Goal: Transaction & Acquisition: Book appointment/travel/reservation

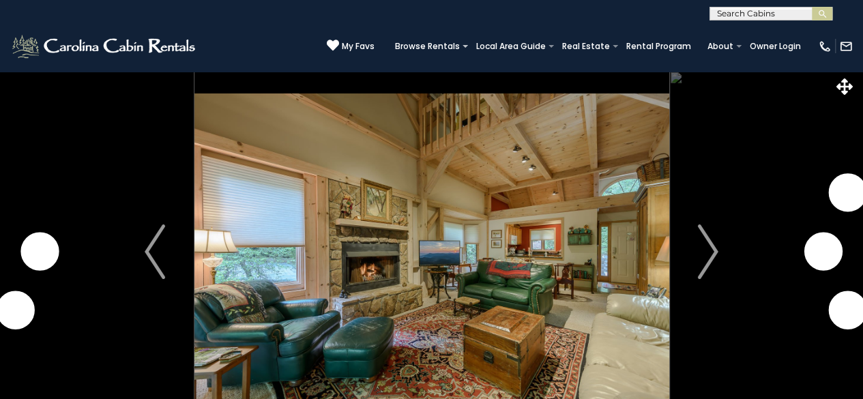
click at [713, 250] on img "Next" at bounding box center [708, 252] width 20 height 55
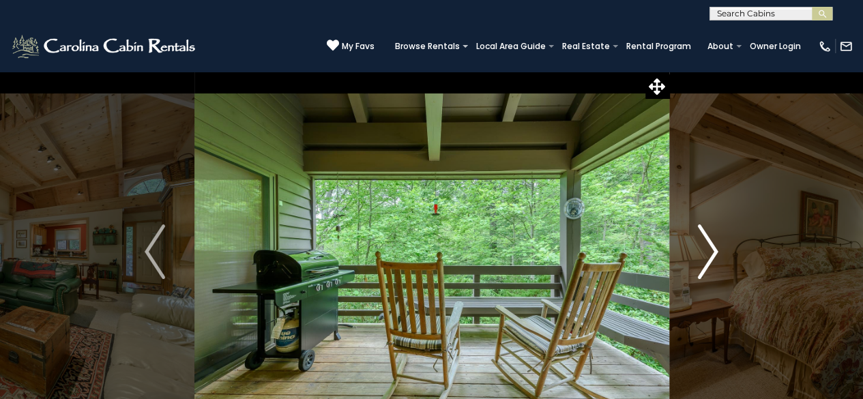
click at [715, 251] on img "Next" at bounding box center [708, 252] width 20 height 55
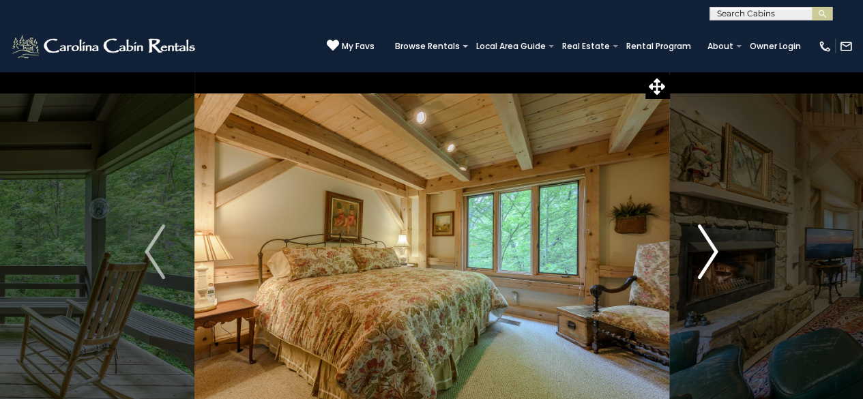
click at [714, 251] on img "Next" at bounding box center [708, 252] width 20 height 55
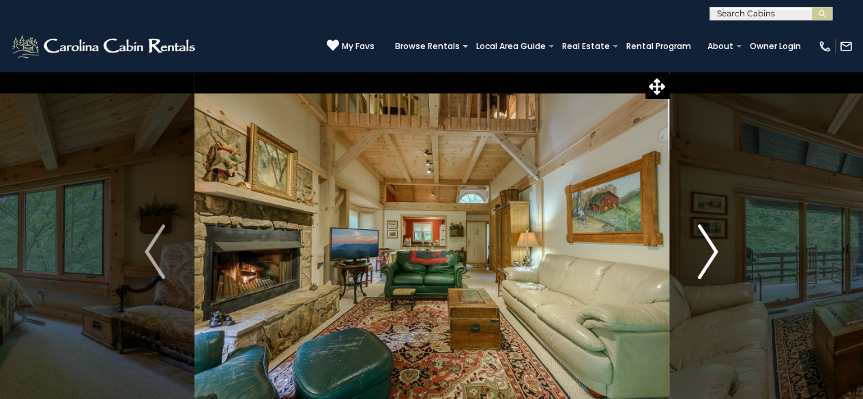
click at [712, 252] on img "Next" at bounding box center [708, 252] width 20 height 55
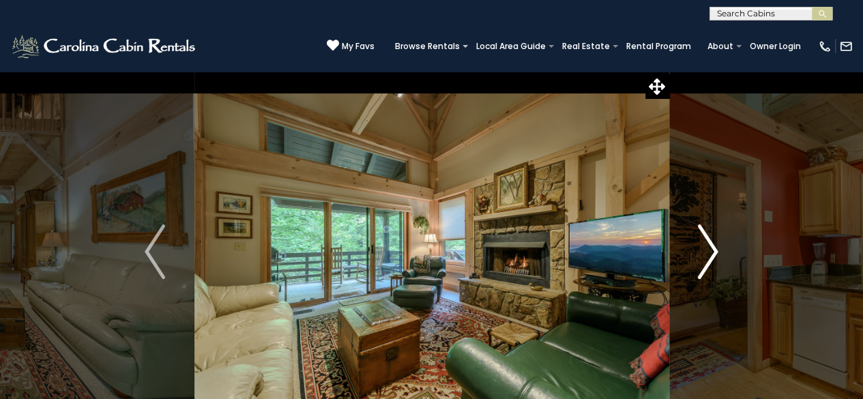
click at [712, 252] on img "Next" at bounding box center [708, 252] width 20 height 55
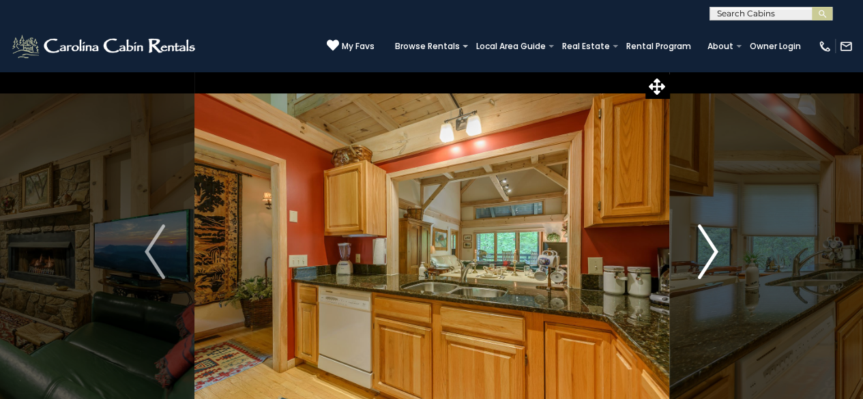
click at [712, 252] on img "Next" at bounding box center [708, 252] width 20 height 55
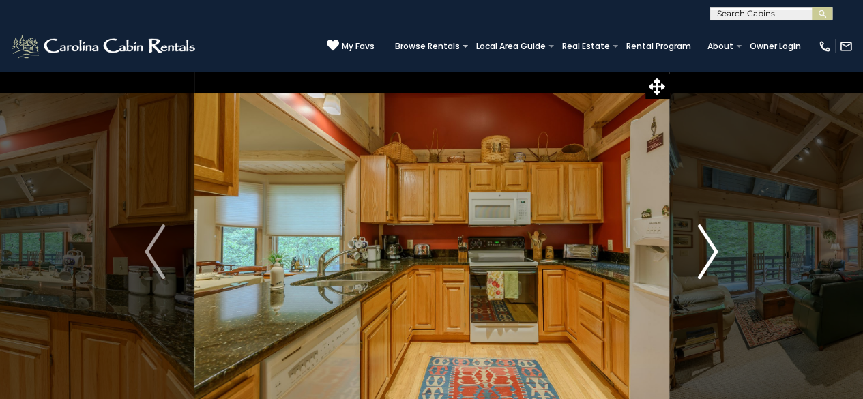
click at [712, 252] on img "Next" at bounding box center [708, 252] width 20 height 55
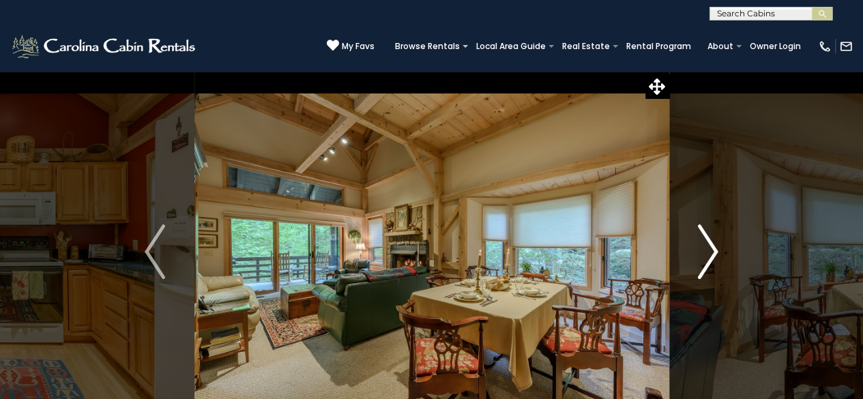
click at [712, 252] on img "Next" at bounding box center [708, 252] width 20 height 55
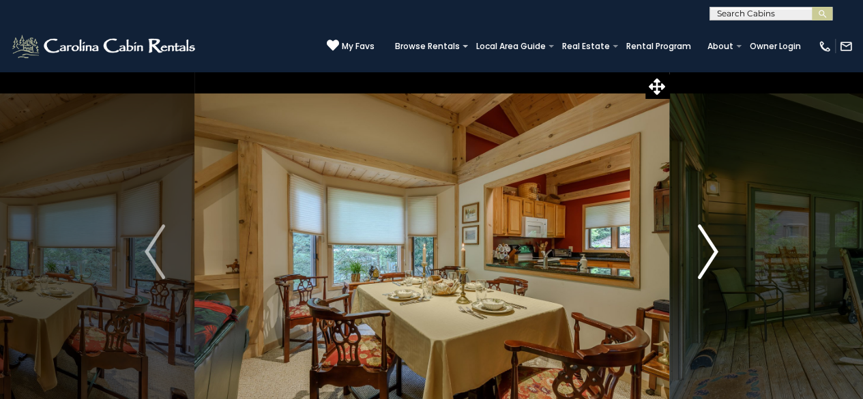
click at [712, 252] on img "Next" at bounding box center [708, 252] width 20 height 55
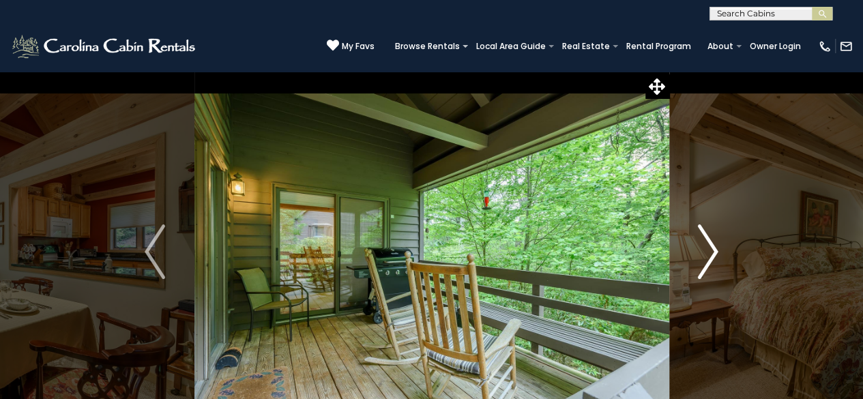
click at [712, 252] on img "Next" at bounding box center [708, 252] width 20 height 55
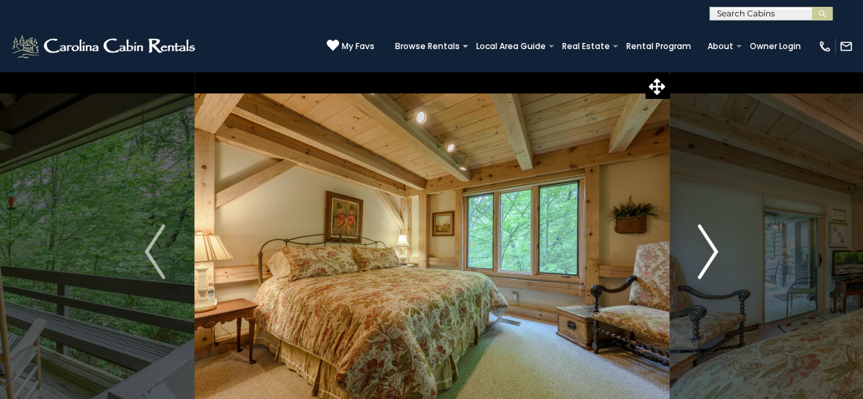
click at [712, 252] on img "Next" at bounding box center [708, 252] width 20 height 55
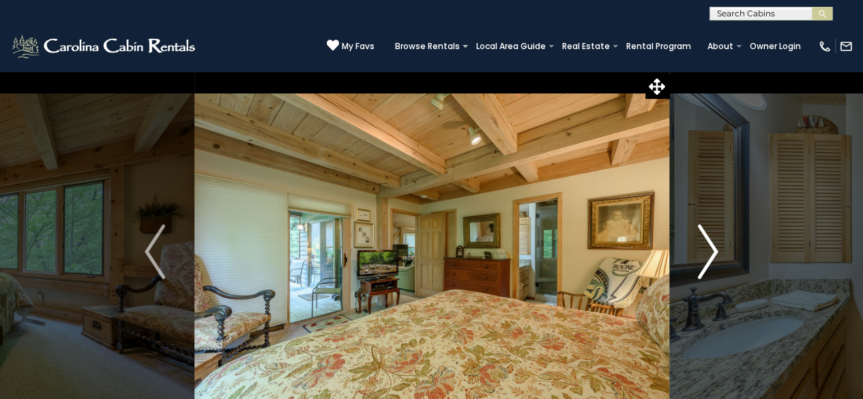
click at [712, 252] on img "Next" at bounding box center [708, 252] width 20 height 55
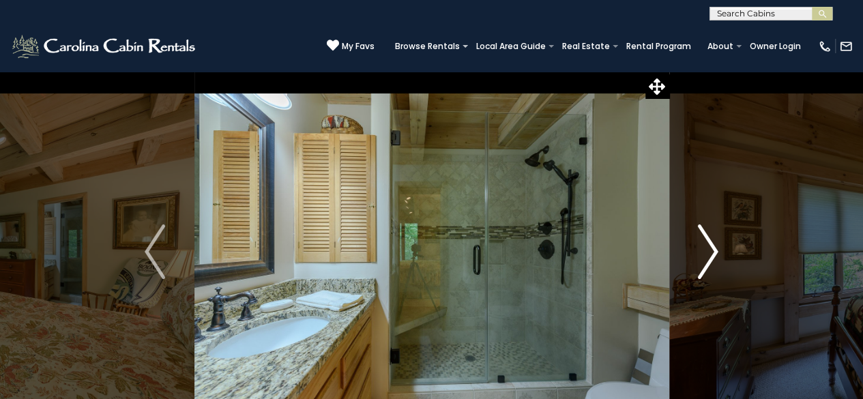
click at [712, 252] on img "Next" at bounding box center [708, 252] width 20 height 55
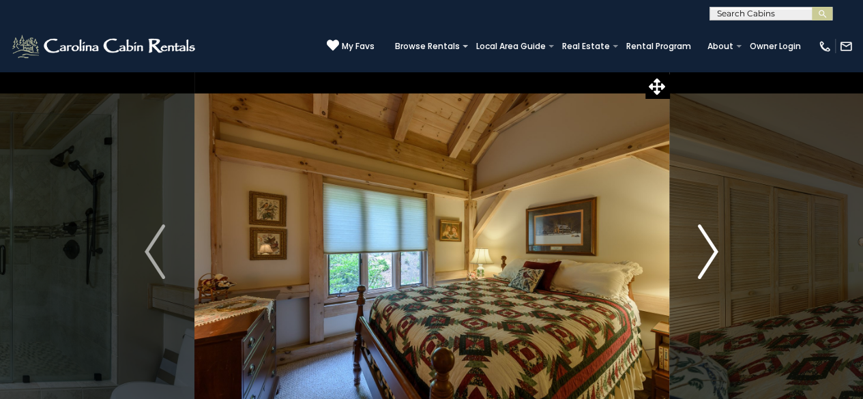
click at [712, 252] on img "Next" at bounding box center [708, 252] width 20 height 55
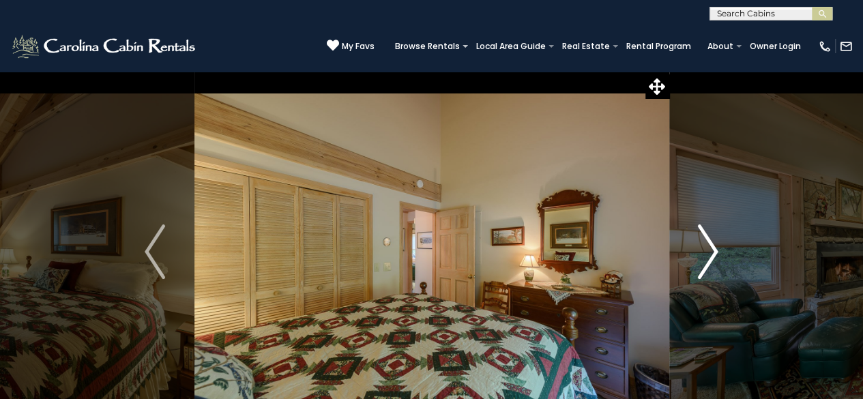
click at [712, 252] on img "Next" at bounding box center [708, 252] width 20 height 55
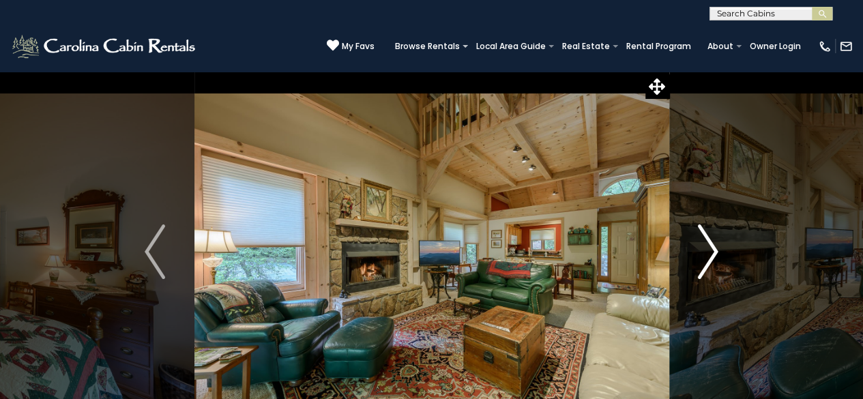
click at [711, 252] on img "Next" at bounding box center [708, 252] width 20 height 55
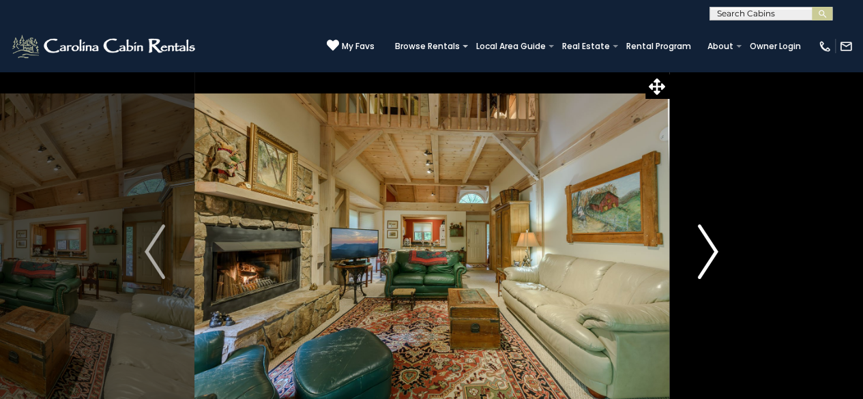
click at [711, 252] on img "Next" at bounding box center [708, 252] width 20 height 55
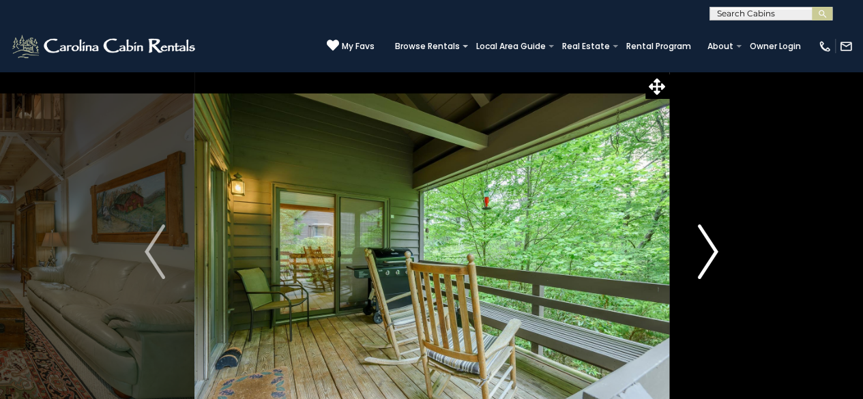
click at [711, 252] on img "Next" at bounding box center [708, 252] width 20 height 55
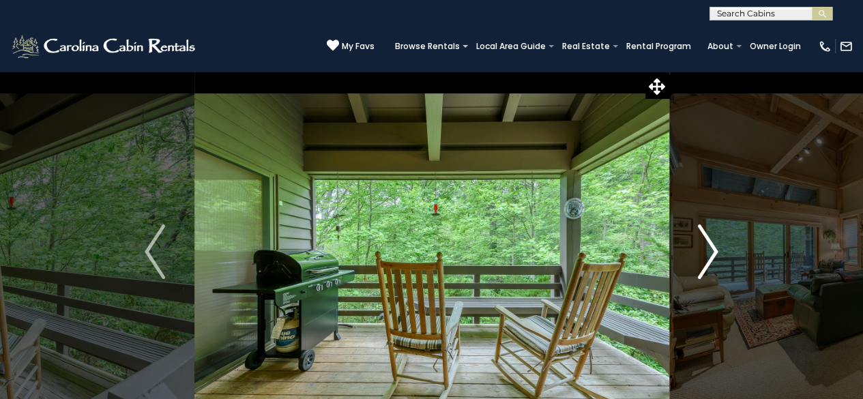
click at [711, 252] on img "Next" at bounding box center [708, 252] width 20 height 55
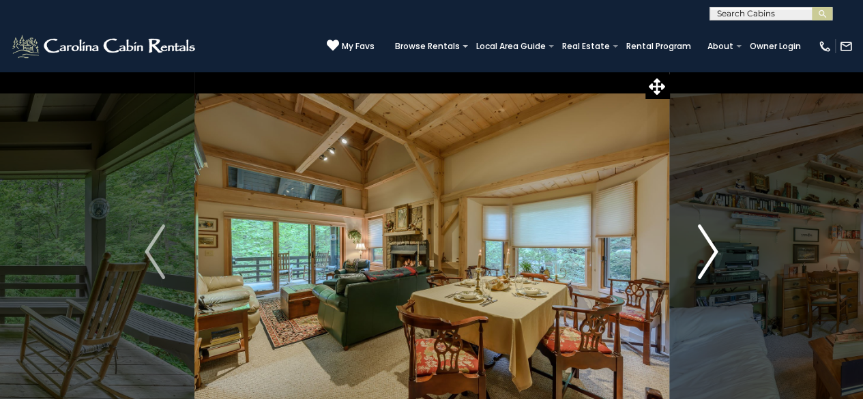
click at [711, 252] on img "Next" at bounding box center [708, 252] width 20 height 55
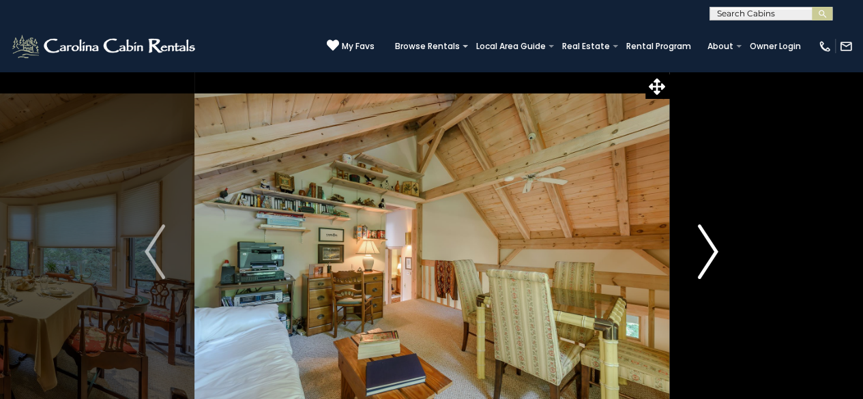
click at [711, 252] on img "Next" at bounding box center [708, 252] width 20 height 55
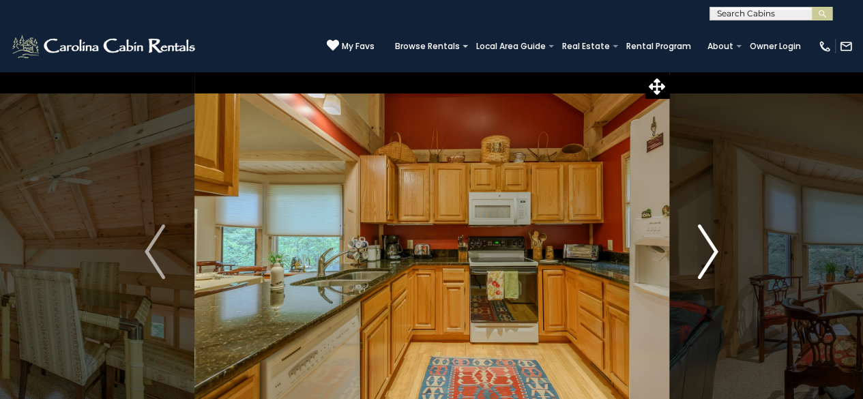
click at [711, 252] on img "Next" at bounding box center [708, 252] width 20 height 55
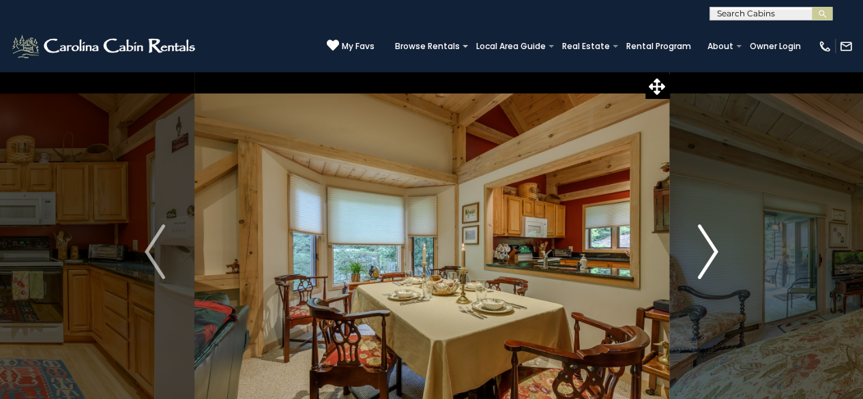
click at [711, 252] on img "Next" at bounding box center [708, 252] width 20 height 55
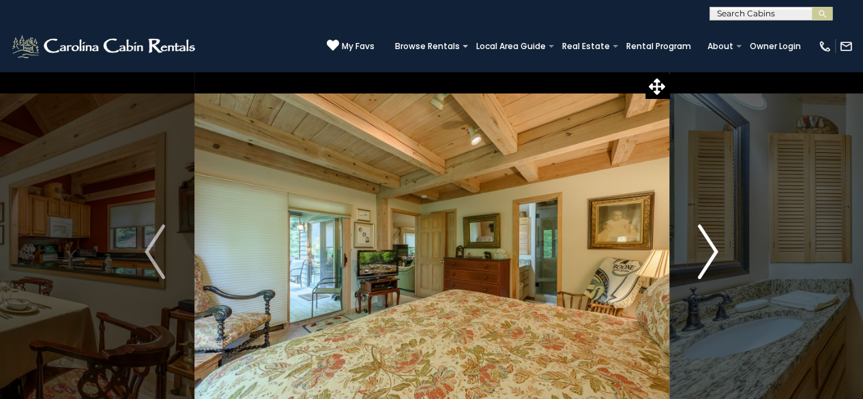
click at [711, 252] on img "Next" at bounding box center [708, 252] width 20 height 55
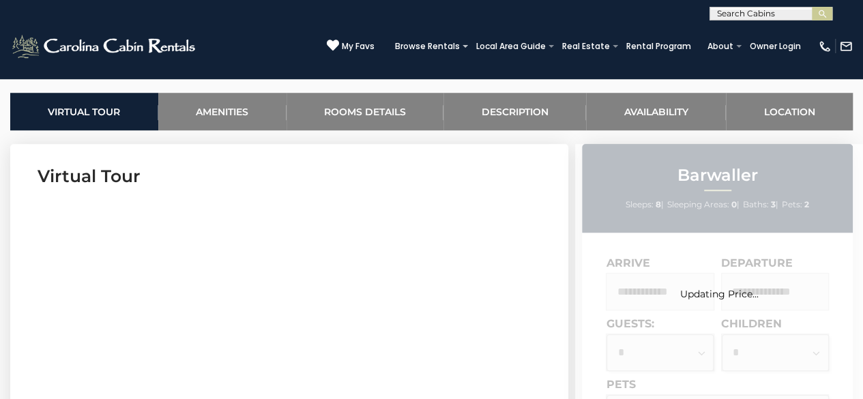
scroll to position [478, 0]
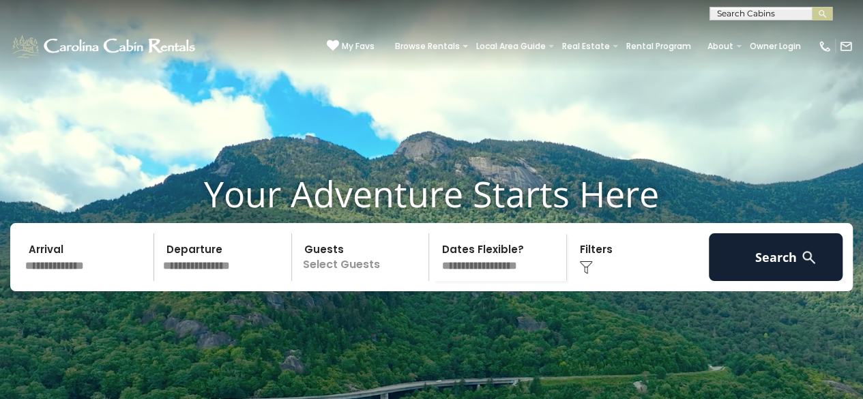
click at [129, 281] on input "text" at bounding box center [87, 257] width 134 height 48
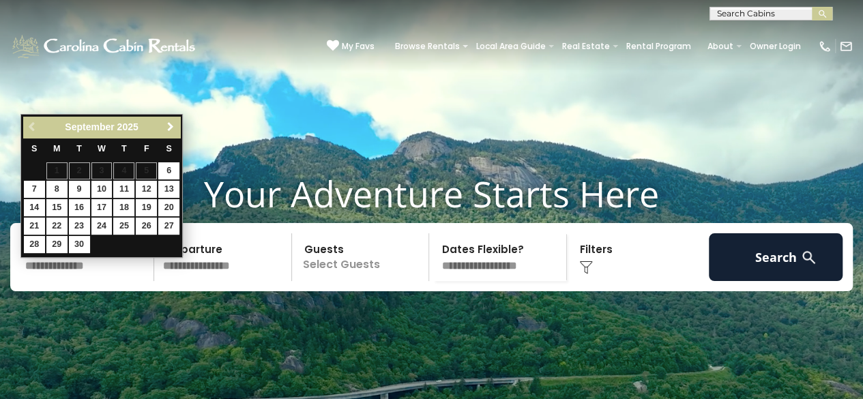
click at [168, 121] on span "Next" at bounding box center [170, 126] width 11 height 11
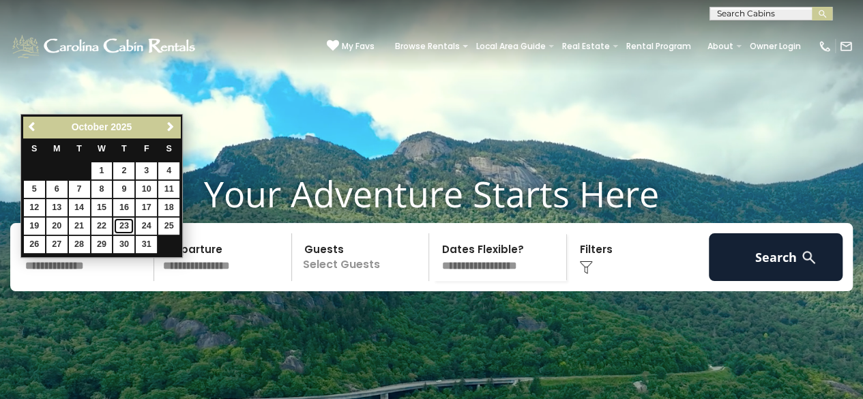
click at [123, 220] on link "23" at bounding box center [123, 226] width 21 height 17
type input "********"
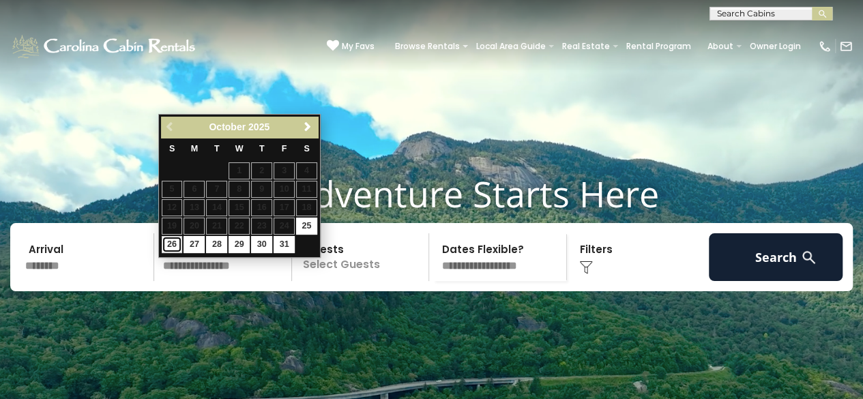
click at [170, 245] on link "26" at bounding box center [172, 244] width 21 height 17
type input "********"
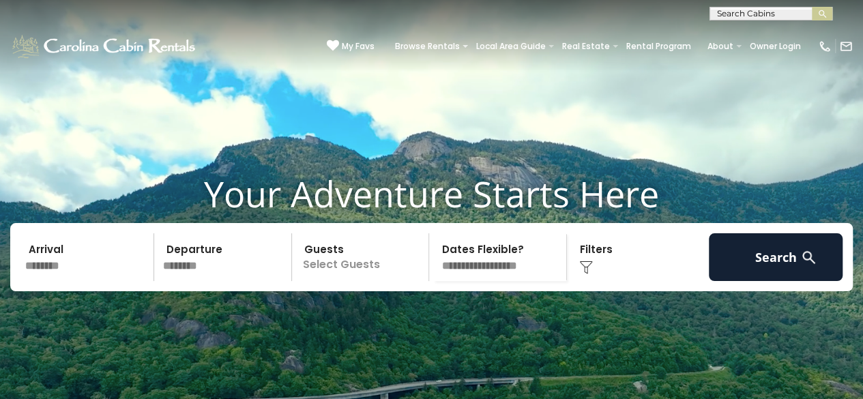
drag, startPoint x: 376, startPoint y: 296, endPoint x: 456, endPoint y: 296, distance: 79.9
click at [377, 281] on p "Select Guests" at bounding box center [362, 257] width 133 height 48
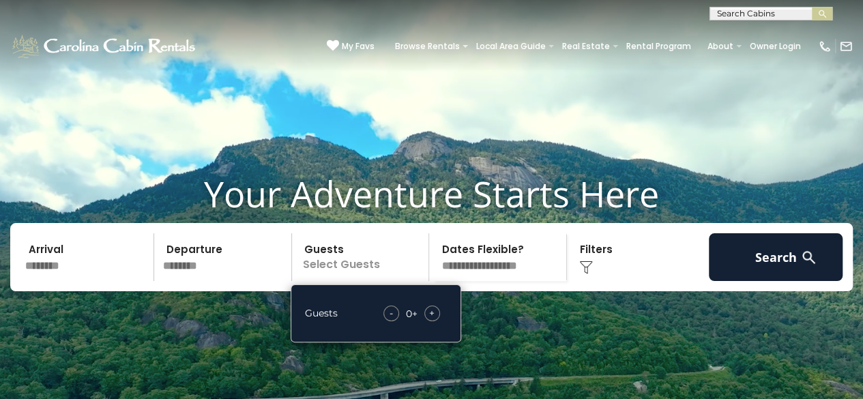
click at [431, 320] on span "+" at bounding box center [431, 313] width 5 height 14
click at [588, 268] on div "Click to Choose" at bounding box center [638, 257] width 134 height 48
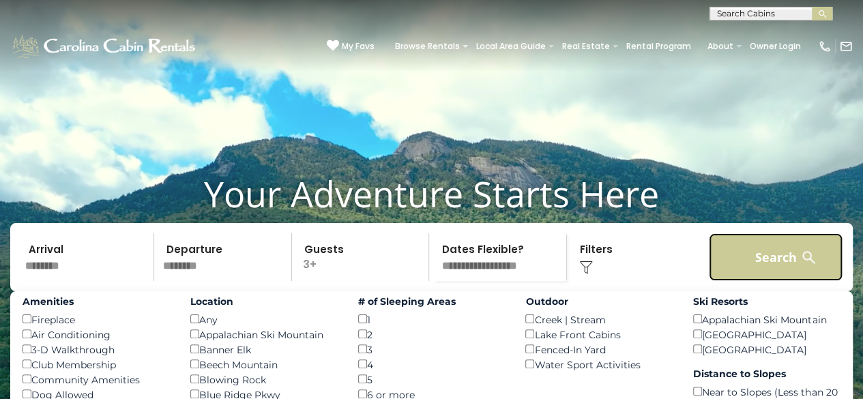
click at [791, 281] on button "Search" at bounding box center [776, 257] width 134 height 48
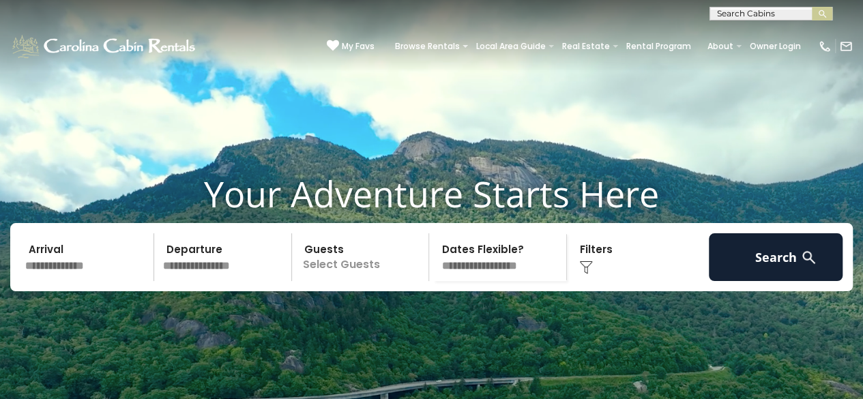
drag, startPoint x: 663, startPoint y: 373, endPoint x: 657, endPoint y: 362, distance: 12.8
click at [662, 372] on video at bounding box center [431, 216] width 863 height 432
click at [119, 281] on input "text" at bounding box center [87, 257] width 134 height 48
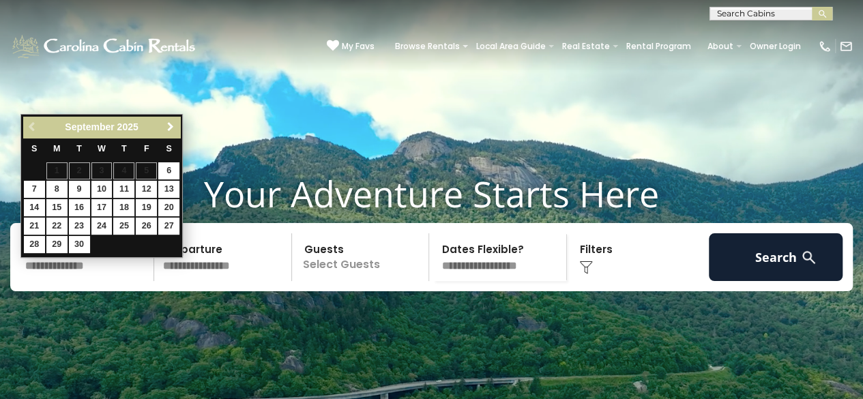
click at [172, 126] on span "Next" at bounding box center [170, 126] width 11 height 11
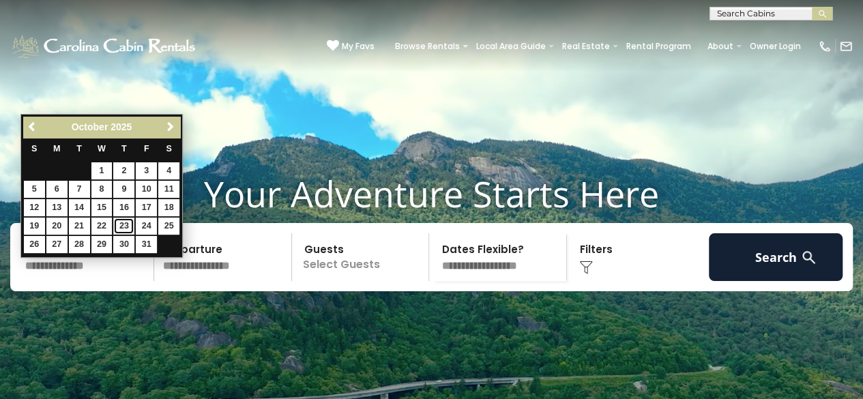
click at [126, 225] on link "23" at bounding box center [123, 226] width 21 height 17
type input "********"
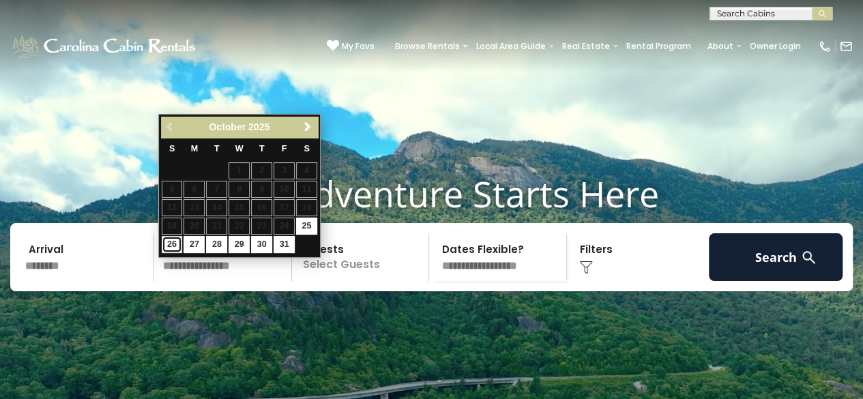
click at [171, 241] on link "26" at bounding box center [172, 244] width 21 height 17
type input "********"
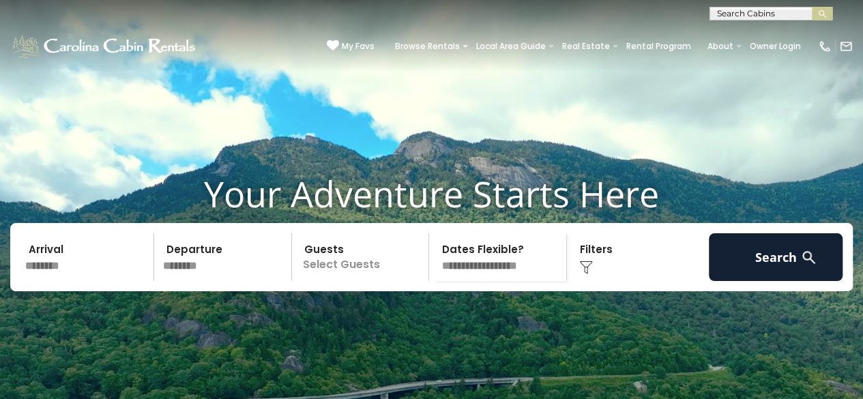
click at [375, 281] on p "Select Guests" at bounding box center [362, 257] width 133 height 48
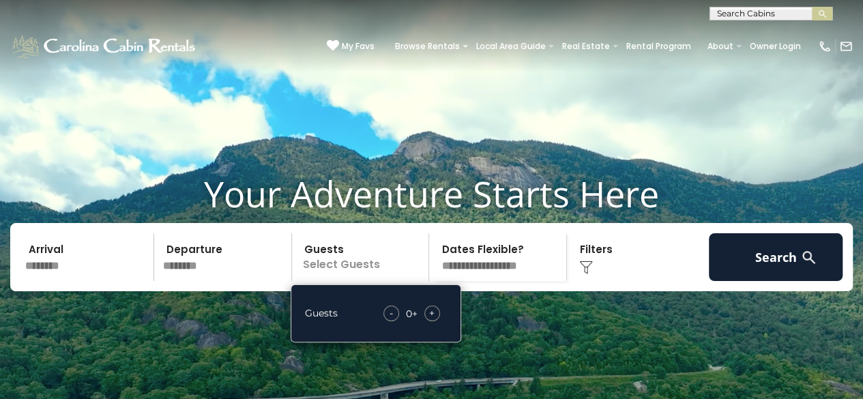
click at [433, 320] on span "+" at bounding box center [431, 313] width 5 height 14
click at [590, 274] on img at bounding box center [586, 268] width 14 height 14
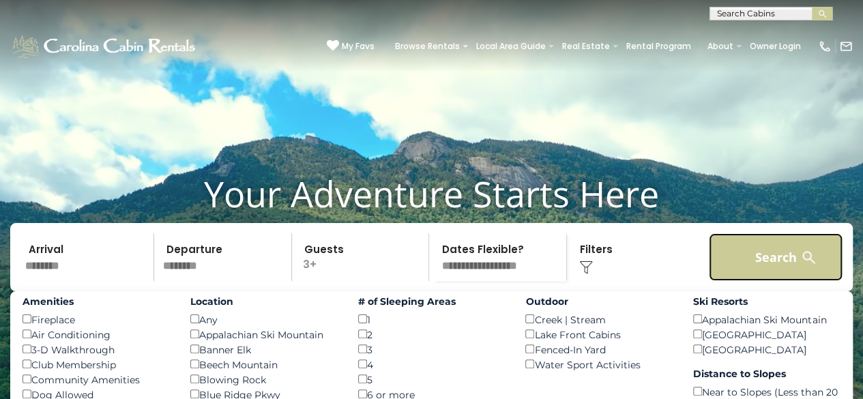
click at [768, 274] on button "Search" at bounding box center [776, 257] width 134 height 48
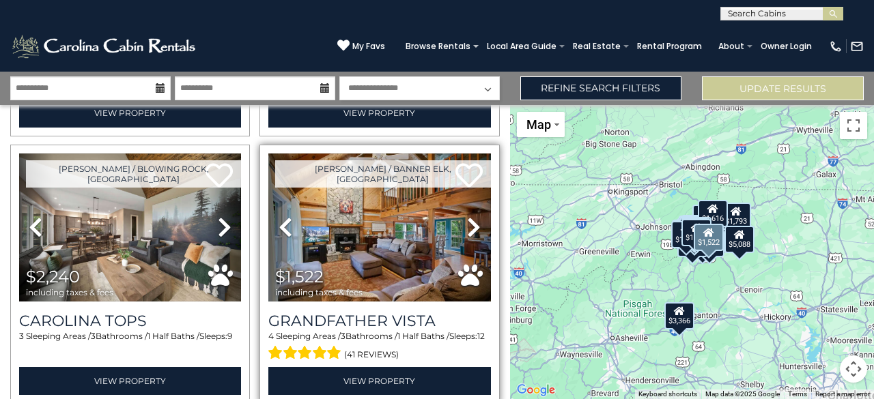
scroll to position [3802, 0]
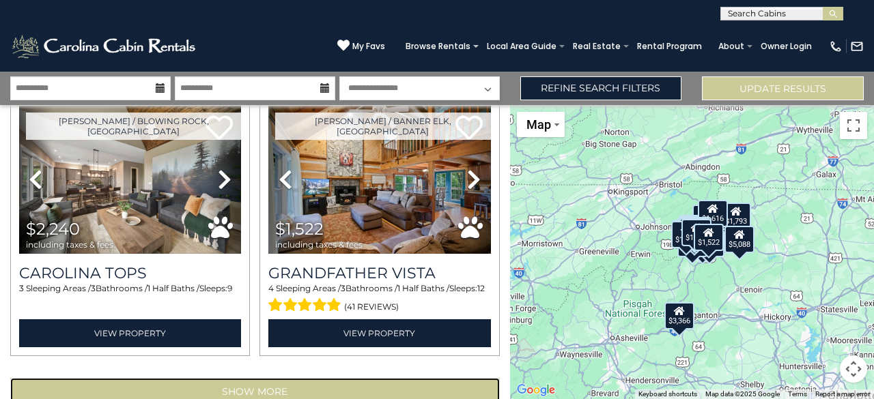
click at [228, 378] on button "Show More" at bounding box center [254, 391] width 489 height 27
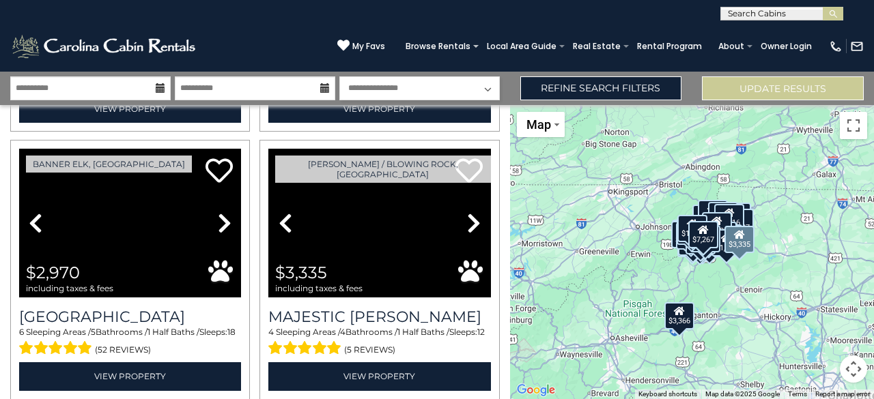
scroll to position [7777, 0]
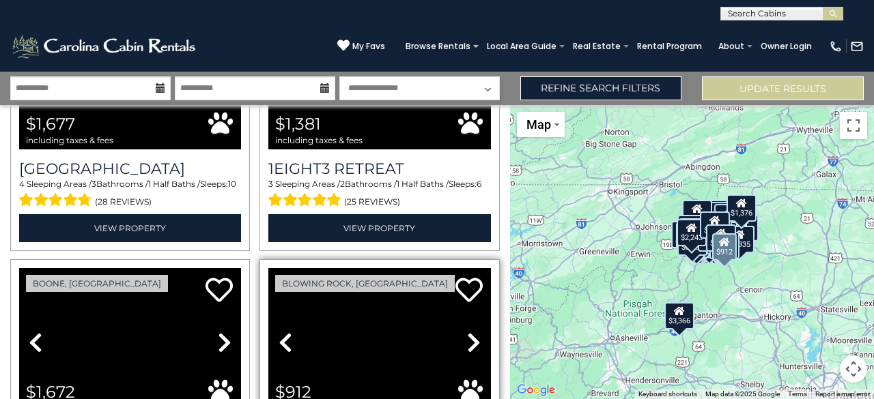
scroll to position [10848, 0]
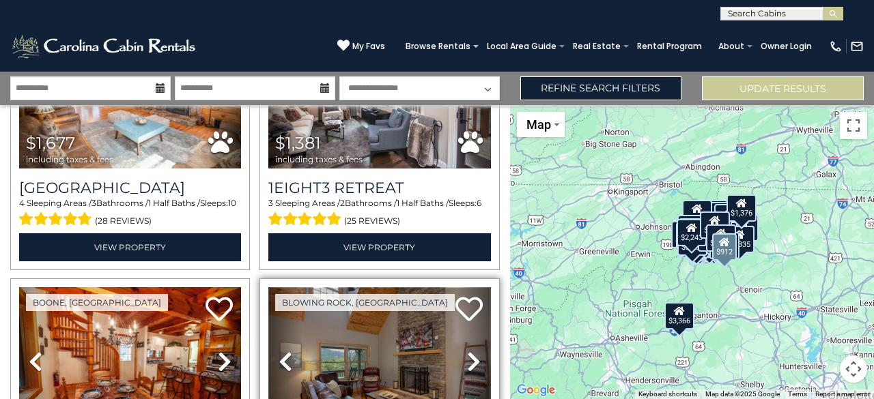
click at [361, 287] on img at bounding box center [379, 361] width 222 height 149
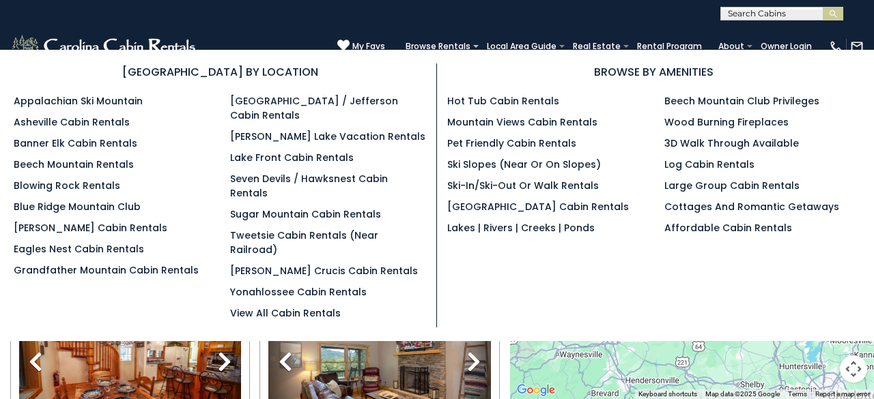
click at [771, 274] on div "BROWSE BY LOCATION Appalachian Ski Mountain Asheville Cabin Rentals Banner Elk …" at bounding box center [436, 195] width 867 height 264
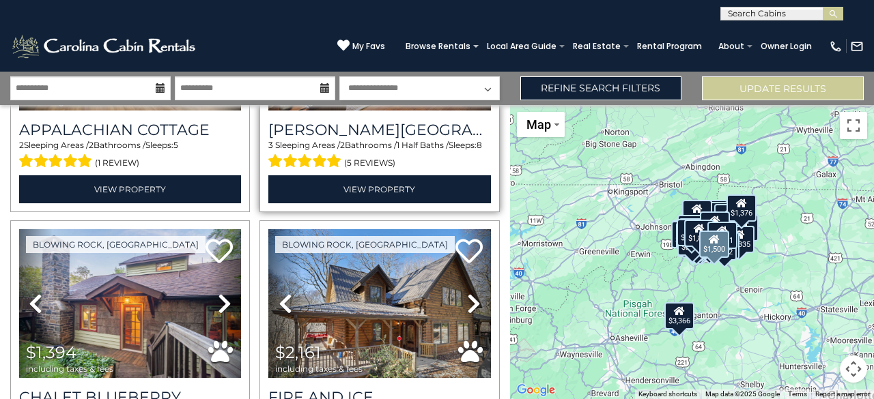
scroll to position [11735, 0]
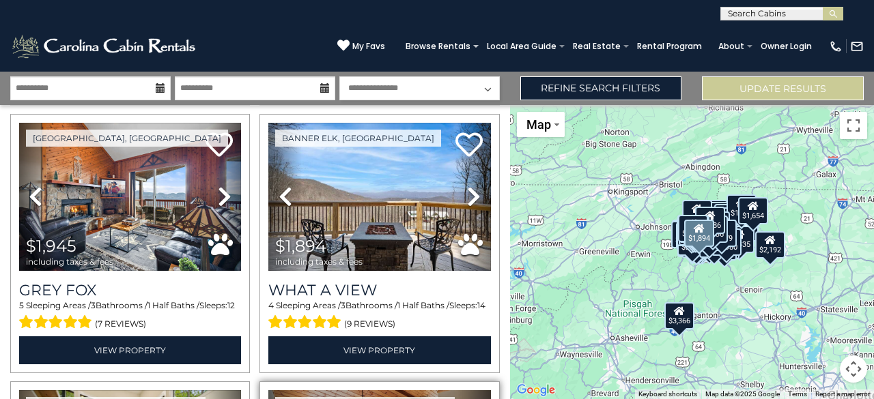
scroll to position [11417, 0]
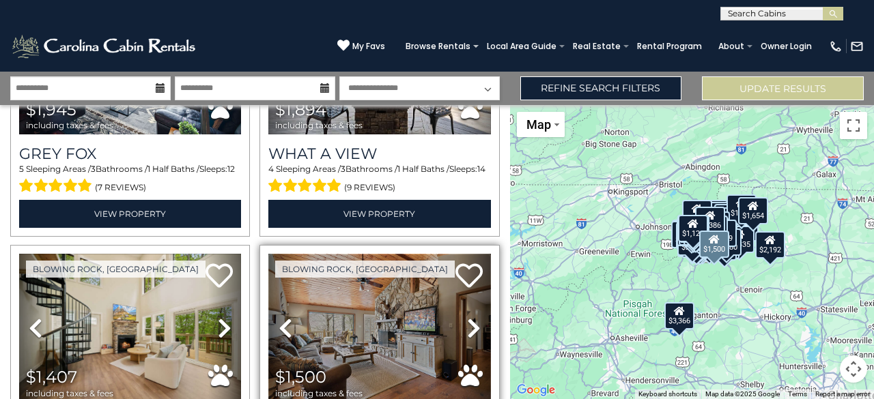
click at [369, 254] on img at bounding box center [379, 328] width 222 height 149
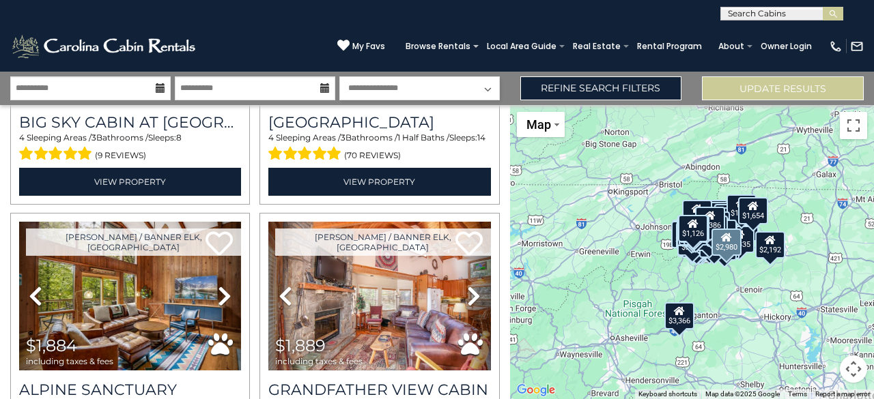
scroll to position [12987, 0]
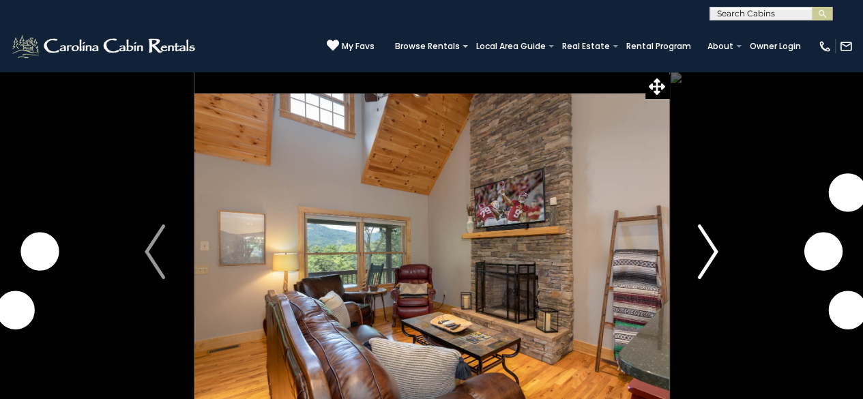
click at [716, 250] on img "Next" at bounding box center [708, 252] width 20 height 55
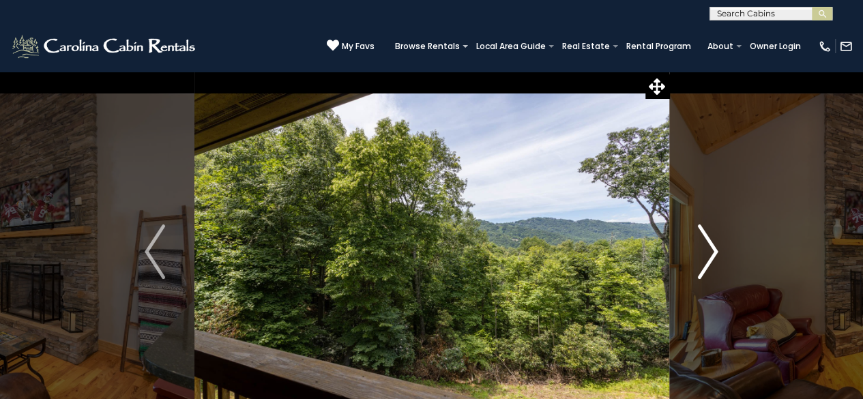
click at [716, 250] on img "Next" at bounding box center [708, 252] width 20 height 55
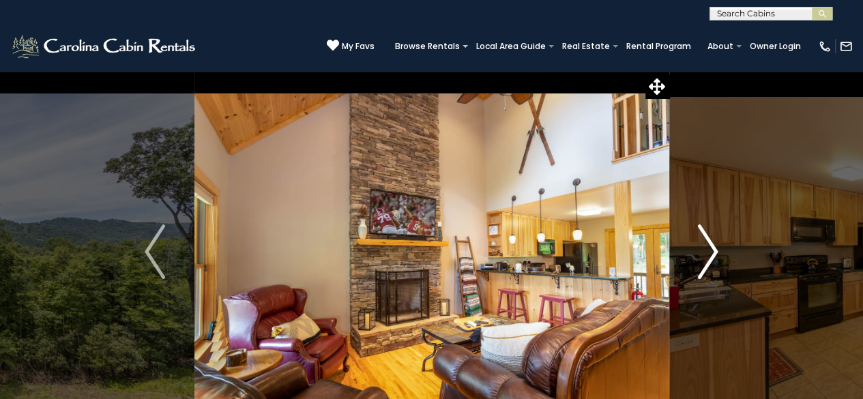
click at [717, 250] on img "Next" at bounding box center [708, 252] width 20 height 55
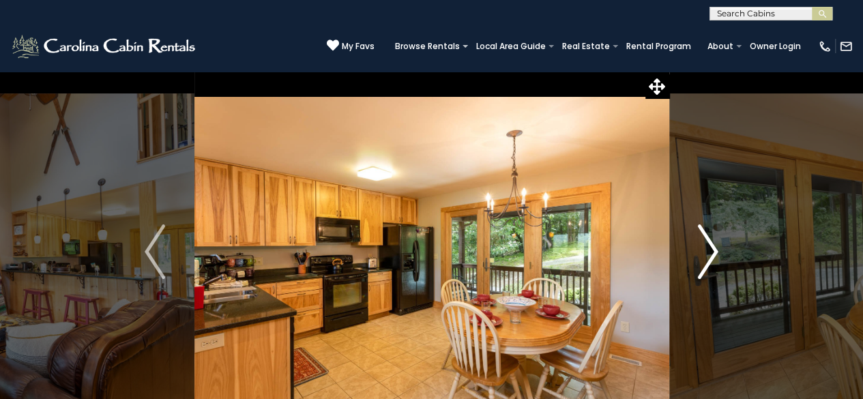
click at [717, 250] on img "Next" at bounding box center [708, 252] width 20 height 55
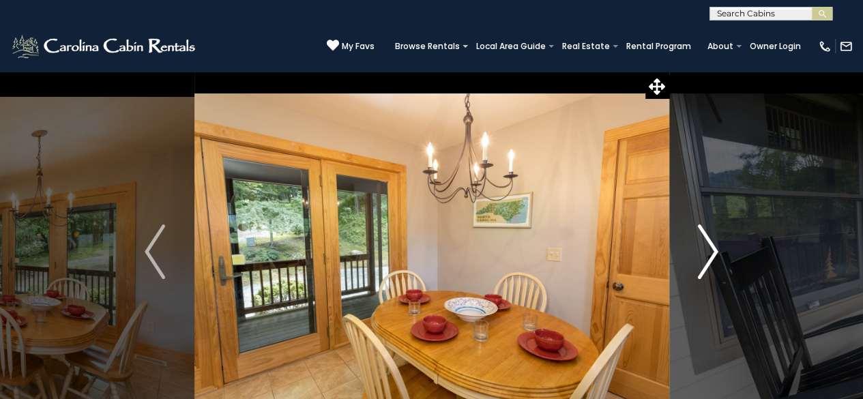
click at [717, 250] on img "Next" at bounding box center [708, 252] width 20 height 55
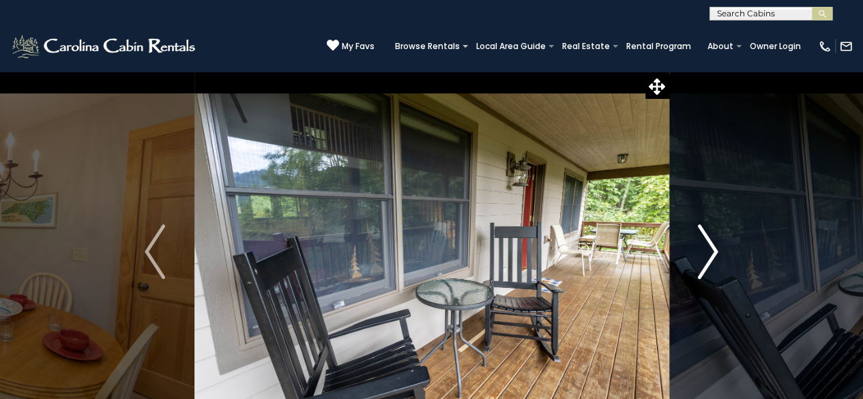
click at [717, 250] on img "Next" at bounding box center [708, 252] width 20 height 55
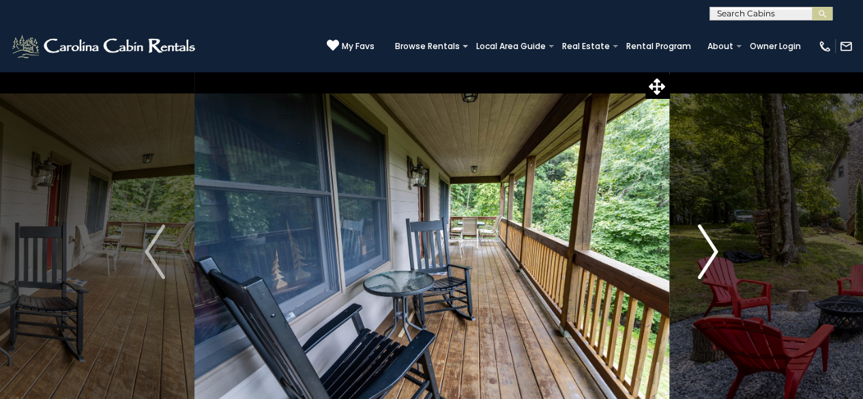
click at [717, 250] on img "Next" at bounding box center [708, 252] width 20 height 55
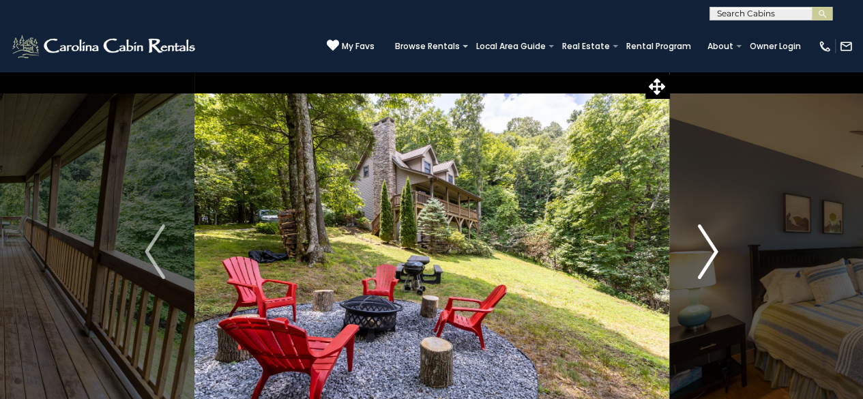
click at [717, 250] on img "Next" at bounding box center [708, 252] width 20 height 55
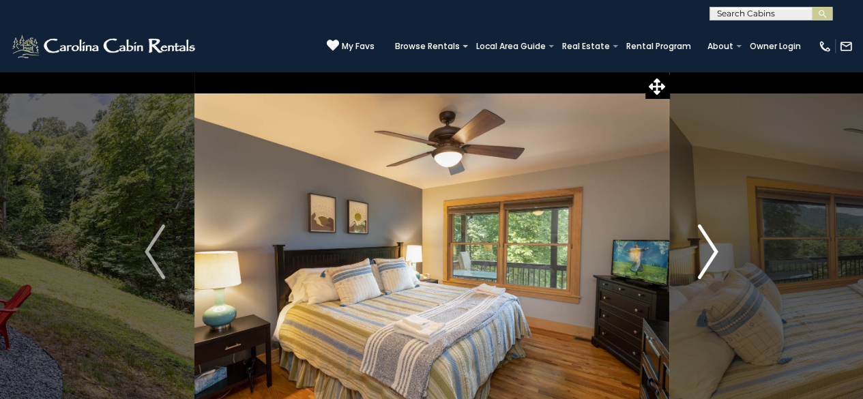
click at [717, 250] on img "Next" at bounding box center [708, 252] width 20 height 55
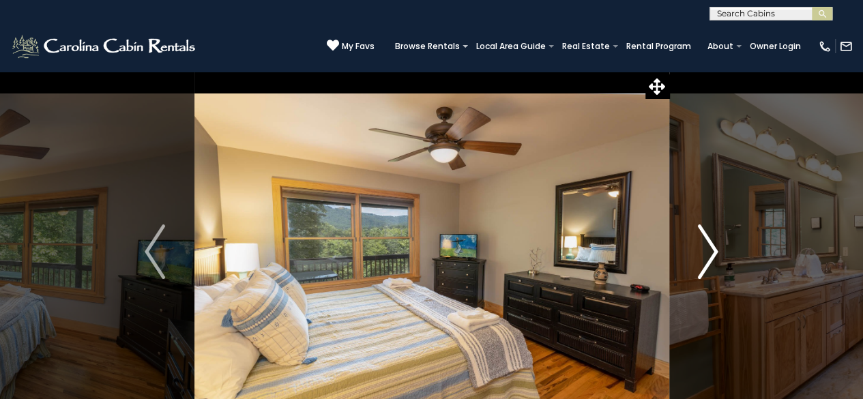
click at [717, 250] on img "Next" at bounding box center [708, 252] width 20 height 55
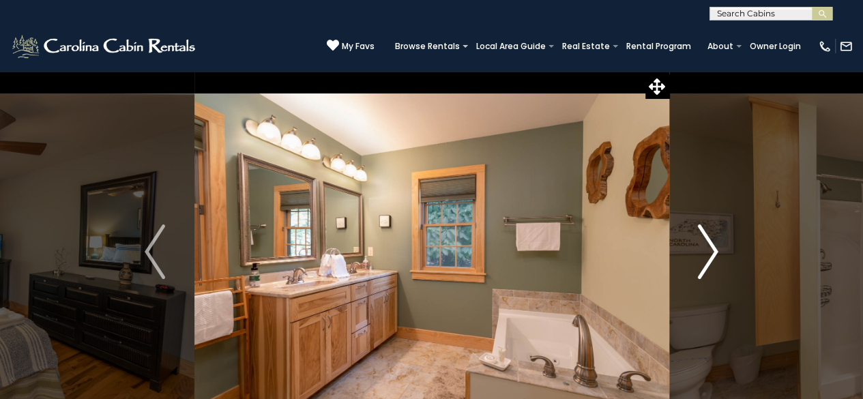
click at [717, 250] on img "Next" at bounding box center [708, 252] width 20 height 55
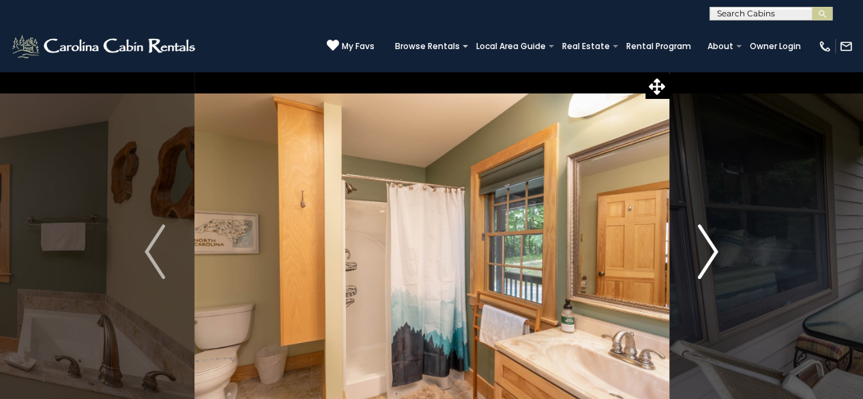
click at [717, 250] on img "Next" at bounding box center [708, 252] width 20 height 55
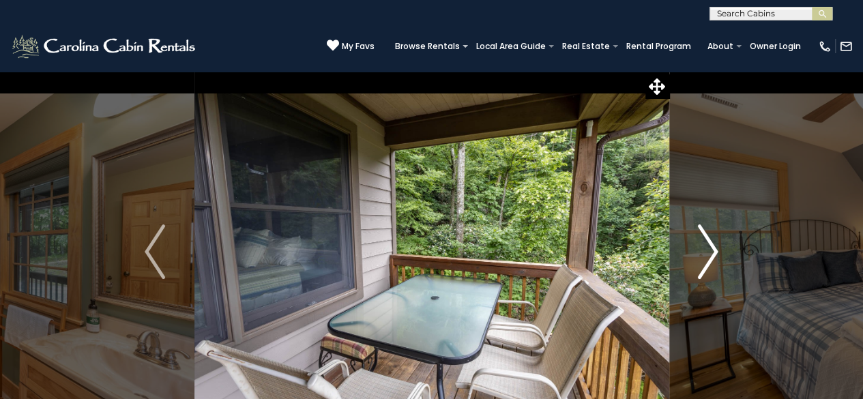
click at [717, 250] on img "Next" at bounding box center [708, 252] width 20 height 55
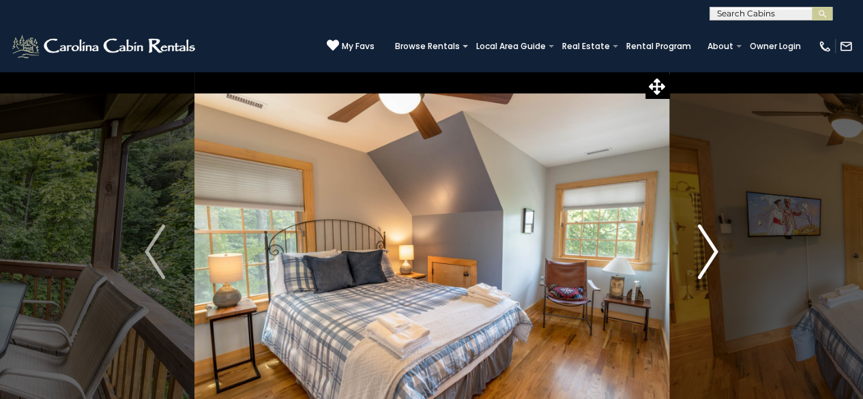
click at [717, 250] on img "Next" at bounding box center [708, 252] width 20 height 55
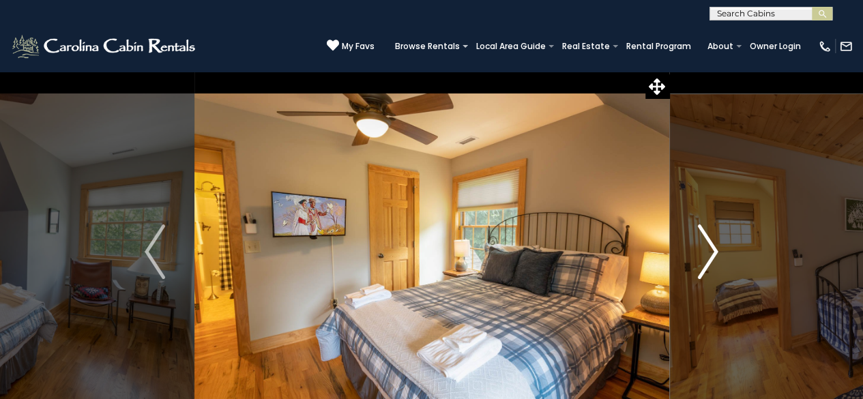
click at [717, 250] on img "Next" at bounding box center [708, 252] width 20 height 55
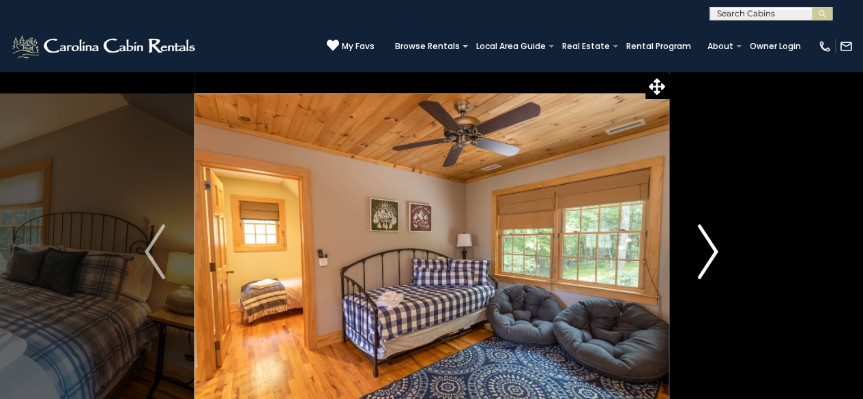
click at [717, 250] on img "Next" at bounding box center [708, 252] width 20 height 55
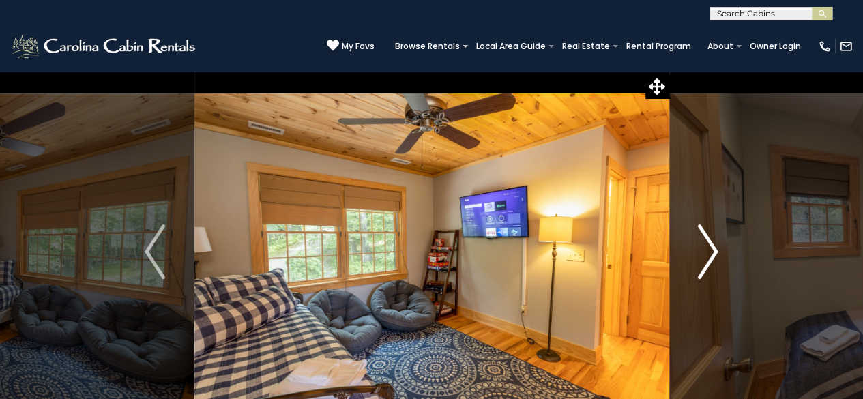
click at [717, 250] on img "Next" at bounding box center [708, 252] width 20 height 55
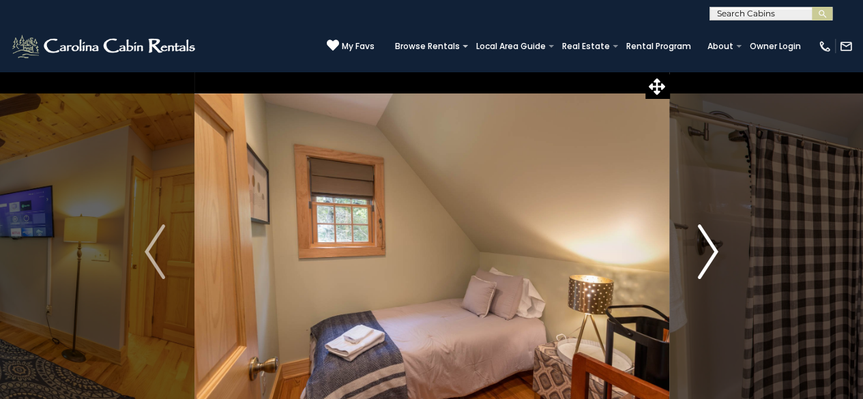
click at [717, 250] on img "Next" at bounding box center [708, 252] width 20 height 55
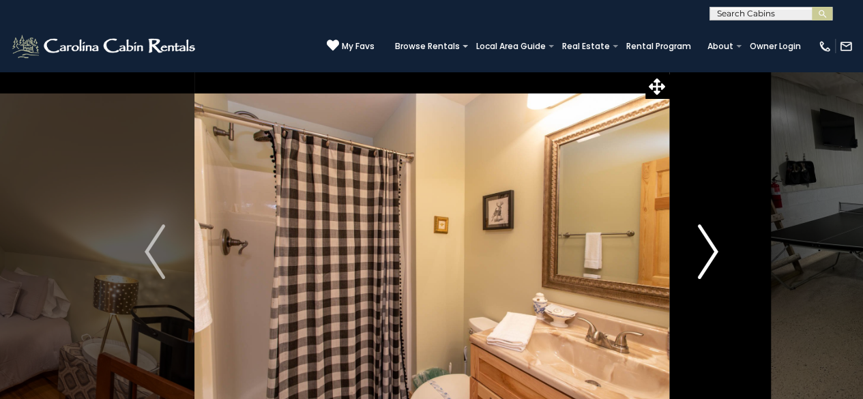
click at [717, 250] on img "Next" at bounding box center [708, 252] width 20 height 55
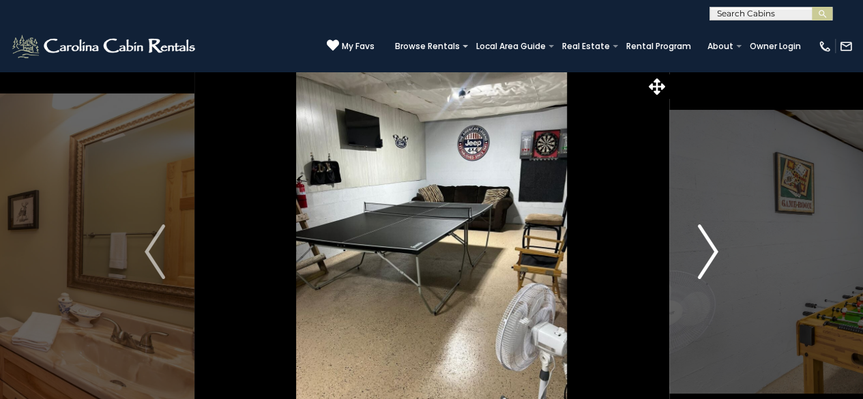
click at [717, 250] on img "Next" at bounding box center [708, 252] width 20 height 55
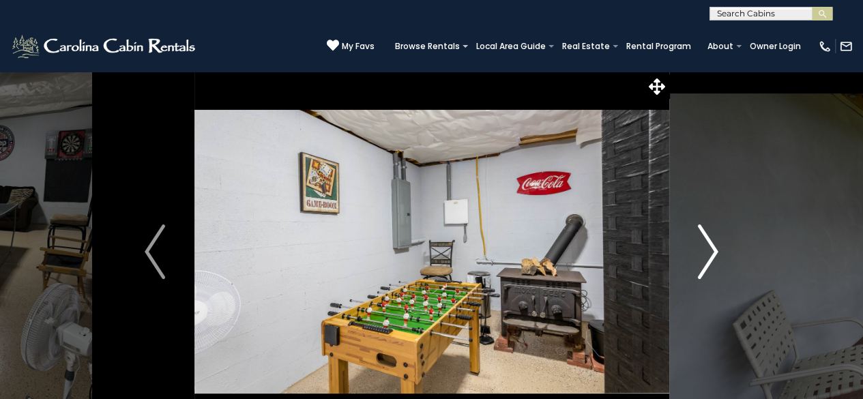
click at [717, 250] on img "Next" at bounding box center [708, 252] width 20 height 55
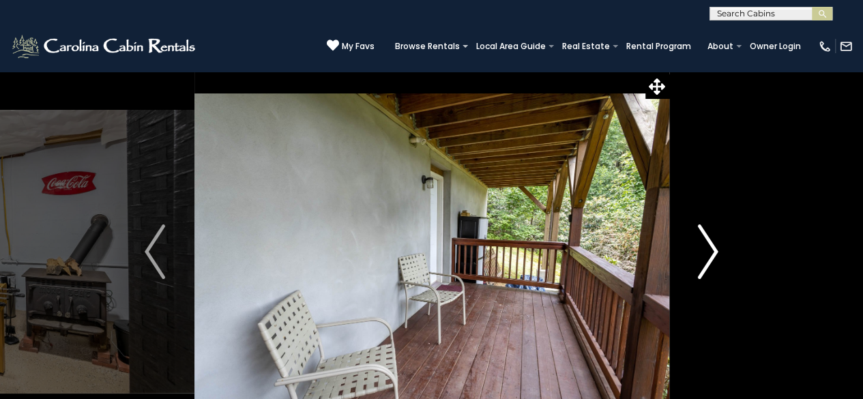
click at [717, 250] on img "Next" at bounding box center [708, 252] width 20 height 55
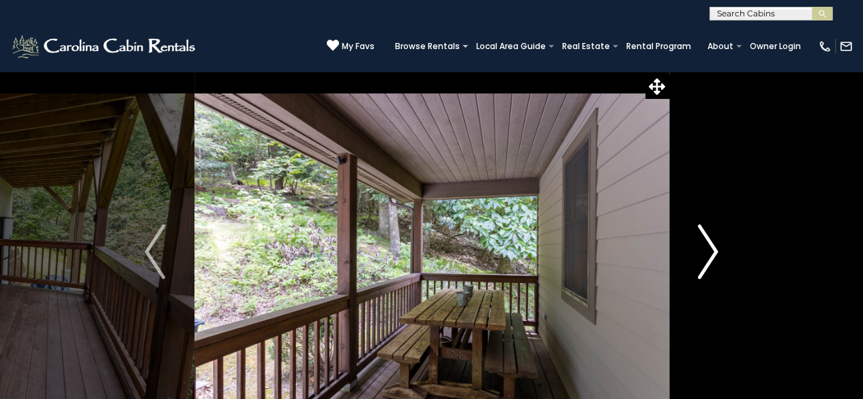
click at [717, 250] on img "Next" at bounding box center [708, 252] width 20 height 55
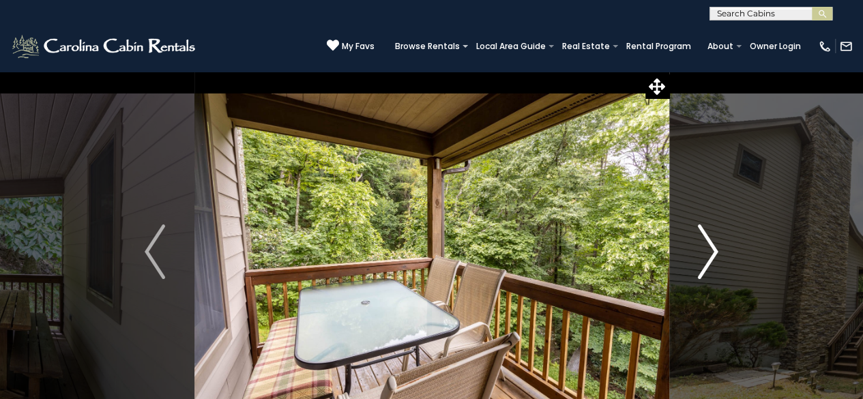
click at [717, 250] on img "Next" at bounding box center [708, 252] width 20 height 55
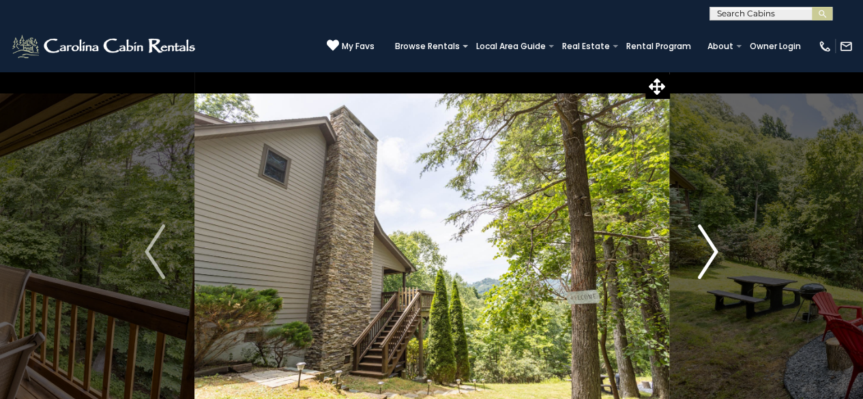
click at [717, 250] on img "Next" at bounding box center [708, 252] width 20 height 55
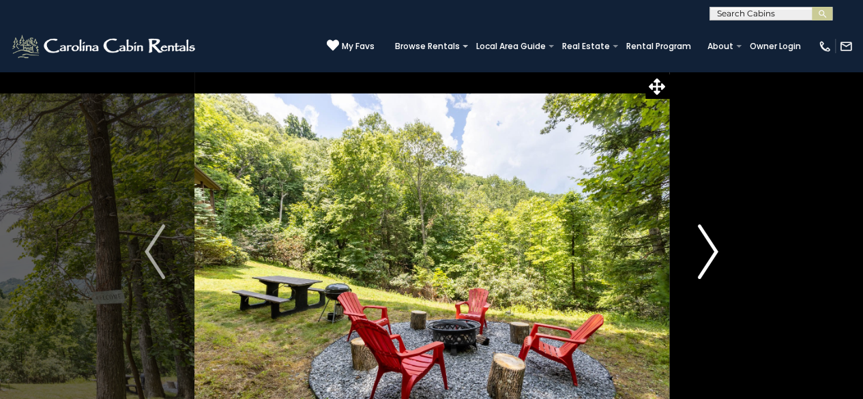
click at [717, 250] on img "Next" at bounding box center [708, 252] width 20 height 55
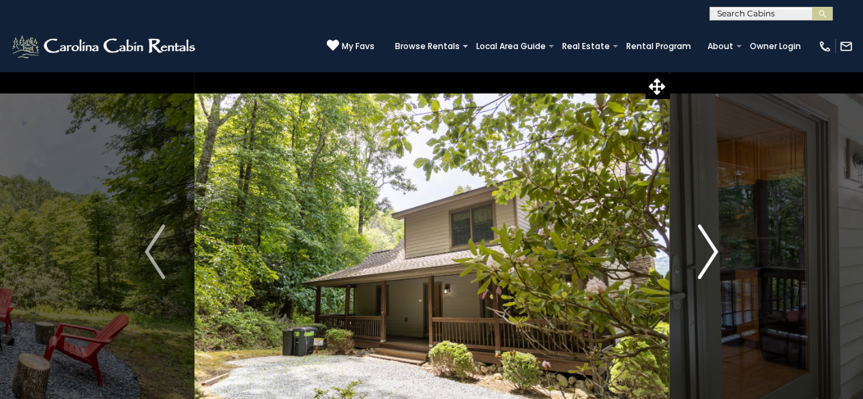
click at [717, 249] on img "Next" at bounding box center [708, 252] width 20 height 55
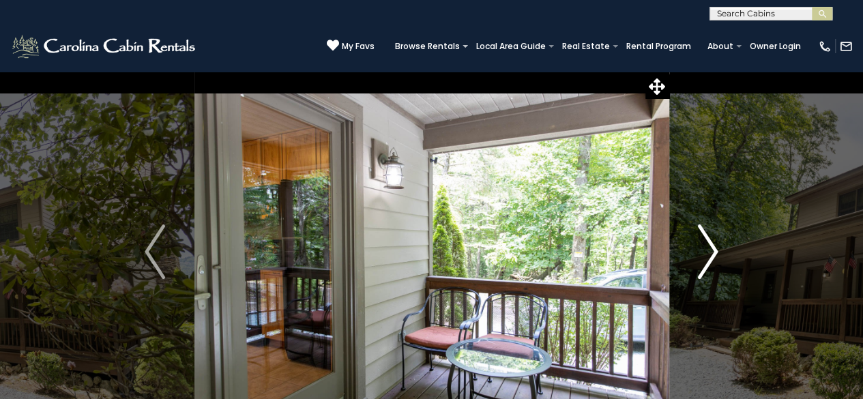
click at [717, 249] on img "Next" at bounding box center [708, 252] width 20 height 55
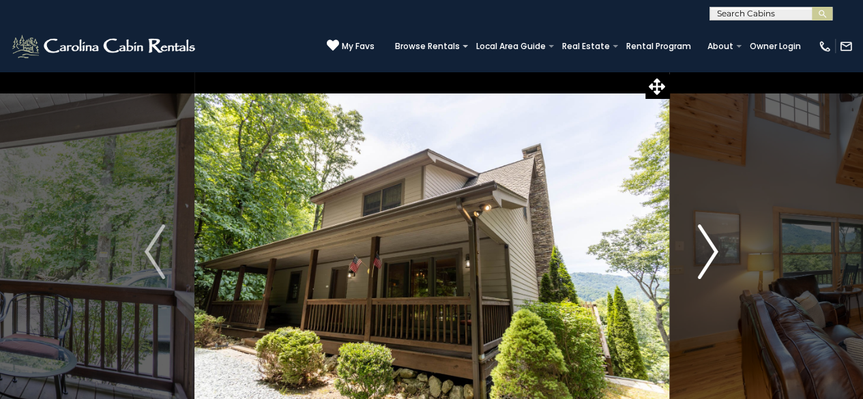
click at [717, 249] on img "Next" at bounding box center [708, 252] width 20 height 55
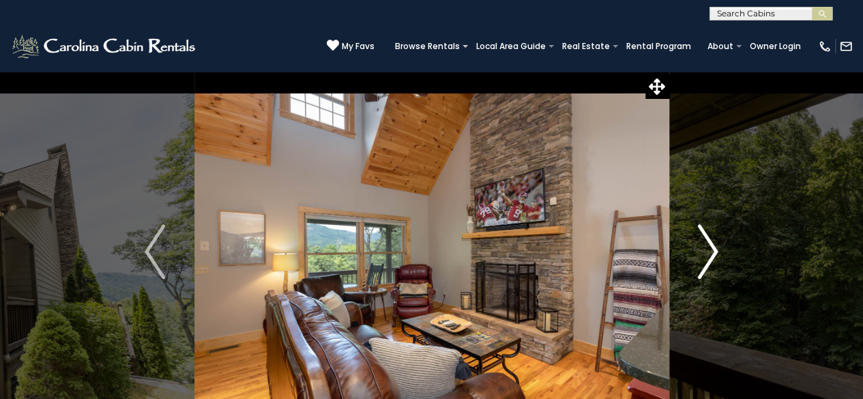
click at [717, 249] on img "Next" at bounding box center [708, 252] width 20 height 55
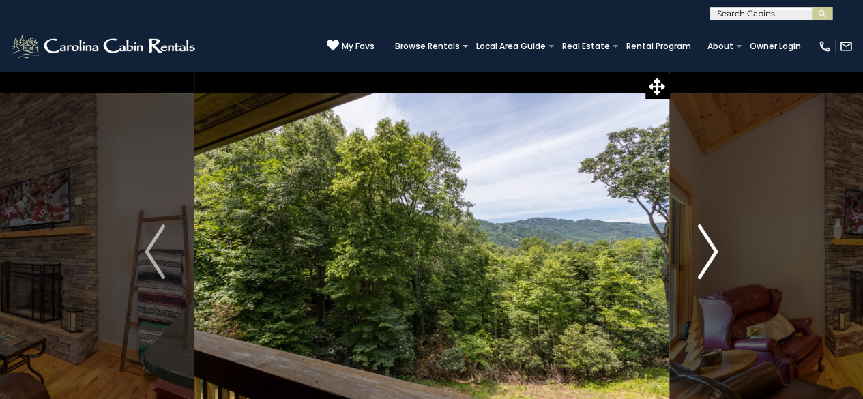
click at [717, 249] on img "Next" at bounding box center [708, 252] width 20 height 55
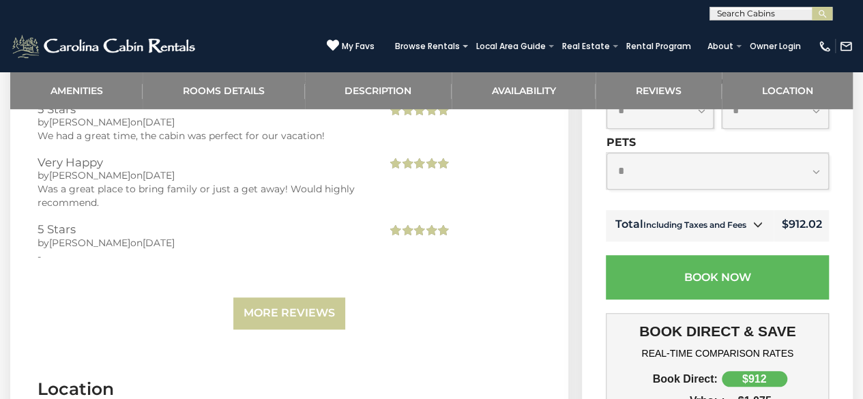
scroll to position [3003, 0]
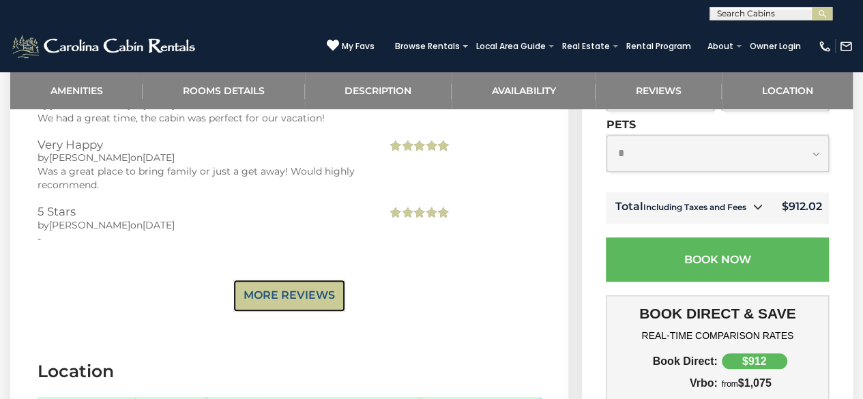
click at [300, 296] on link "More Reviews" at bounding box center [289, 296] width 112 height 32
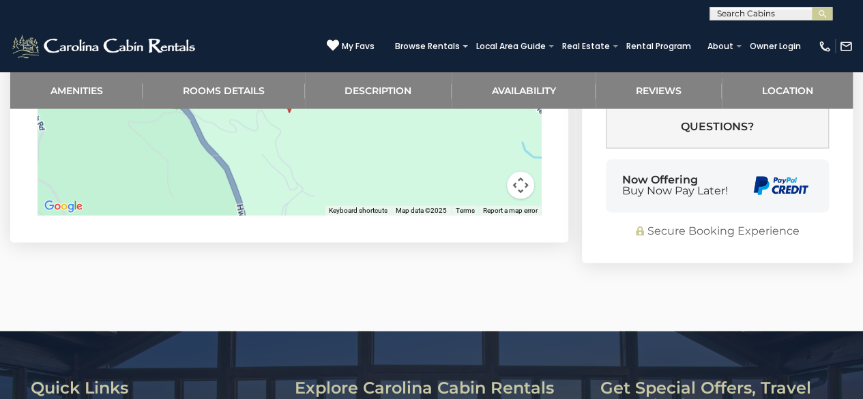
scroll to position [3822, 0]
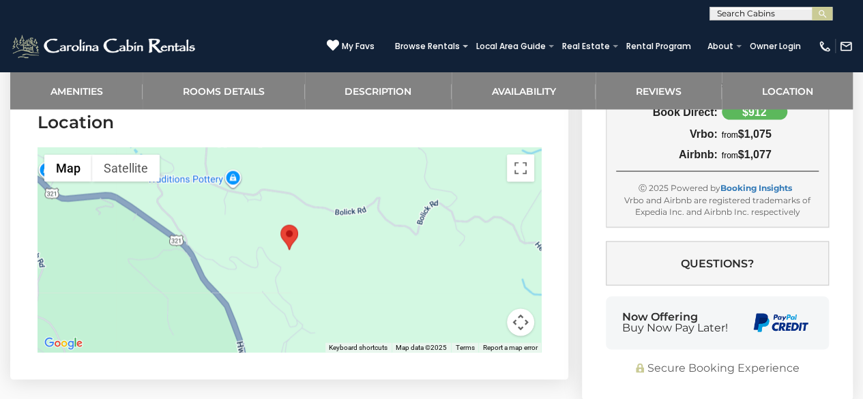
click at [521, 323] on button "Map camera controls" at bounding box center [520, 321] width 27 height 27
click at [485, 321] on button "Zoom out" at bounding box center [486, 321] width 27 height 27
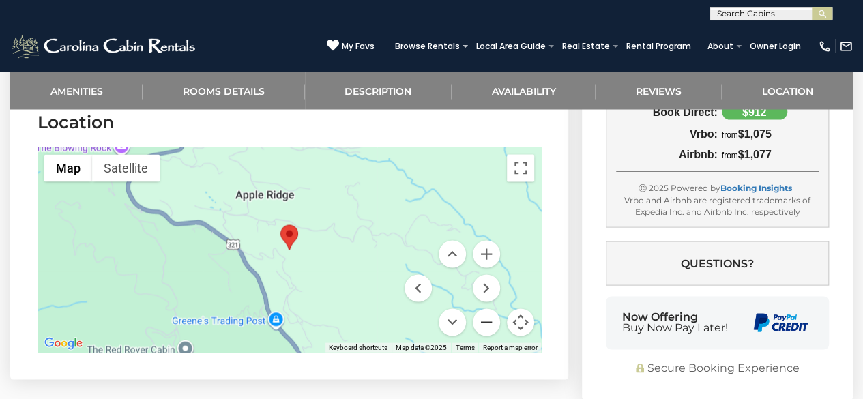
click at [485, 321] on button "Zoom out" at bounding box center [486, 321] width 27 height 27
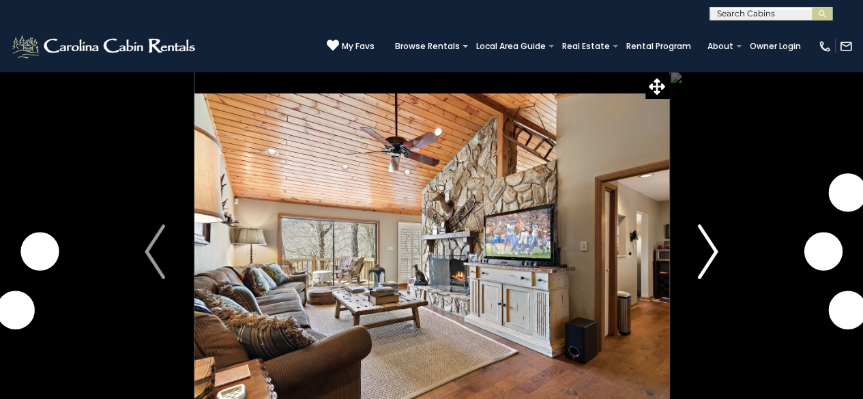
click at [714, 254] on img "Next" at bounding box center [708, 252] width 20 height 55
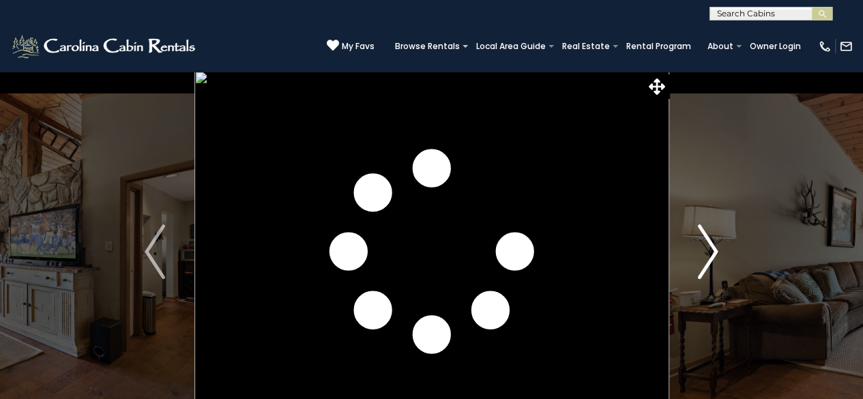
click at [714, 254] on img "Next" at bounding box center [708, 252] width 20 height 55
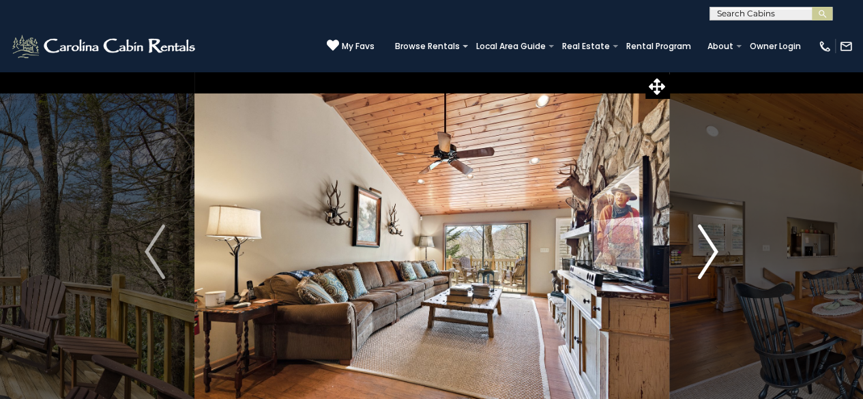
click at [714, 254] on img "Next" at bounding box center [708, 252] width 20 height 55
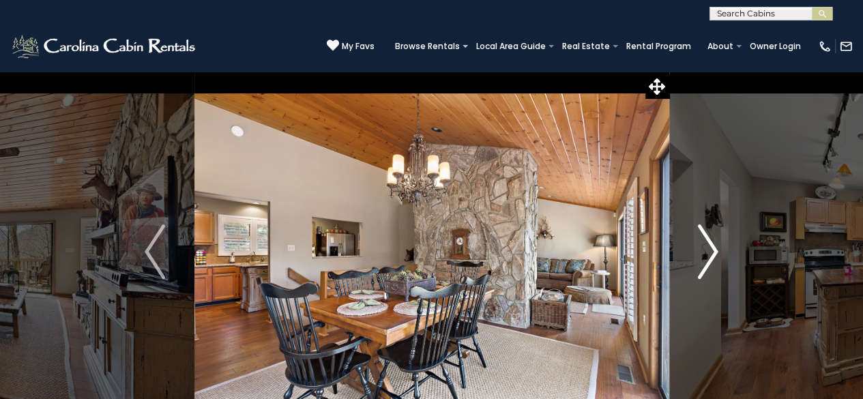
click at [714, 254] on img "Next" at bounding box center [708, 252] width 20 height 55
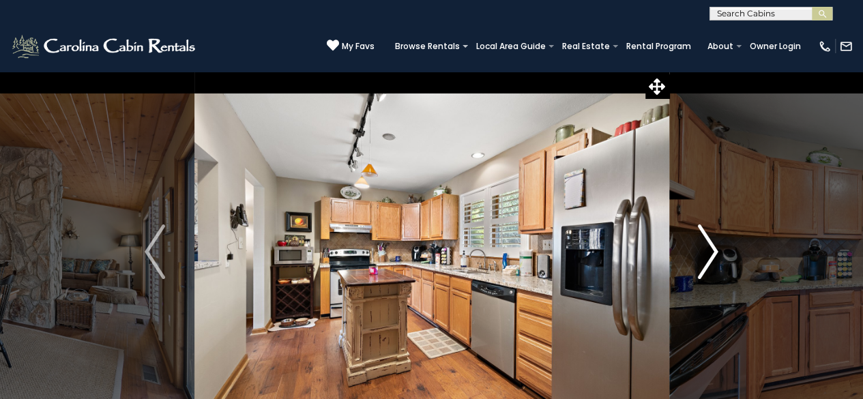
click at [714, 254] on img "Next" at bounding box center [708, 252] width 20 height 55
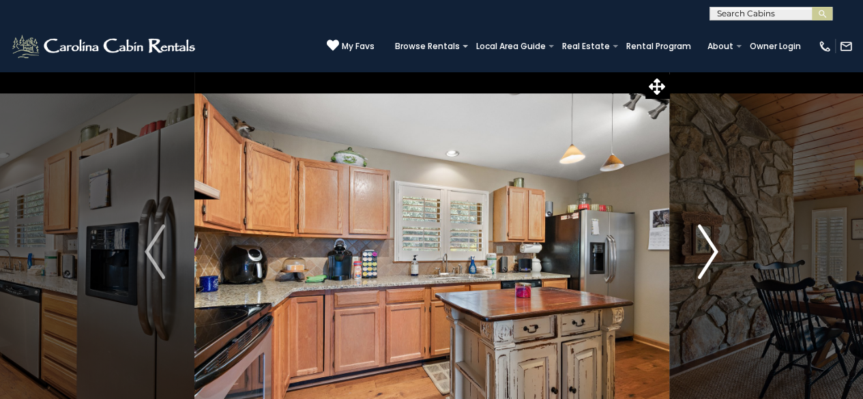
click at [714, 254] on img "Next" at bounding box center [708, 252] width 20 height 55
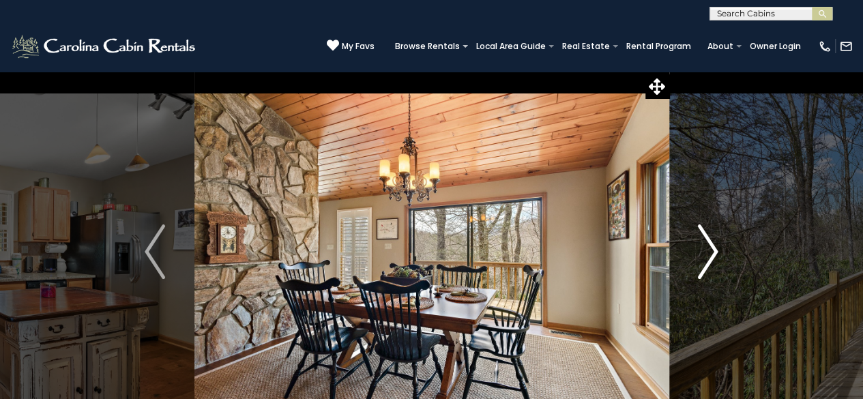
click at [714, 254] on img "Next" at bounding box center [708, 252] width 20 height 55
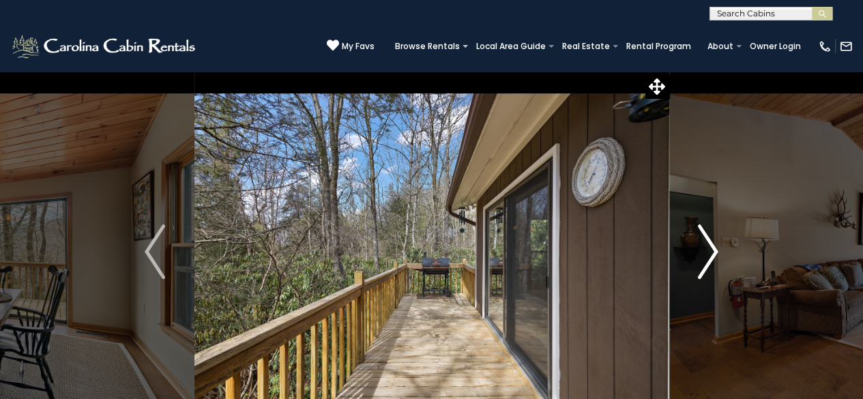
click at [714, 254] on img "Next" at bounding box center [708, 252] width 20 height 55
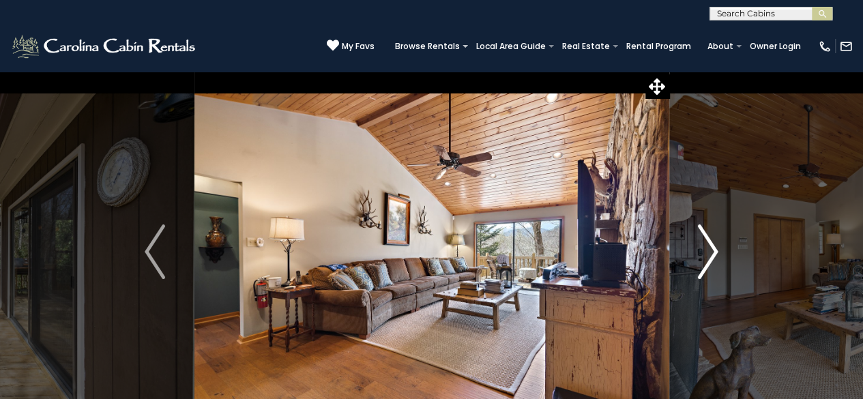
click at [714, 254] on img "Next" at bounding box center [708, 252] width 20 height 55
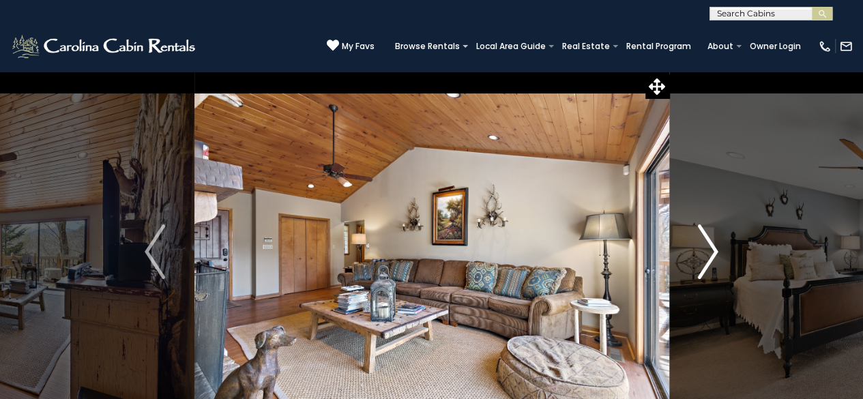
click at [714, 254] on img "Next" at bounding box center [708, 252] width 20 height 55
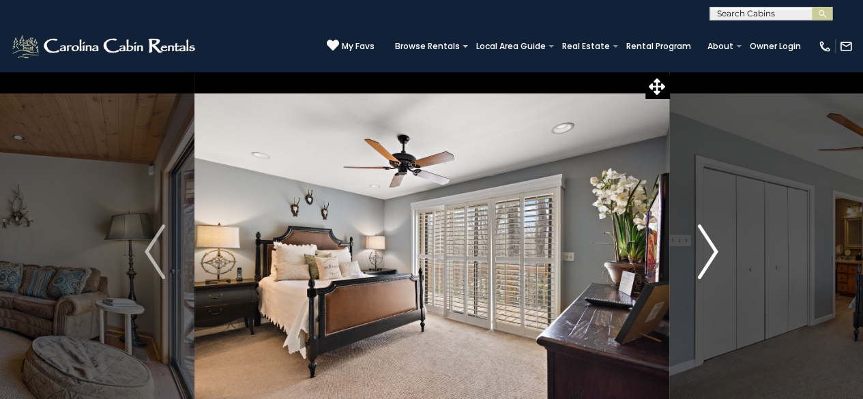
click at [714, 254] on img "Next" at bounding box center [708, 252] width 20 height 55
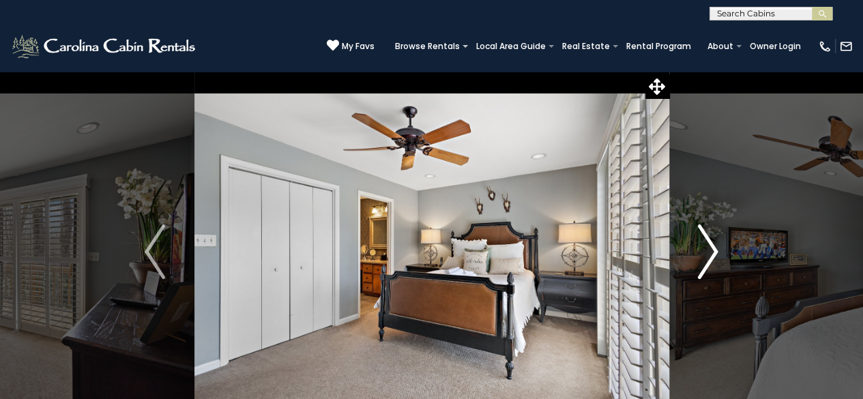
click at [714, 254] on img "Next" at bounding box center [708, 252] width 20 height 55
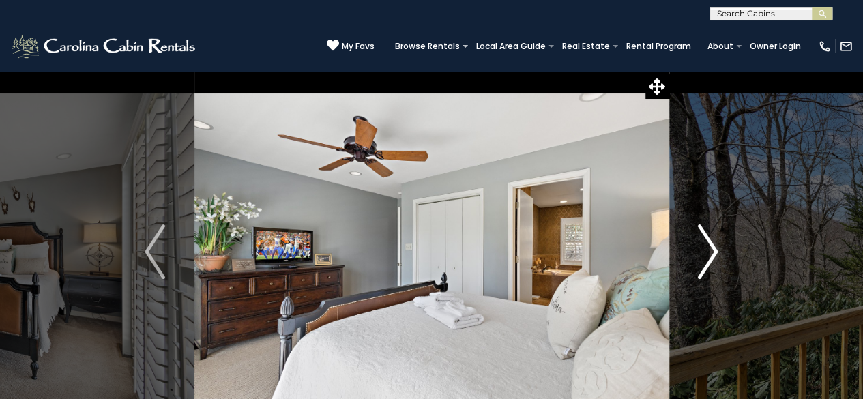
click at [714, 254] on img "Next" at bounding box center [708, 252] width 20 height 55
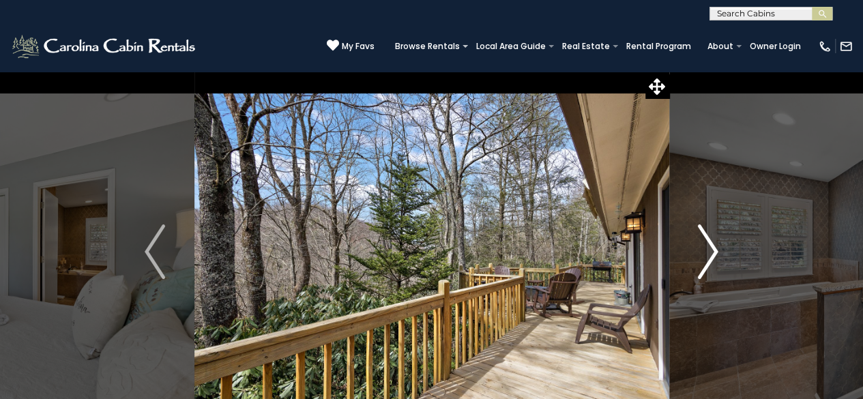
click at [714, 254] on img "Next" at bounding box center [708, 252] width 20 height 55
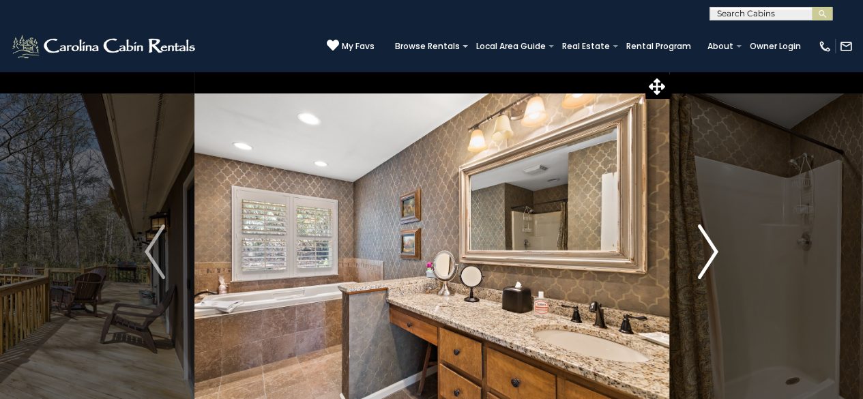
click at [714, 254] on img "Next" at bounding box center [708, 252] width 20 height 55
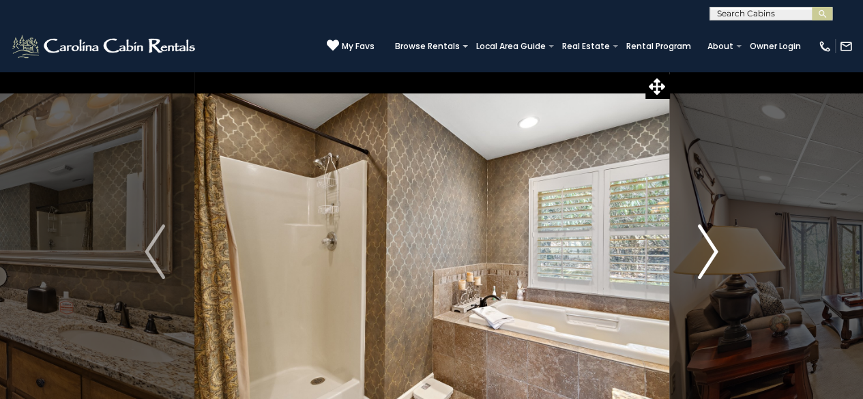
click at [714, 254] on img "Next" at bounding box center [708, 252] width 20 height 55
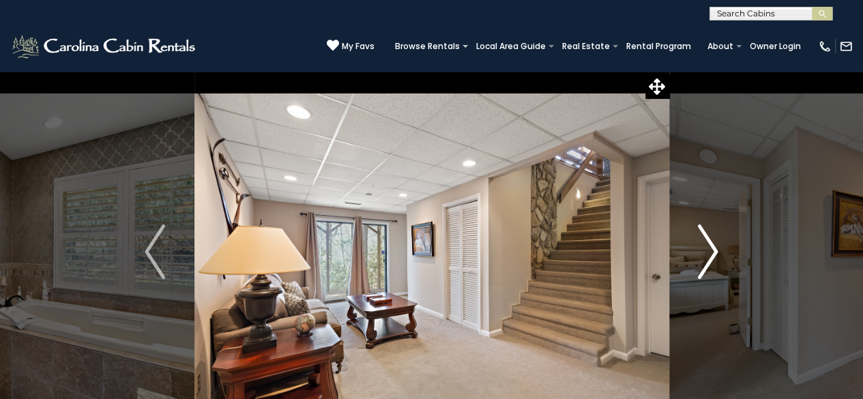
click at [714, 254] on img "Next" at bounding box center [708, 252] width 20 height 55
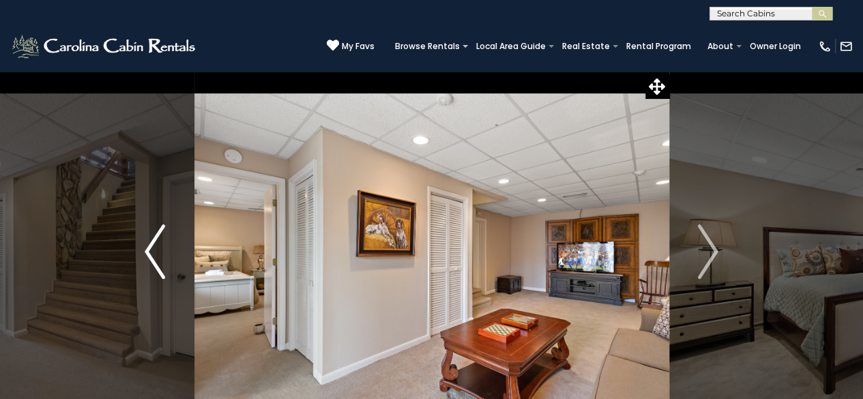
click at [152, 246] on img "Previous" at bounding box center [155, 252] width 20 height 55
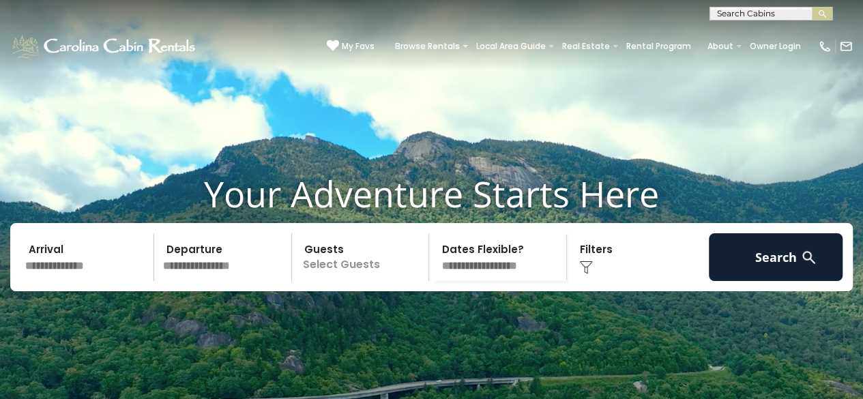
click at [104, 281] on input "text" at bounding box center [87, 257] width 134 height 48
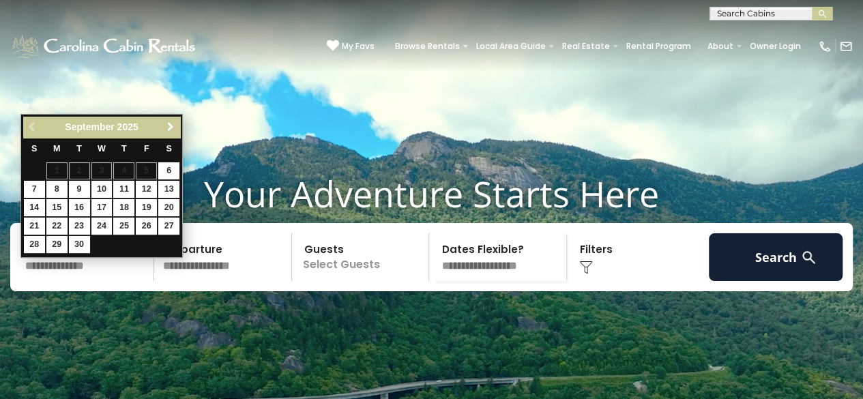
click at [169, 126] on span "Next" at bounding box center [170, 126] width 11 height 11
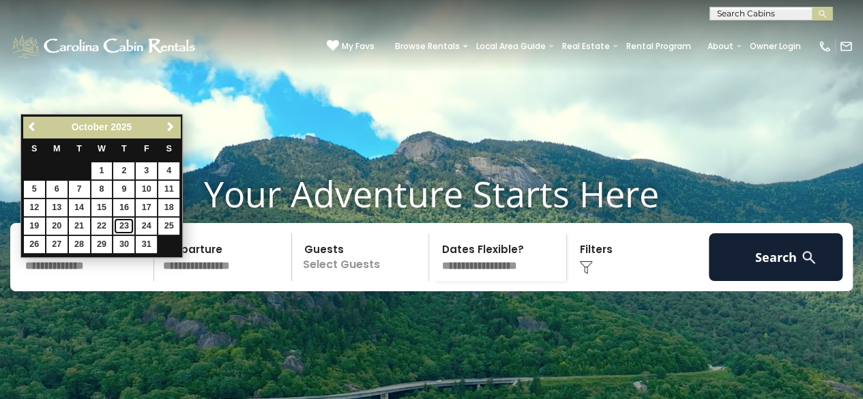
click at [125, 220] on link "23" at bounding box center [123, 226] width 21 height 17
type input "********"
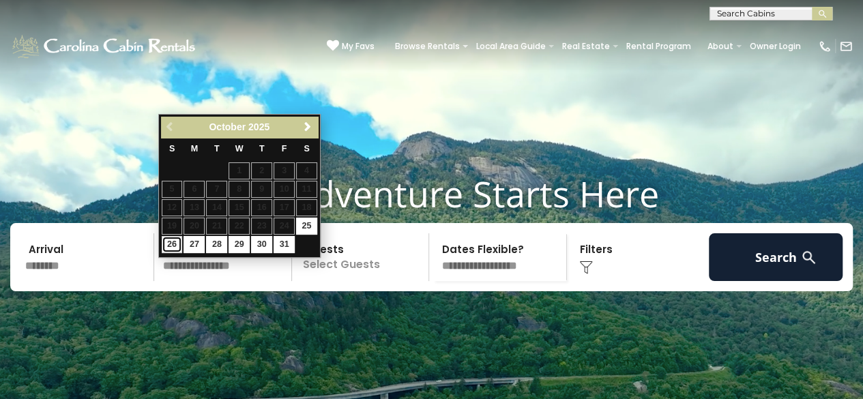
click at [167, 244] on link "26" at bounding box center [172, 244] width 21 height 17
type input "********"
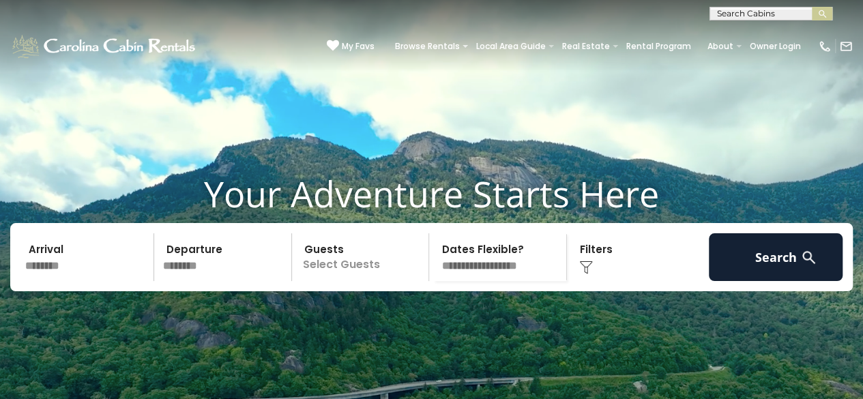
click at [378, 281] on p "Select Guests" at bounding box center [362, 257] width 133 height 48
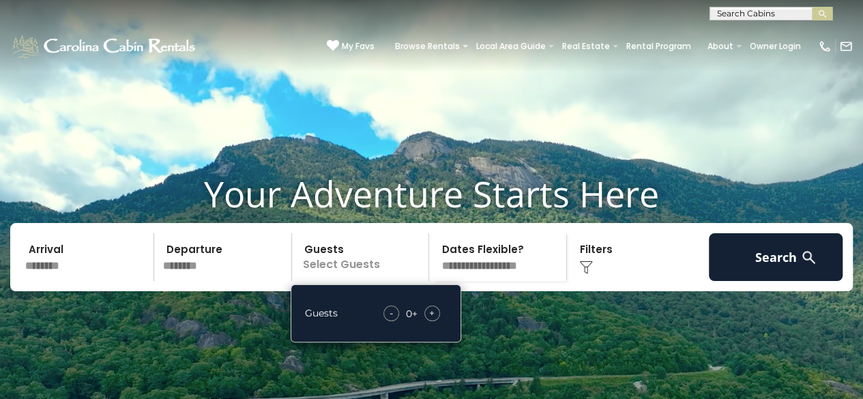
click at [430, 320] on span "+" at bounding box center [431, 313] width 5 height 14
click at [545, 281] on select "**********" at bounding box center [499, 257] width 133 height 48
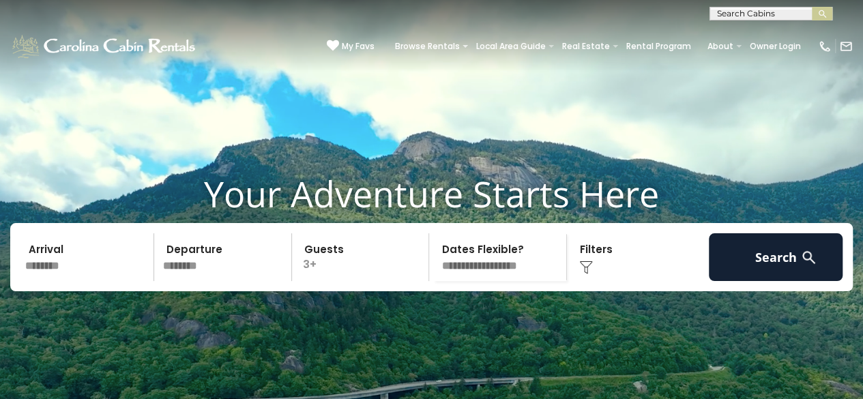
click at [601, 281] on div "Click to Choose" at bounding box center [638, 257] width 134 height 48
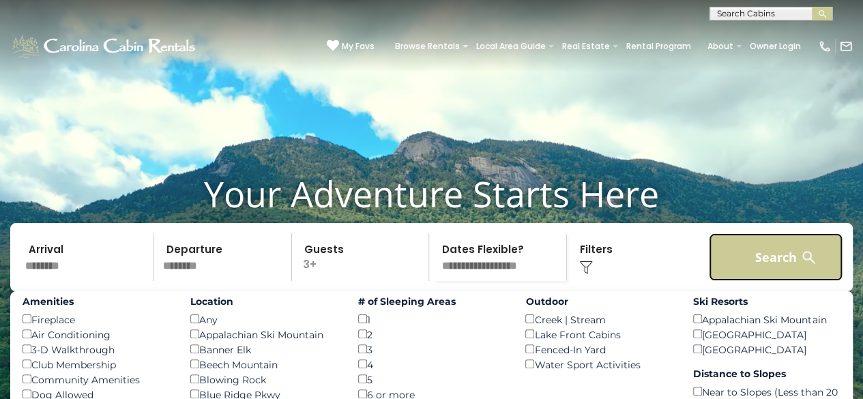
click at [764, 281] on button "Search" at bounding box center [776, 257] width 134 height 48
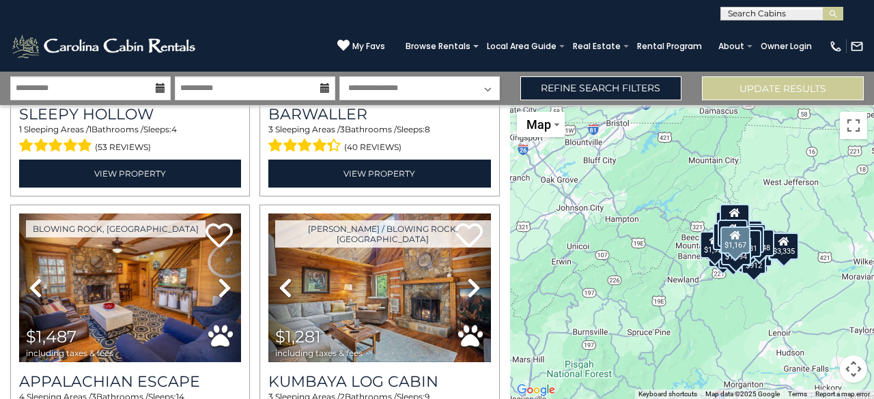
scroll to position [2116, 0]
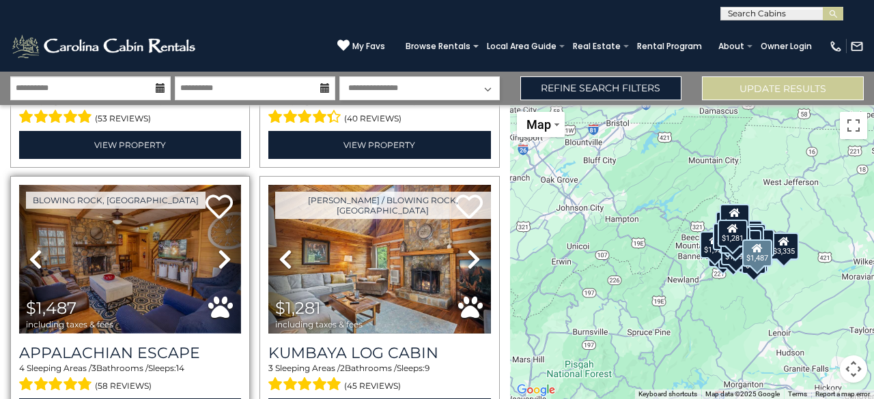
click at [94, 238] on img at bounding box center [130, 259] width 222 height 149
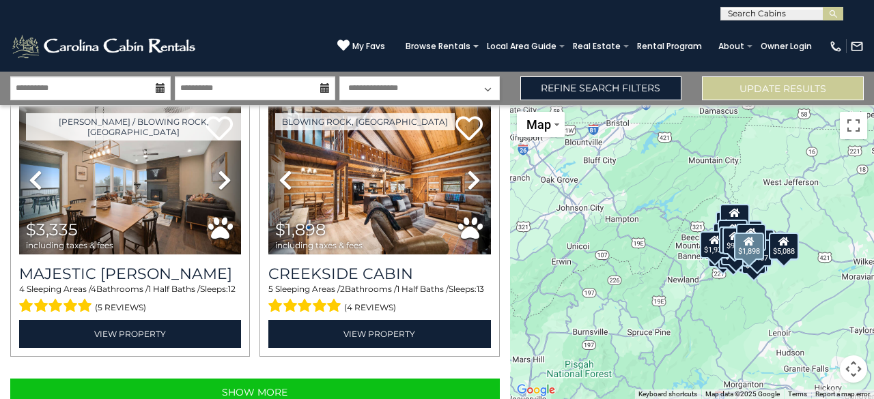
scroll to position [3802, 0]
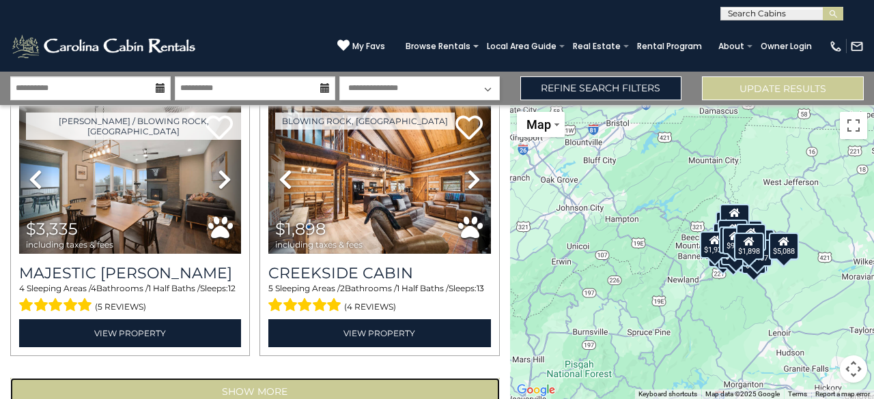
click at [287, 378] on button "Show More" at bounding box center [254, 391] width 489 height 27
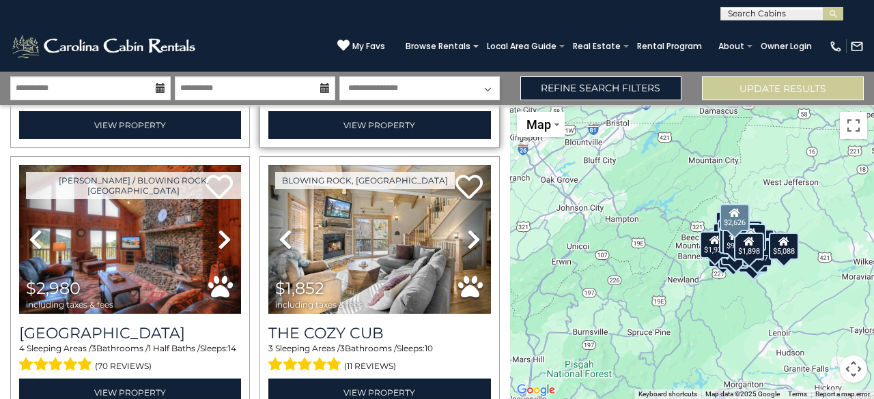
scroll to position [819, 0]
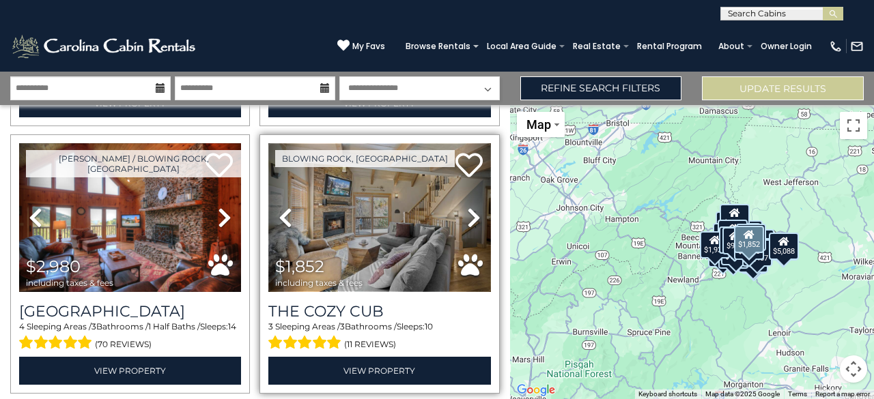
click at [347, 217] on img at bounding box center [379, 217] width 222 height 149
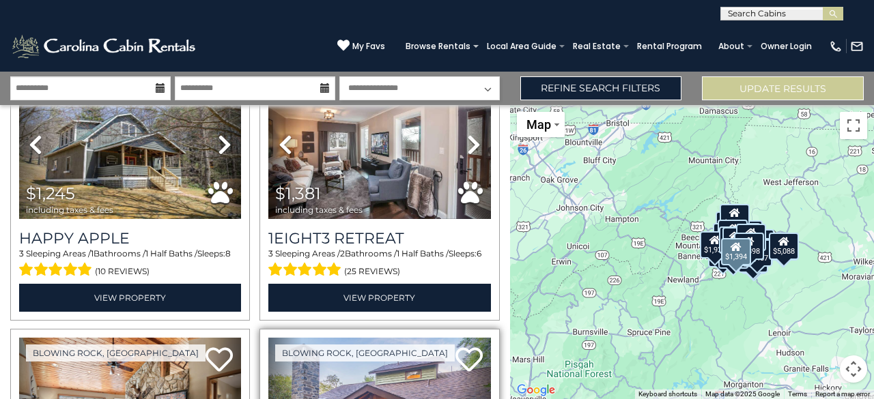
scroll to position [1092, 0]
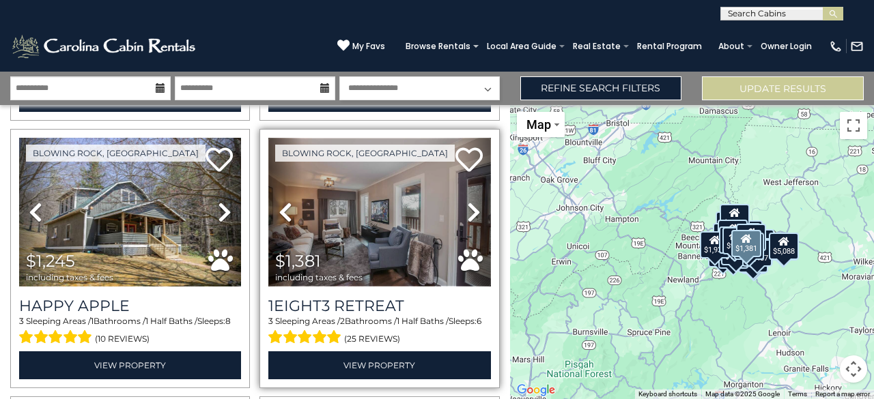
click at [333, 164] on img at bounding box center [379, 212] width 222 height 149
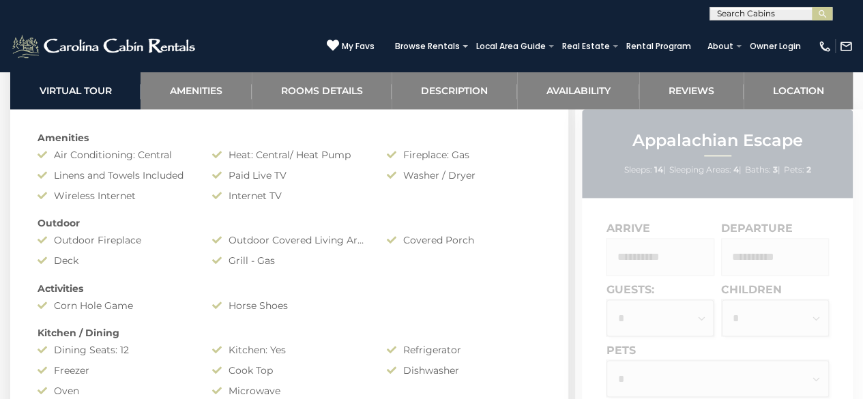
scroll to position [1229, 0]
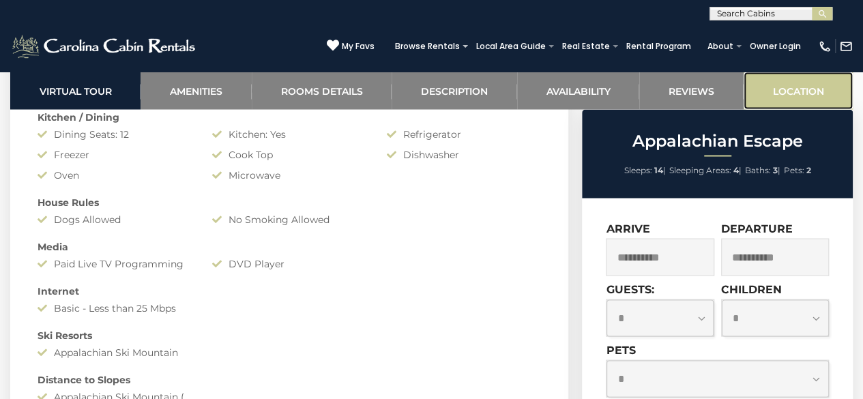
click at [787, 83] on link "Location" at bounding box center [798, 91] width 109 height 38
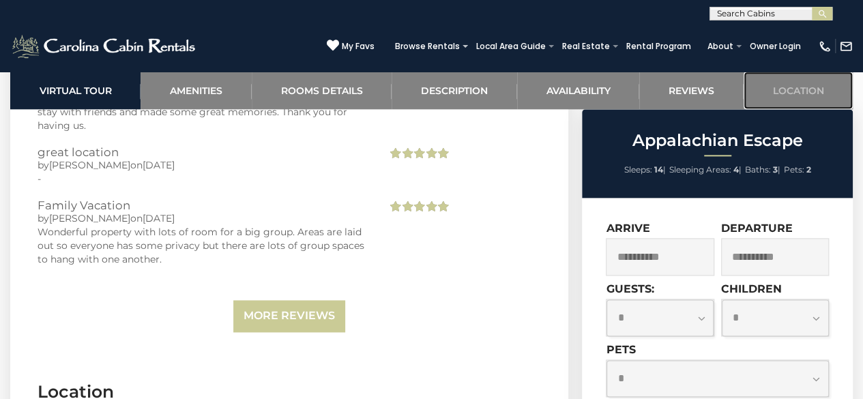
scroll to position [3537, 0]
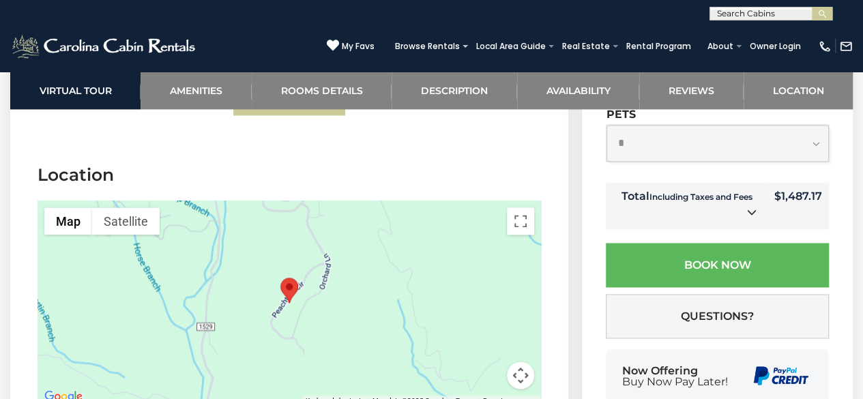
click at [523, 362] on button "Map camera controls" at bounding box center [520, 375] width 27 height 27
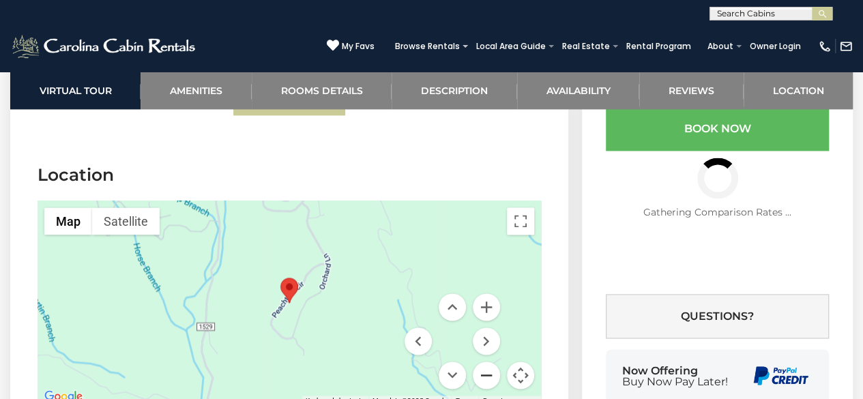
click at [494, 362] on button "Zoom out" at bounding box center [486, 375] width 27 height 27
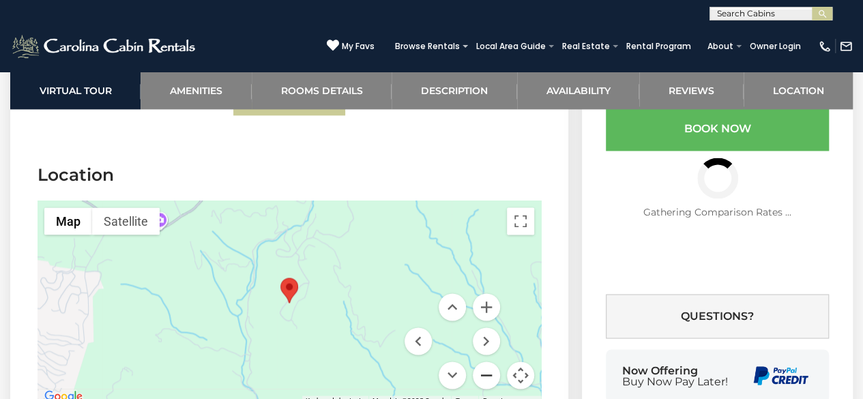
click at [494, 362] on button "Zoom out" at bounding box center [486, 375] width 27 height 27
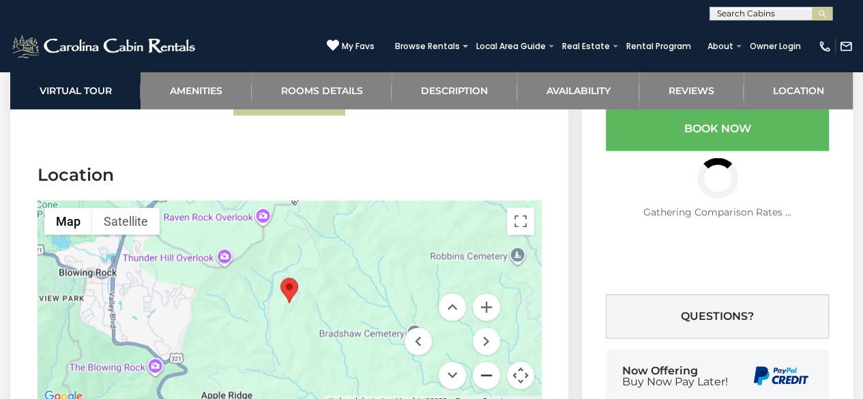
click at [494, 362] on button "Zoom out" at bounding box center [486, 375] width 27 height 27
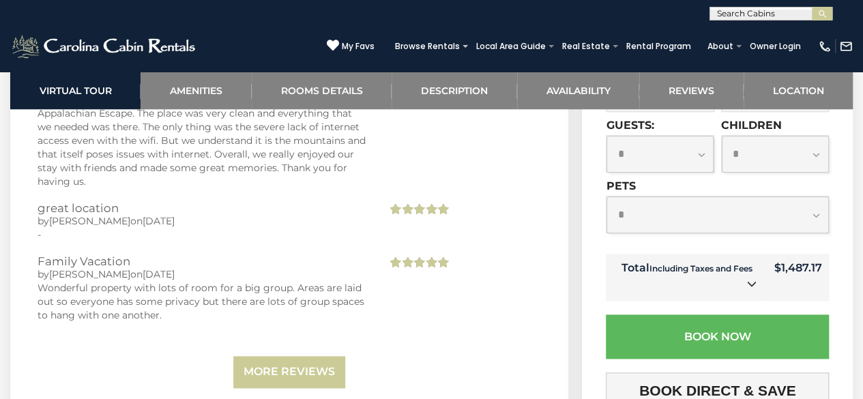
scroll to position [3332, 0]
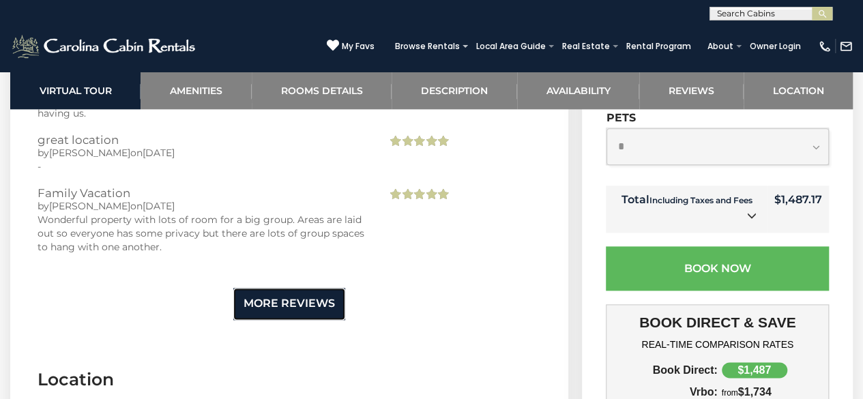
click at [253, 288] on link "More Reviews" at bounding box center [289, 304] width 112 height 32
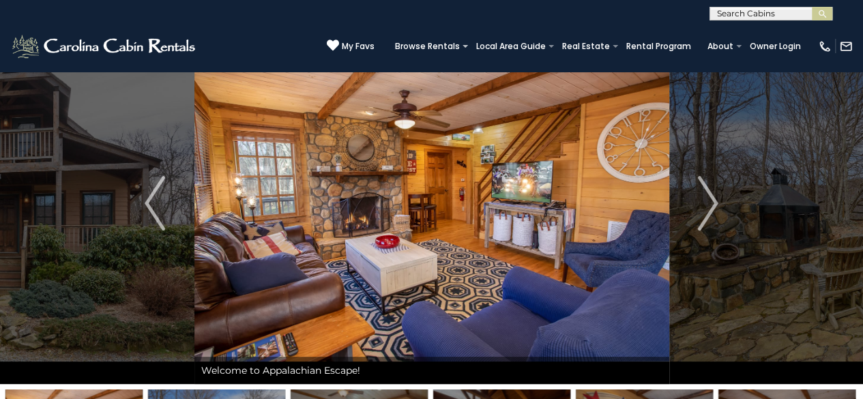
scroll to position [0, 0]
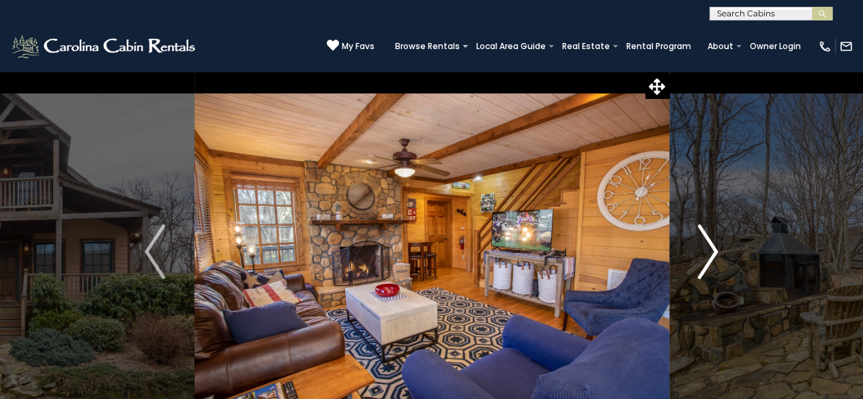
click at [714, 251] on img "Next" at bounding box center [708, 252] width 20 height 55
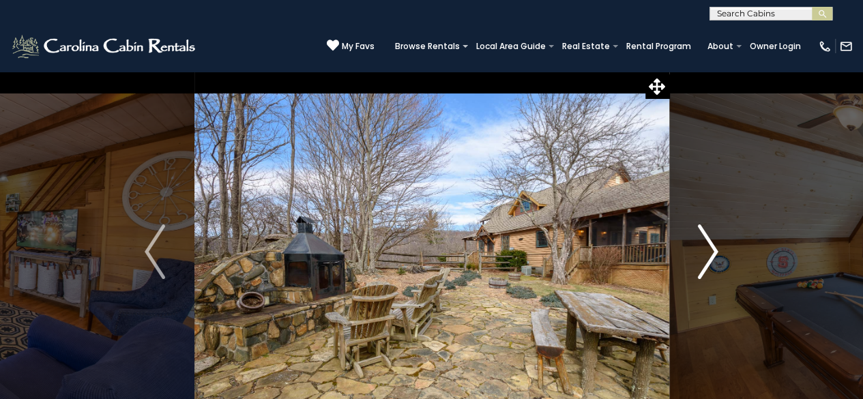
click at [715, 253] on img "Next" at bounding box center [708, 252] width 20 height 55
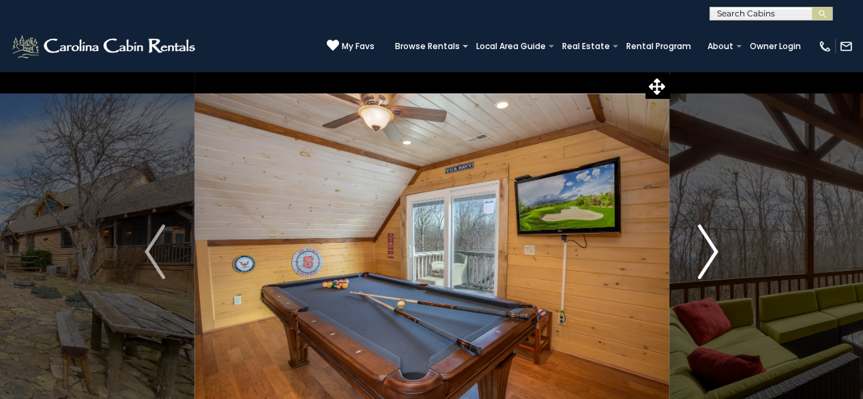
click at [715, 253] on img "Next" at bounding box center [708, 252] width 20 height 55
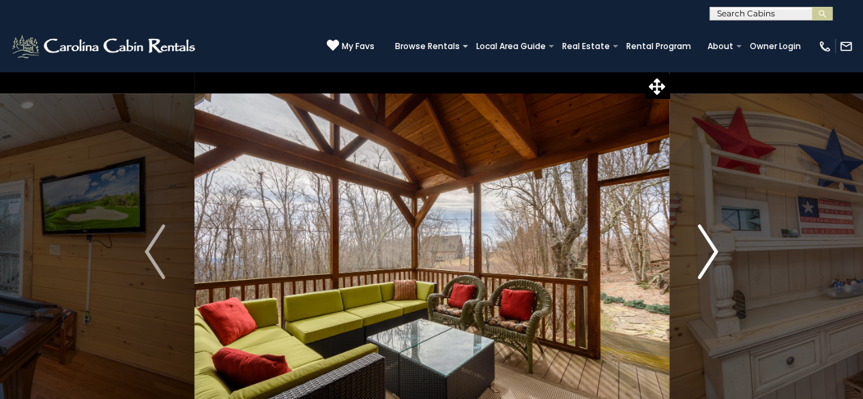
click at [715, 253] on img "Next" at bounding box center [708, 252] width 20 height 55
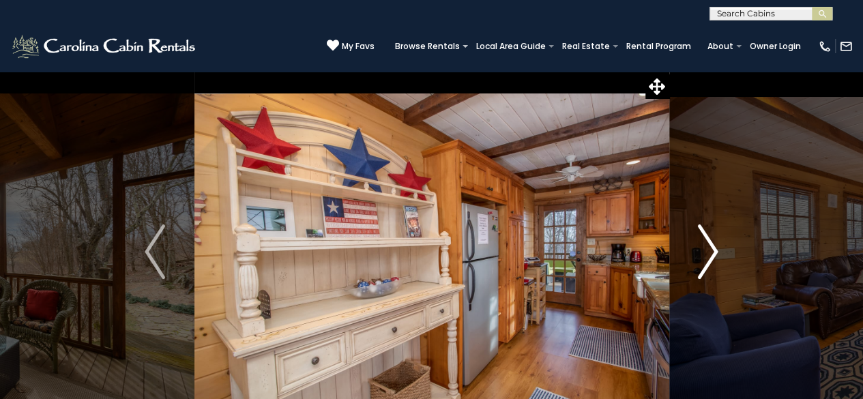
click at [715, 253] on img "Next" at bounding box center [708, 252] width 20 height 55
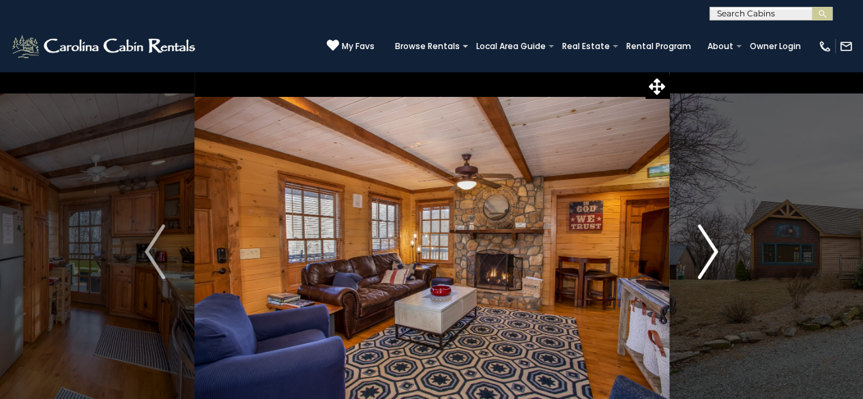
click at [715, 253] on img "Next" at bounding box center [708, 252] width 20 height 55
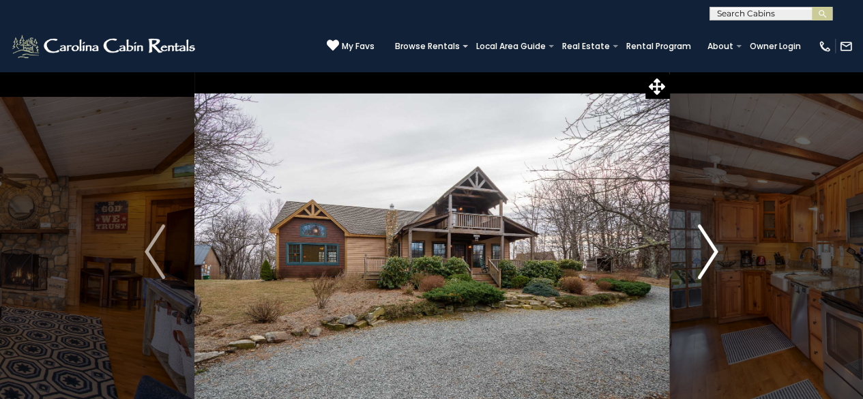
click at [715, 253] on img "Next" at bounding box center [708, 252] width 20 height 55
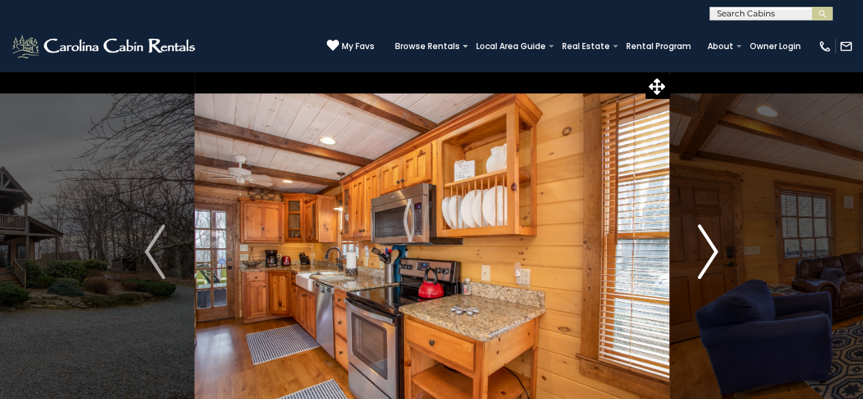
click at [715, 253] on img "Next" at bounding box center [708, 252] width 20 height 55
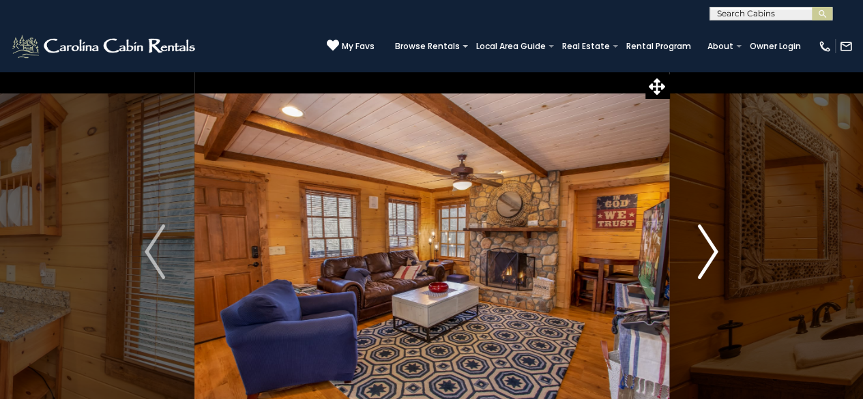
click at [715, 253] on img "Next" at bounding box center [708, 252] width 20 height 55
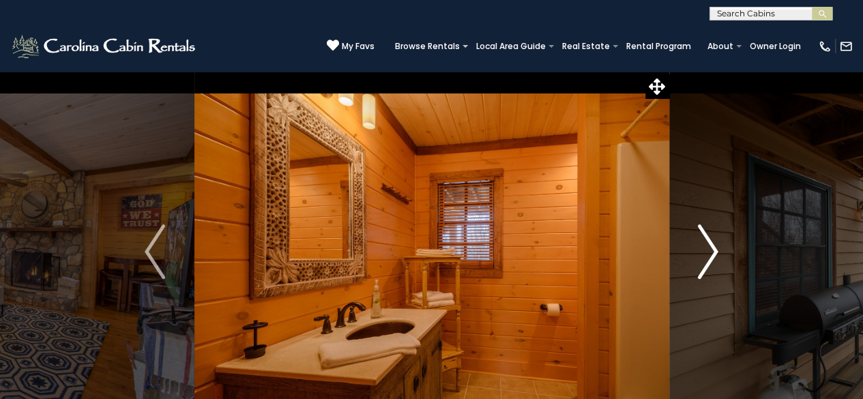
click at [715, 253] on img "Next" at bounding box center [708, 252] width 20 height 55
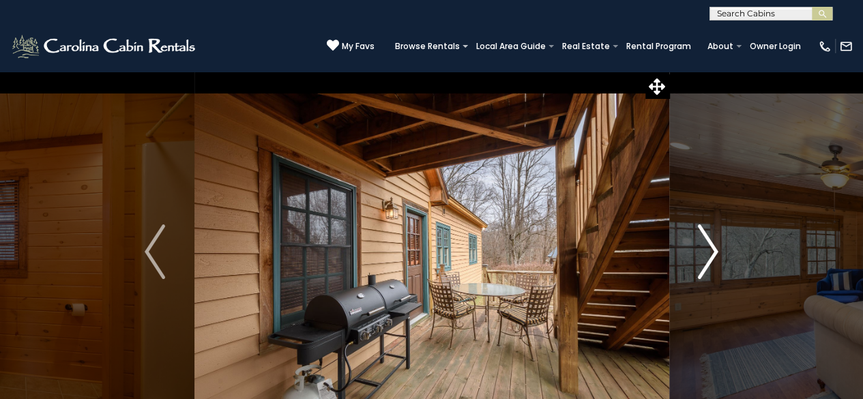
click at [715, 253] on img "Next" at bounding box center [708, 252] width 20 height 55
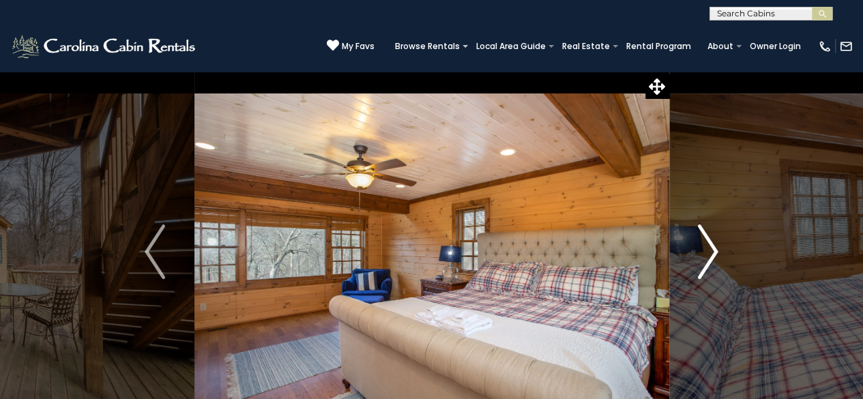
click at [715, 253] on img "Next" at bounding box center [708, 252] width 20 height 55
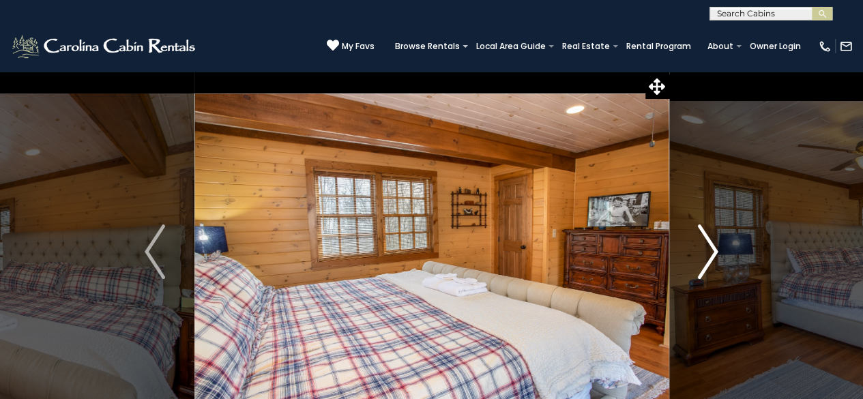
click at [715, 253] on img "Next" at bounding box center [708, 252] width 20 height 55
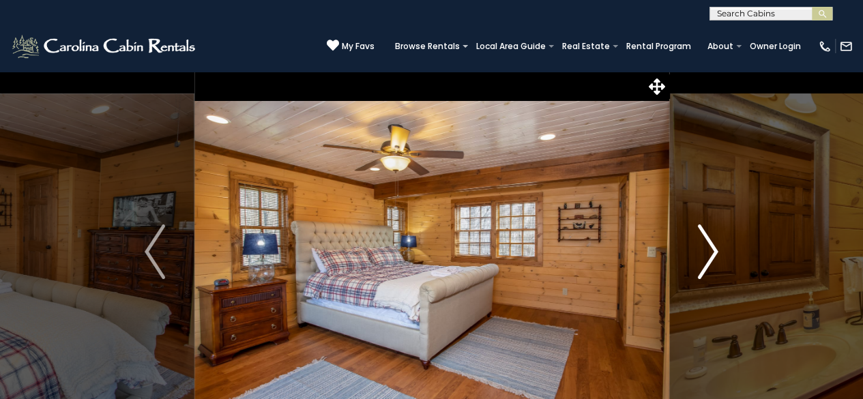
click at [715, 253] on img "Next" at bounding box center [708, 252] width 20 height 55
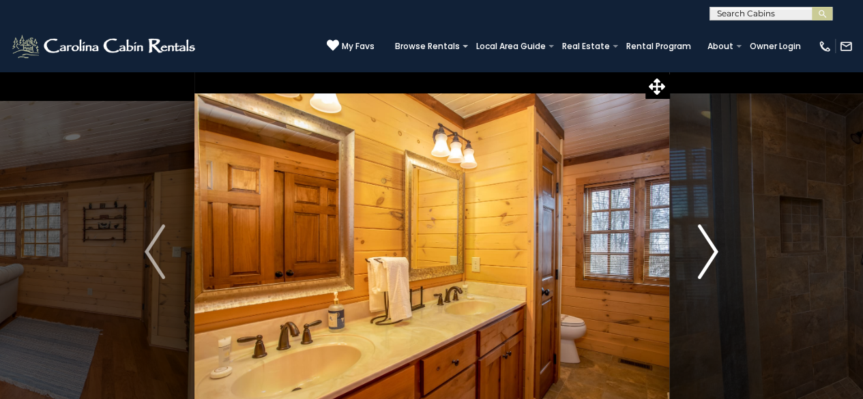
click at [715, 253] on img "Next" at bounding box center [708, 252] width 20 height 55
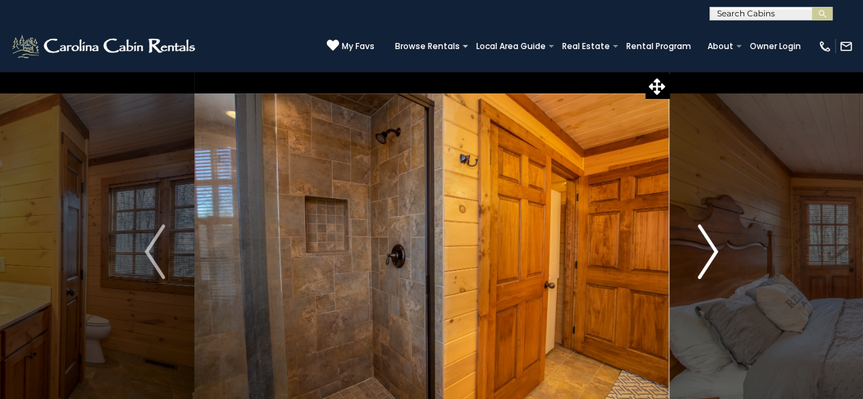
click at [715, 253] on img "Next" at bounding box center [708, 252] width 20 height 55
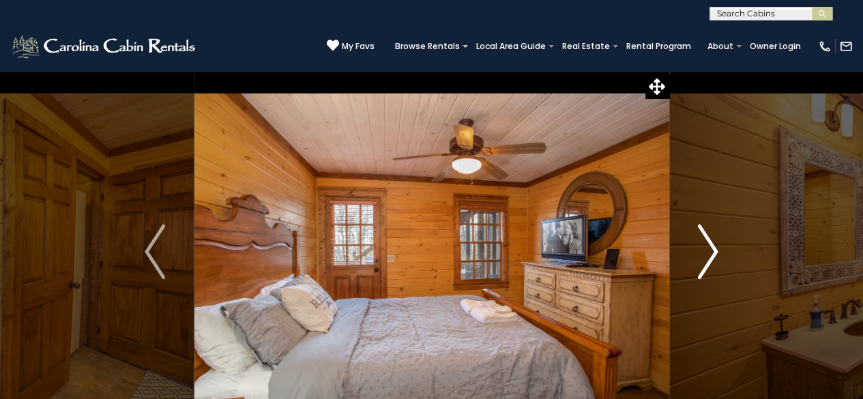
click at [715, 253] on img "Next" at bounding box center [708, 252] width 20 height 55
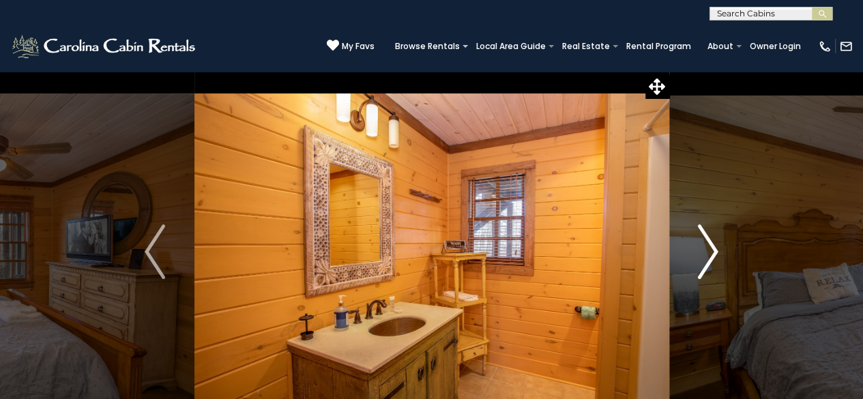
click at [715, 253] on img "Next" at bounding box center [708, 252] width 20 height 55
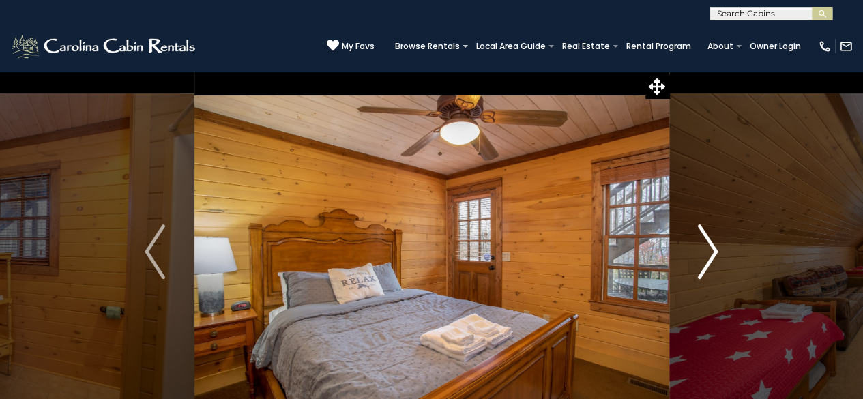
click at [715, 253] on img "Next" at bounding box center [708, 252] width 20 height 55
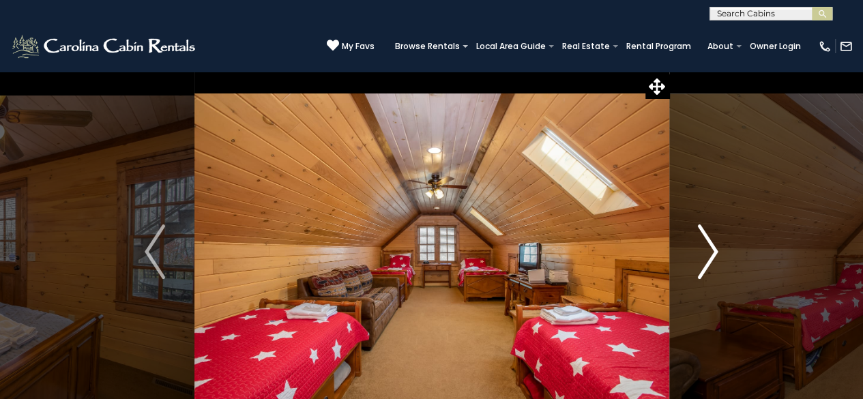
click at [715, 253] on img "Next" at bounding box center [708, 252] width 20 height 55
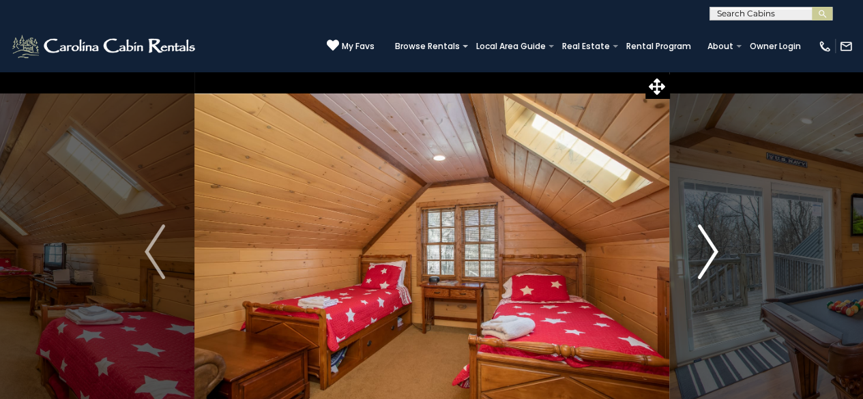
click at [715, 253] on img "Next" at bounding box center [708, 252] width 20 height 55
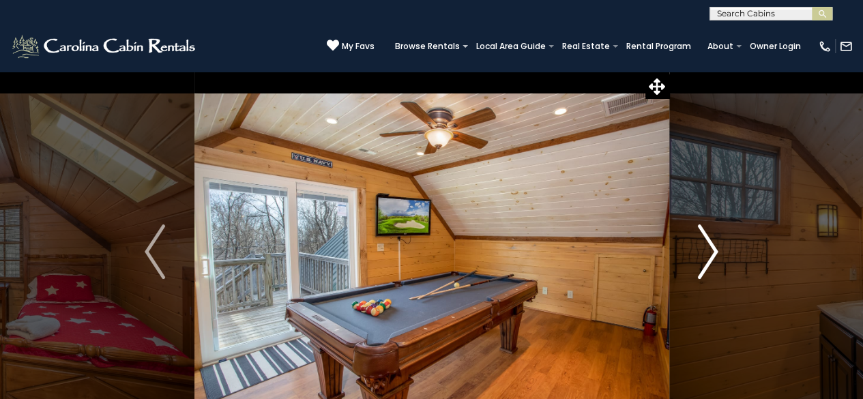
click at [715, 253] on img "Next" at bounding box center [708, 252] width 20 height 55
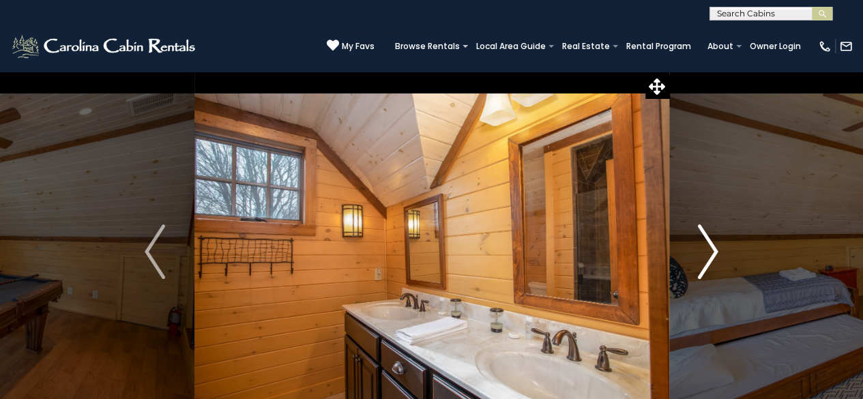
click at [715, 253] on img "Next" at bounding box center [708, 252] width 20 height 55
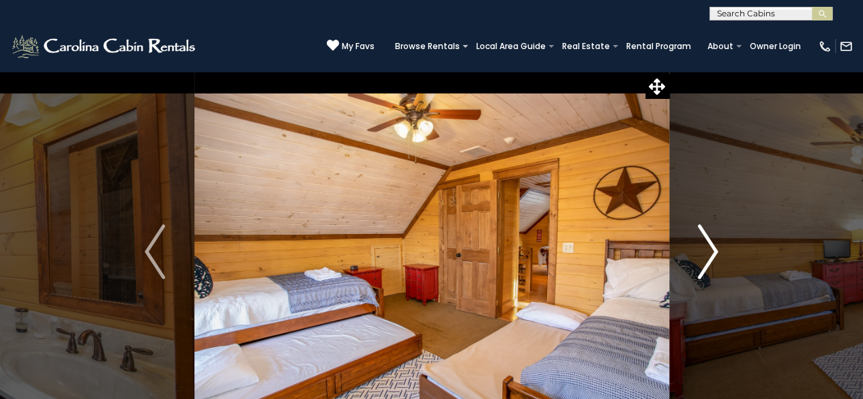
click at [715, 253] on img "Next" at bounding box center [708, 252] width 20 height 55
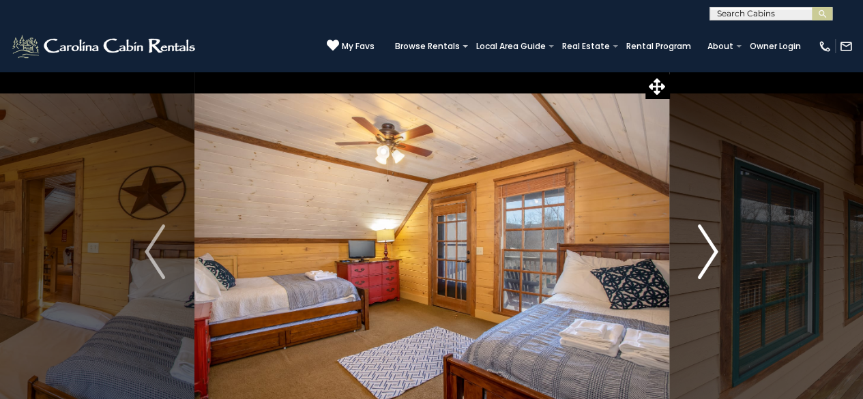
click at [715, 253] on img "Next" at bounding box center [708, 252] width 20 height 55
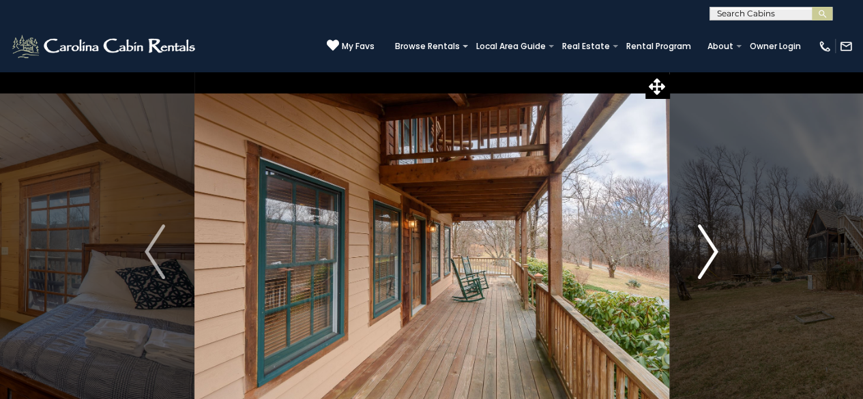
click at [715, 253] on img "Next" at bounding box center [708, 252] width 20 height 55
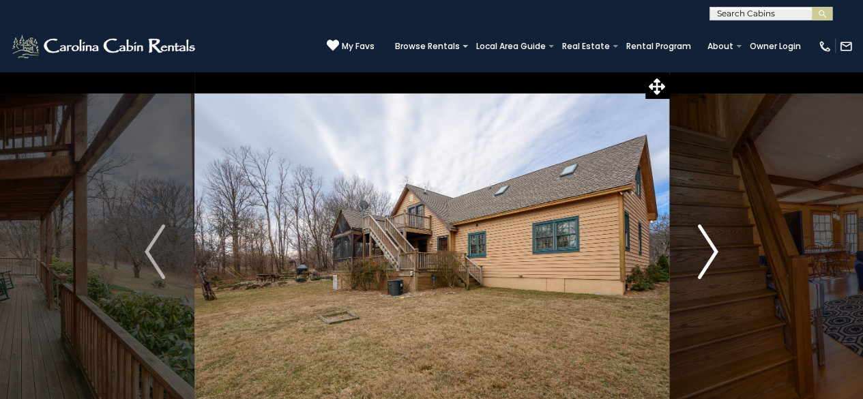
click at [715, 253] on img "Next" at bounding box center [708, 252] width 20 height 55
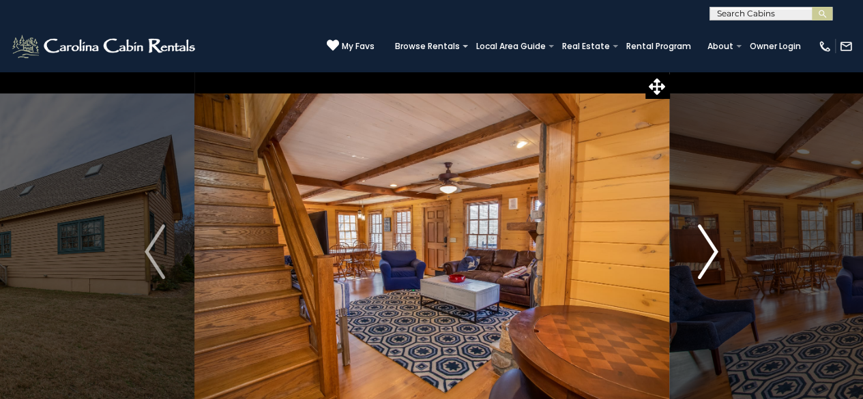
click at [715, 253] on img "Next" at bounding box center [708, 252] width 20 height 55
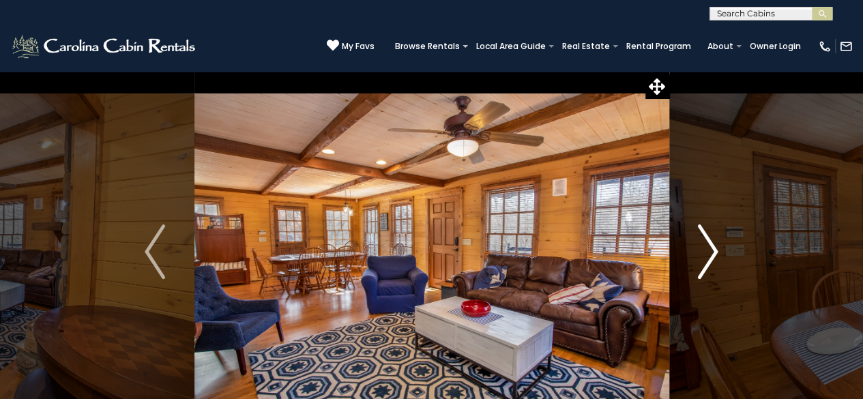
click at [715, 253] on img "Next" at bounding box center [708, 252] width 20 height 55
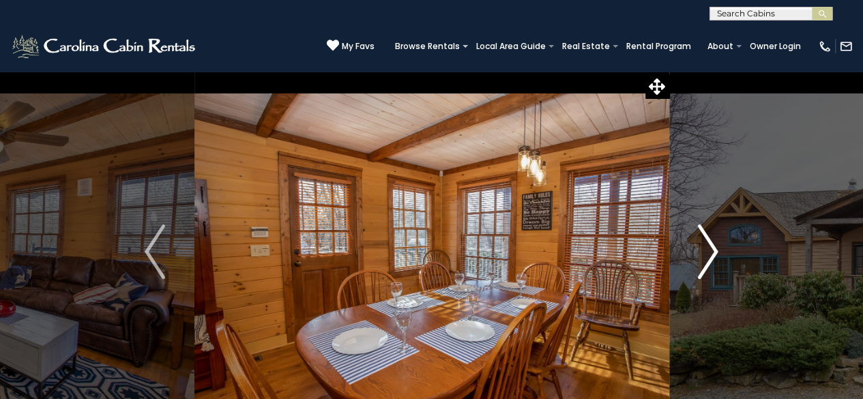
click at [715, 253] on img "Next" at bounding box center [708, 252] width 20 height 55
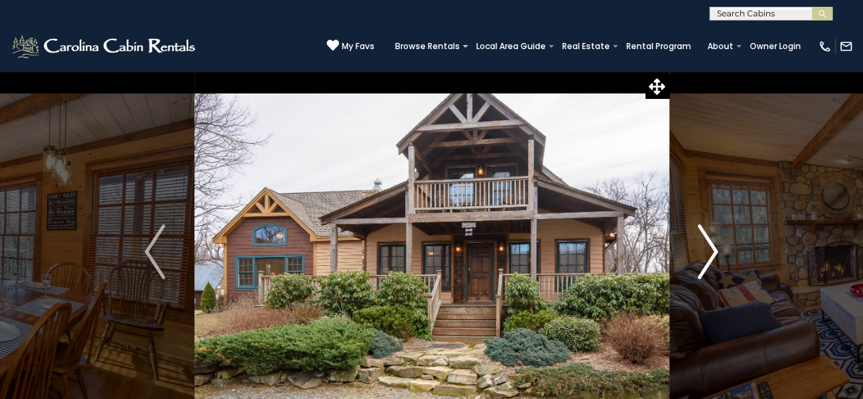
click at [715, 253] on img "Next" at bounding box center [708, 252] width 20 height 55
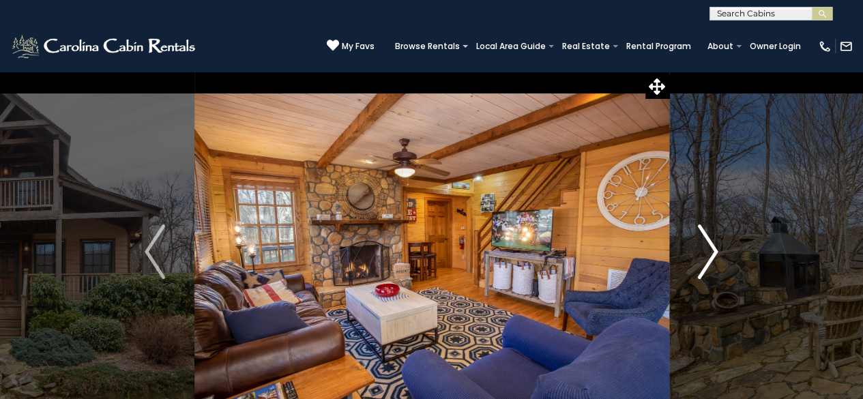
click at [715, 253] on img "Next" at bounding box center [708, 252] width 20 height 55
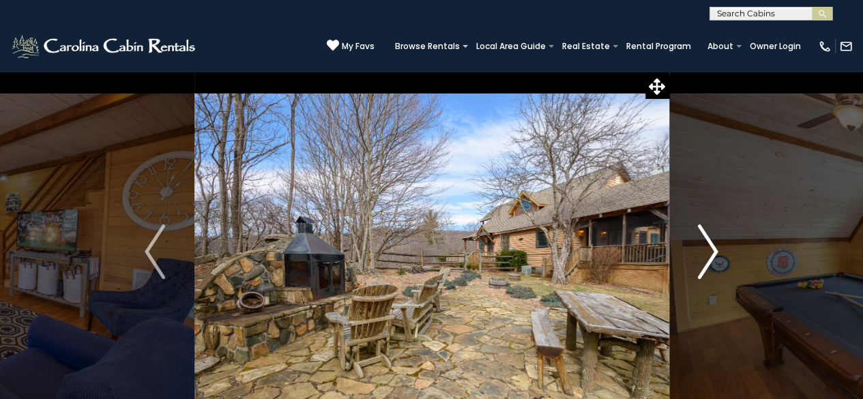
click at [714, 252] on img "Next" at bounding box center [708, 252] width 20 height 55
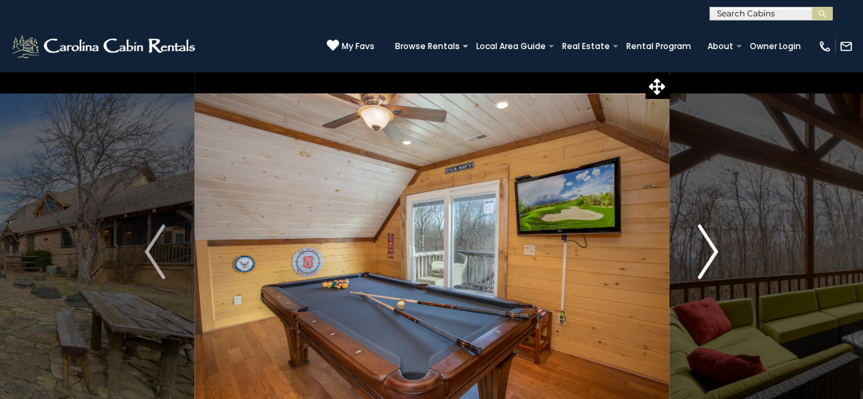
click at [714, 252] on img "Next" at bounding box center [708, 252] width 20 height 55
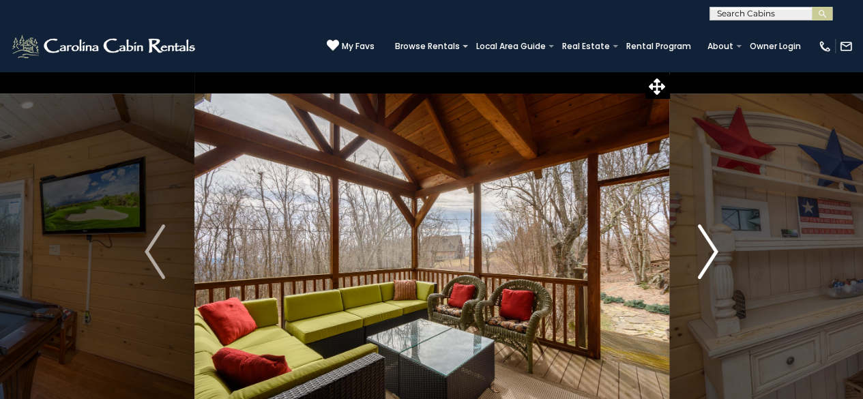
click at [714, 252] on img "Next" at bounding box center [708, 252] width 20 height 55
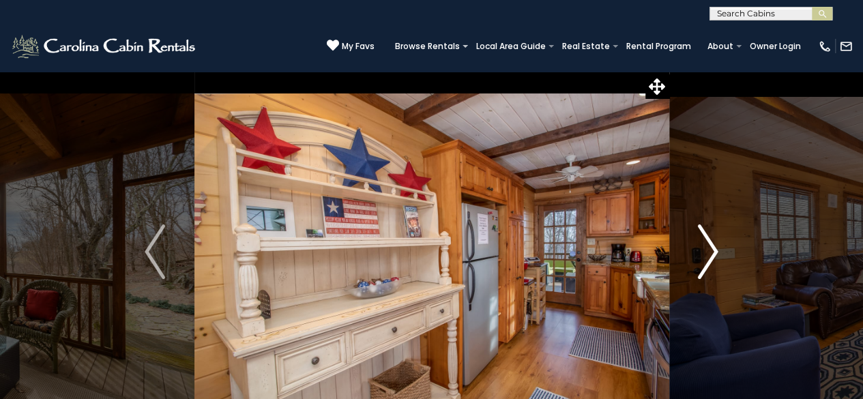
click at [714, 252] on img "Next" at bounding box center [708, 252] width 20 height 55
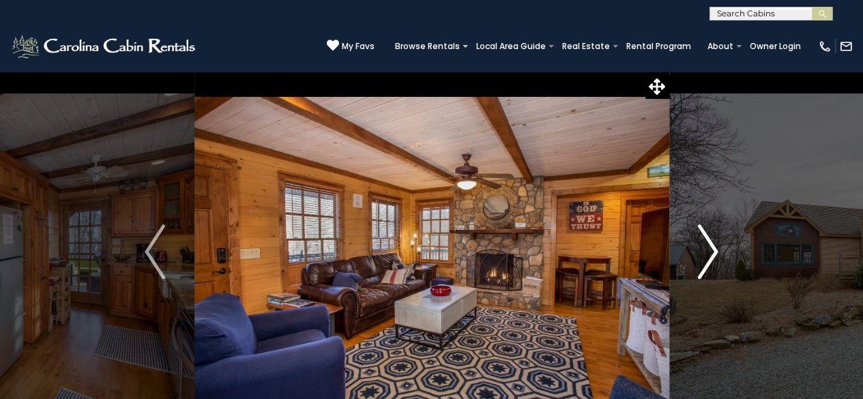
click at [714, 252] on img "Next" at bounding box center [708, 252] width 20 height 55
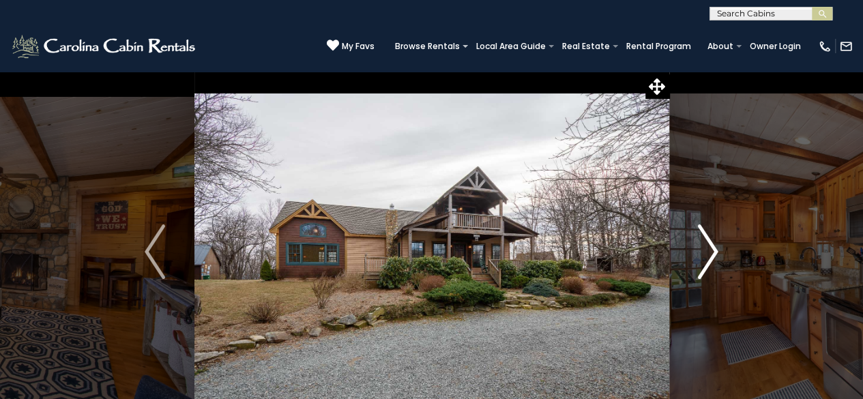
click at [714, 252] on img "Next" at bounding box center [708, 252] width 20 height 55
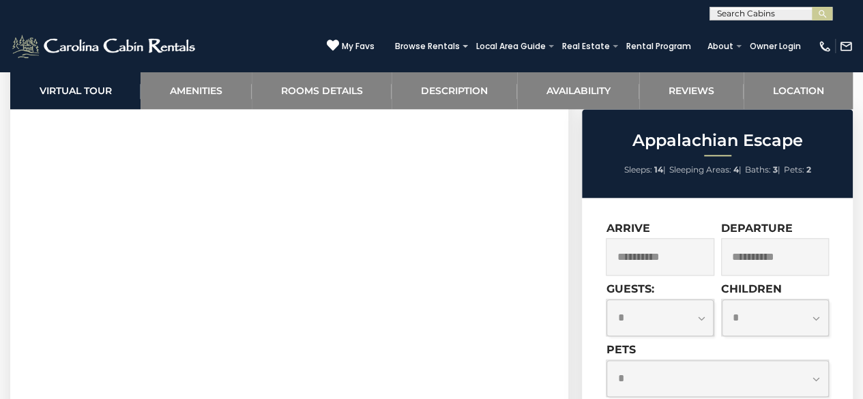
scroll to position [683, 0]
drag, startPoint x: 702, startPoint y: 319, endPoint x: 691, endPoint y: 308, distance: 15.9
click at [702, 319] on select "**********" at bounding box center [660, 318] width 107 height 37
select select "*"
click at [607, 300] on select "**********" at bounding box center [660, 318] width 107 height 37
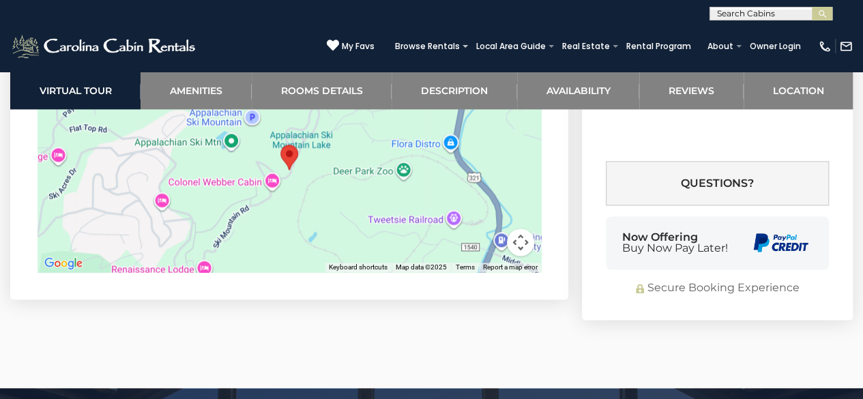
scroll to position [3481, 0]
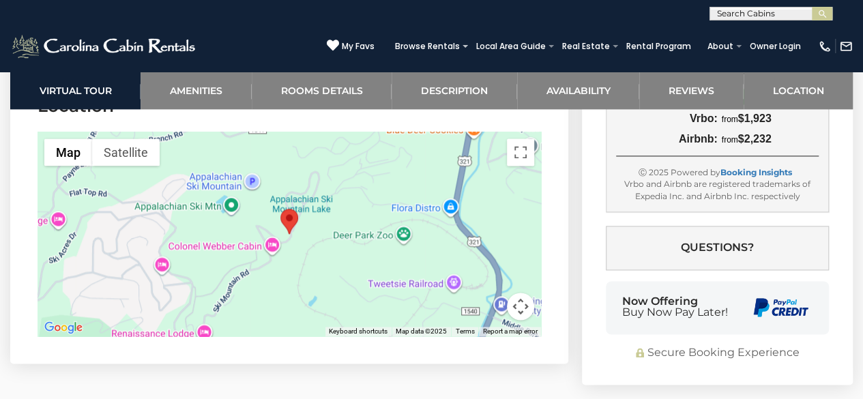
click at [520, 315] on button "Map camera controls" at bounding box center [520, 306] width 27 height 27
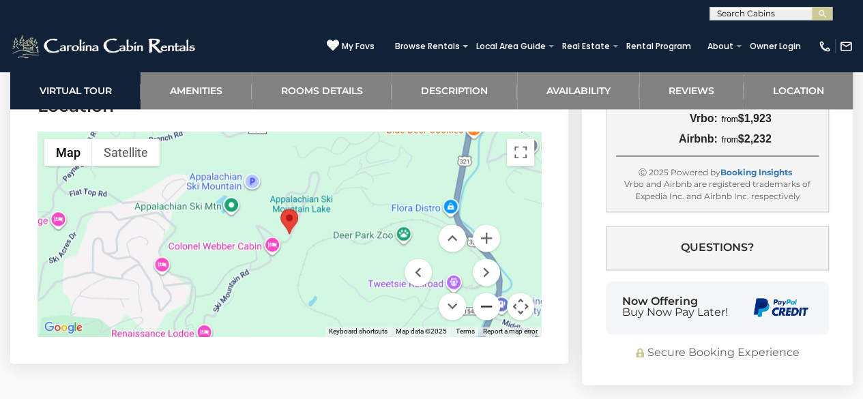
click at [491, 312] on button "Zoom out" at bounding box center [486, 306] width 27 height 27
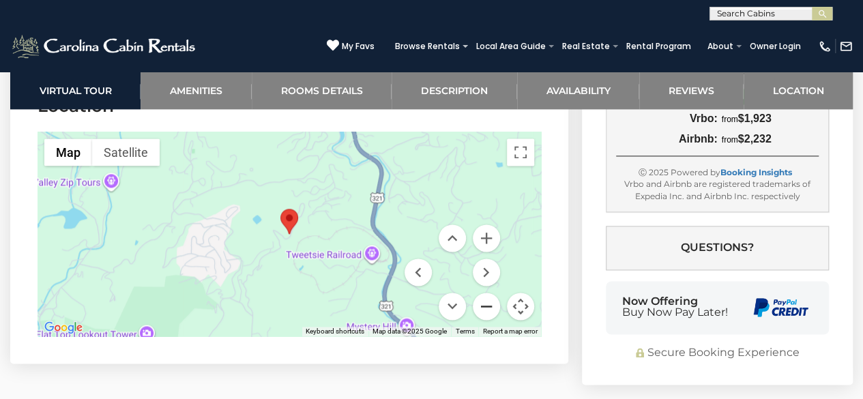
click at [491, 312] on button "Zoom out" at bounding box center [486, 306] width 27 height 27
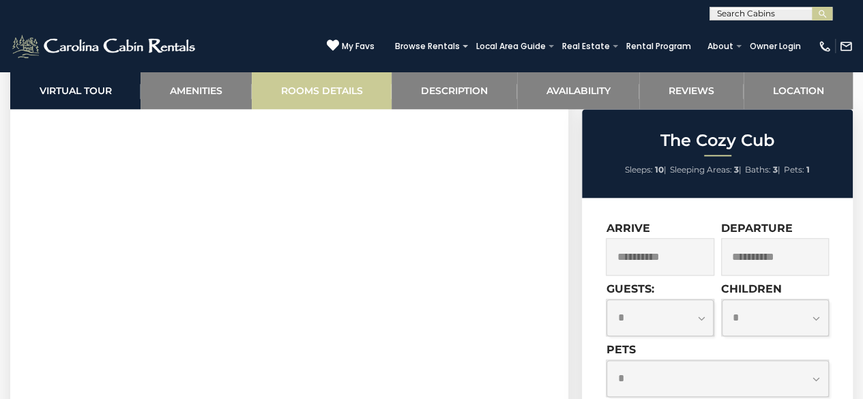
scroll to position [410, 0]
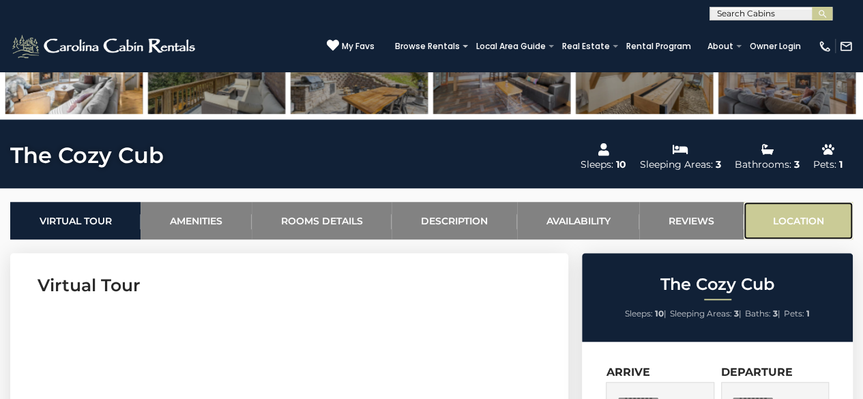
click at [792, 223] on link "Location" at bounding box center [798, 221] width 109 height 38
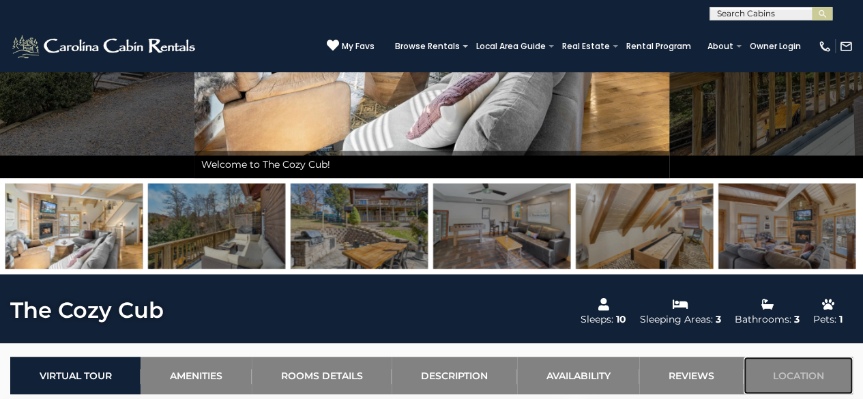
scroll to position [273, 0]
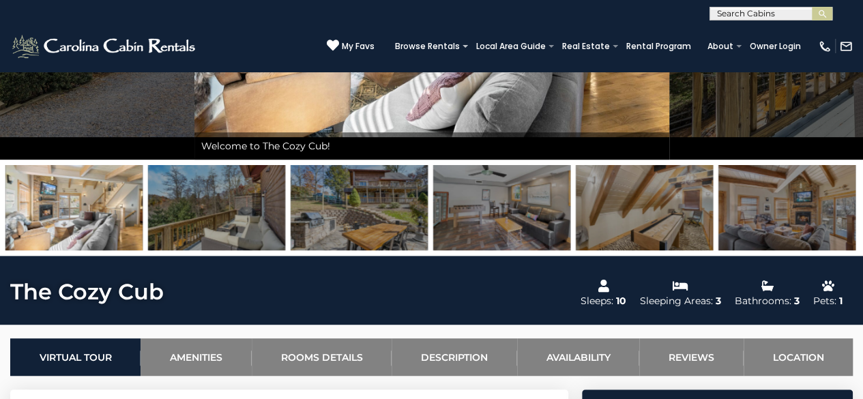
click at [86, 200] on img at bounding box center [73, 207] width 137 height 85
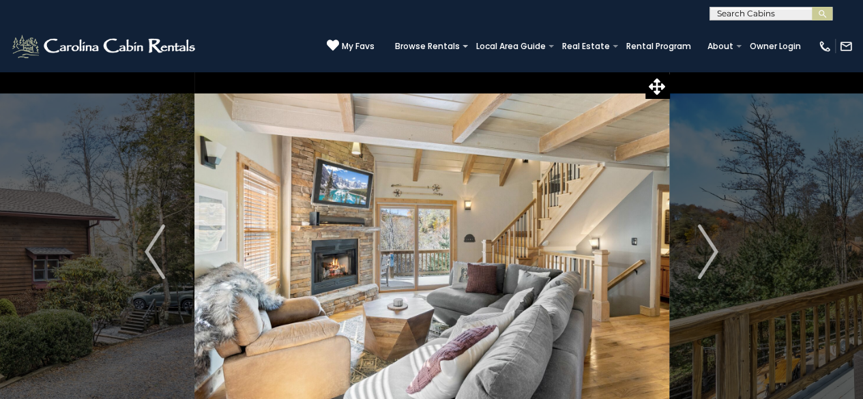
scroll to position [0, 0]
click at [718, 250] on button "Next" at bounding box center [708, 252] width 78 height 362
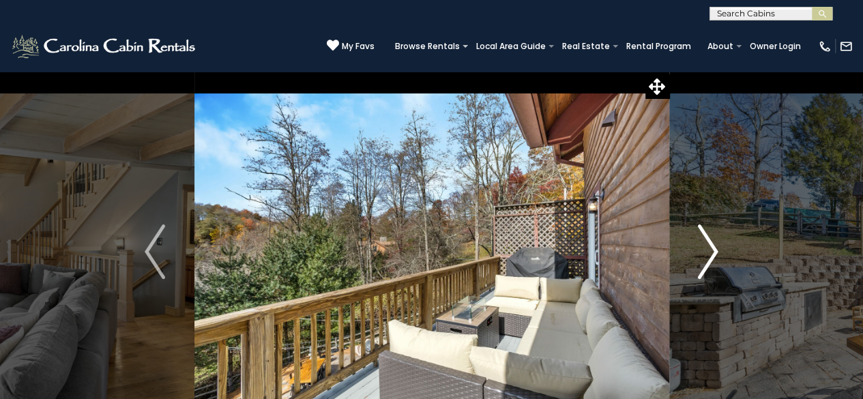
click at [719, 250] on button "Next" at bounding box center [708, 252] width 78 height 362
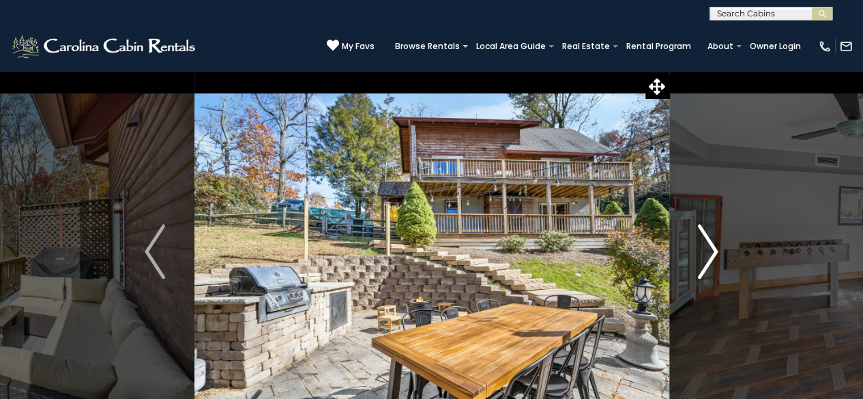
click at [719, 250] on button "Next" at bounding box center [708, 252] width 78 height 362
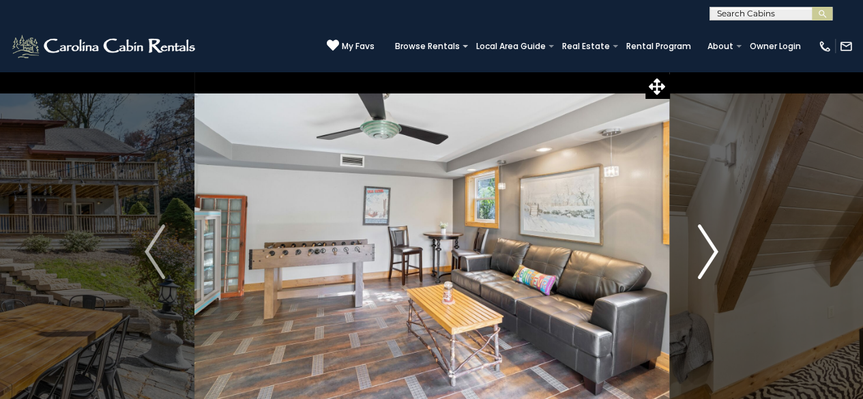
click at [719, 250] on button "Next" at bounding box center [708, 252] width 78 height 362
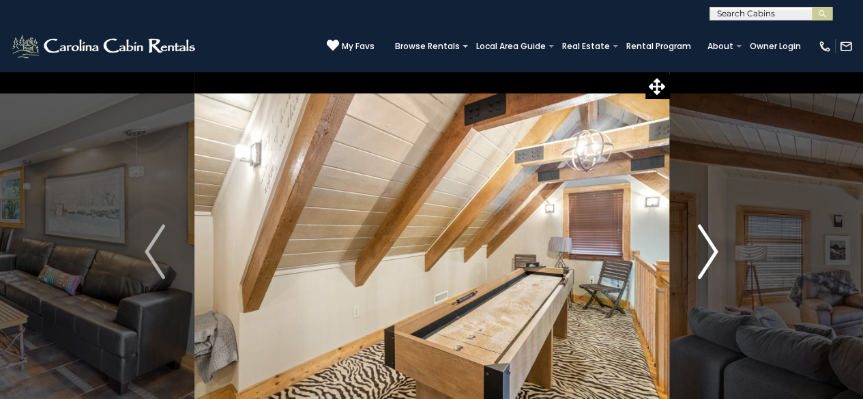
click at [719, 250] on button "Next" at bounding box center [708, 252] width 78 height 362
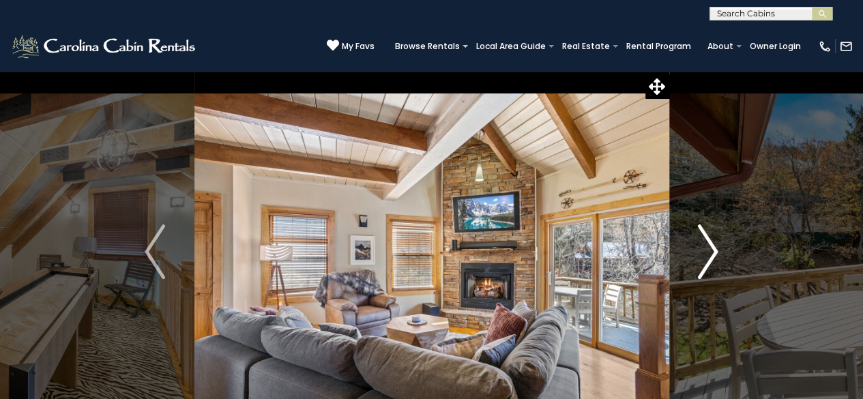
click at [719, 250] on button "Next" at bounding box center [708, 252] width 78 height 362
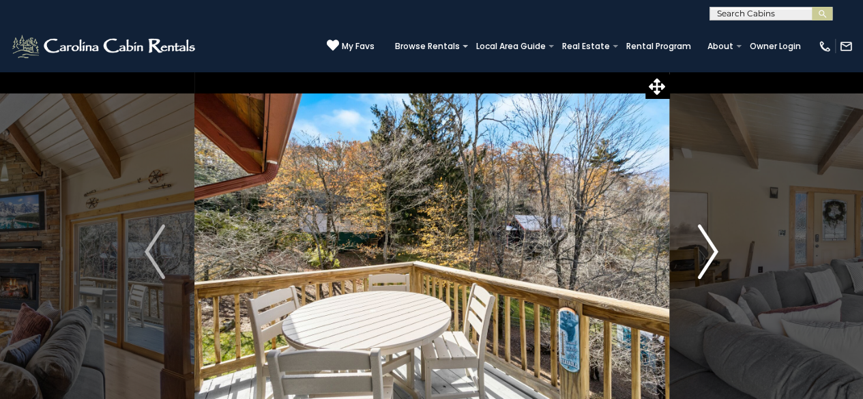
click at [719, 250] on button "Next" at bounding box center [708, 252] width 78 height 362
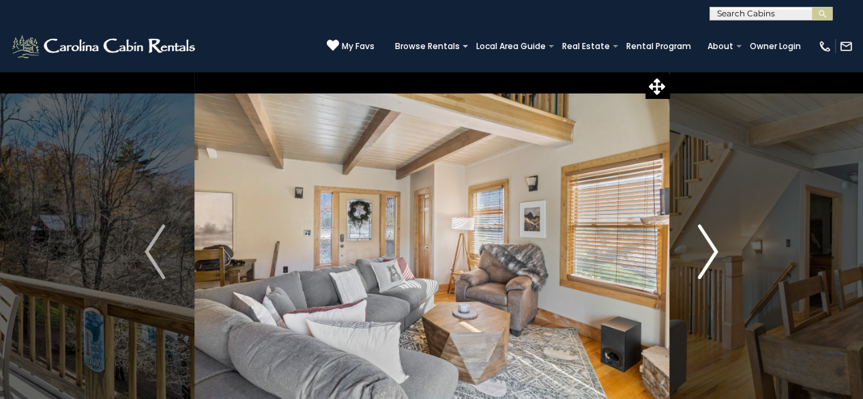
click at [719, 250] on button "Next" at bounding box center [708, 252] width 78 height 362
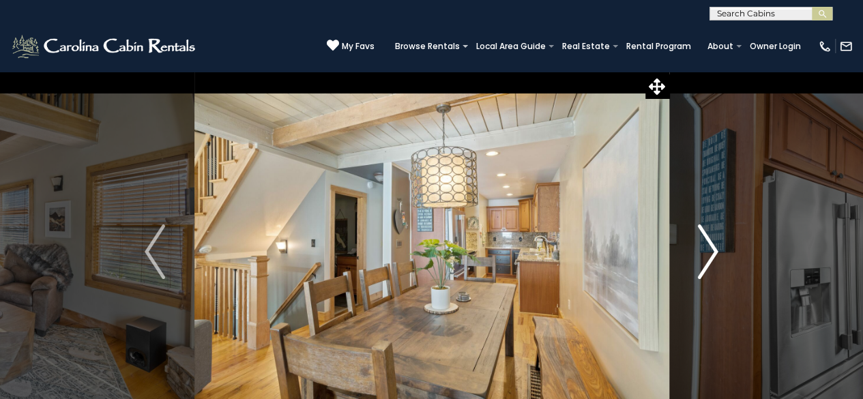
click at [719, 250] on button "Next" at bounding box center [708, 252] width 78 height 362
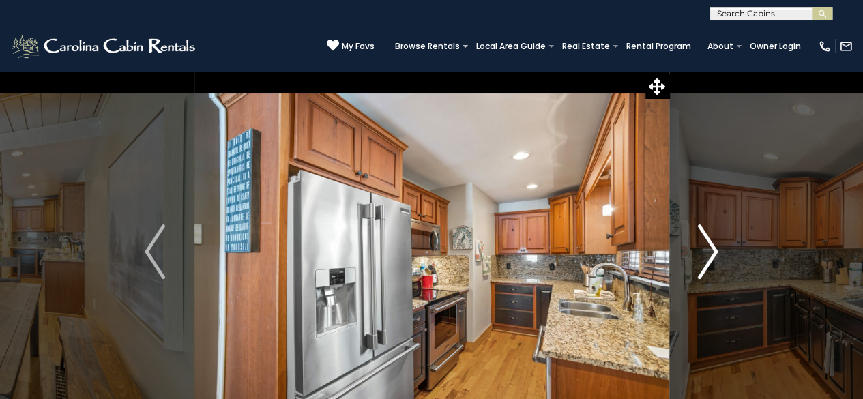
click at [719, 250] on button "Next" at bounding box center [708, 252] width 78 height 362
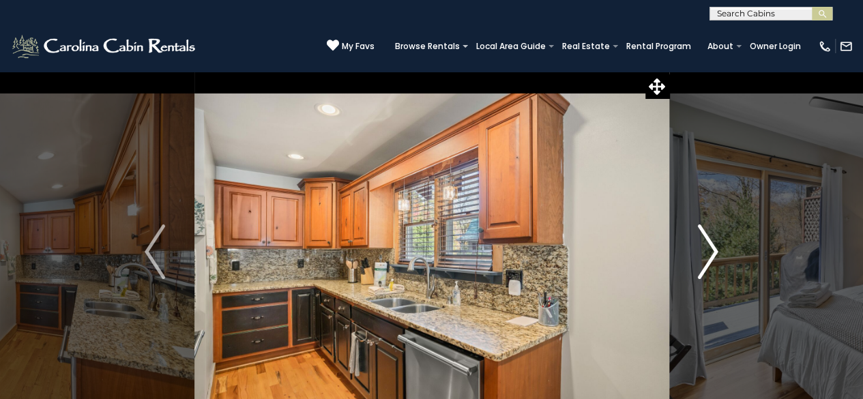
click at [719, 250] on button "Next" at bounding box center [708, 252] width 78 height 362
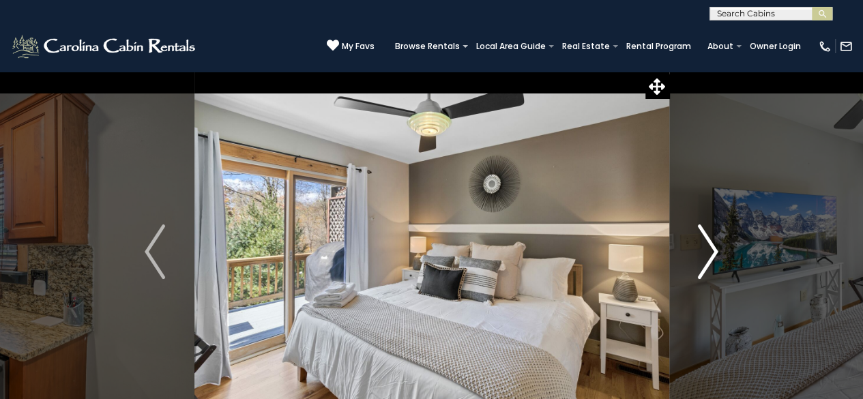
click at [719, 250] on button "Next" at bounding box center [708, 252] width 78 height 362
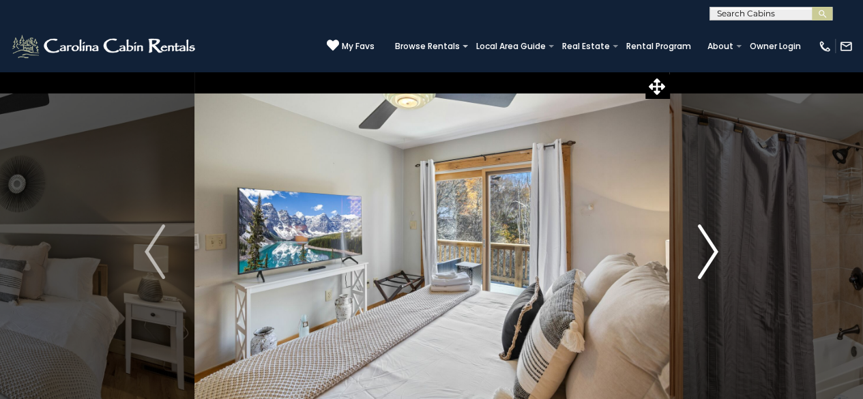
click at [719, 250] on button "Next" at bounding box center [708, 252] width 78 height 362
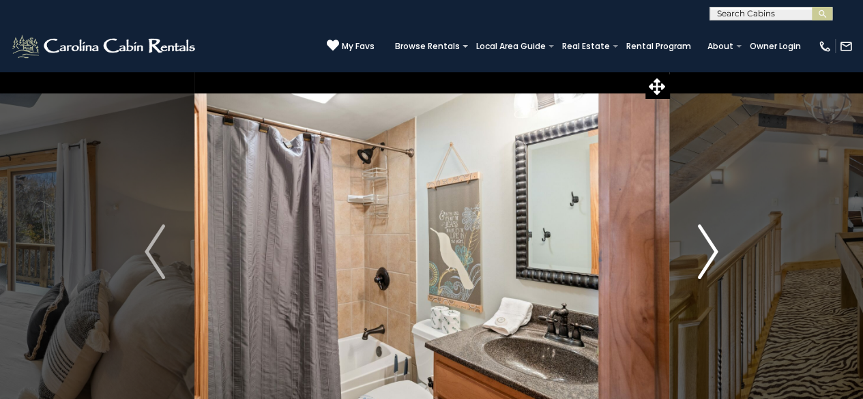
click at [719, 250] on button "Next" at bounding box center [708, 252] width 78 height 362
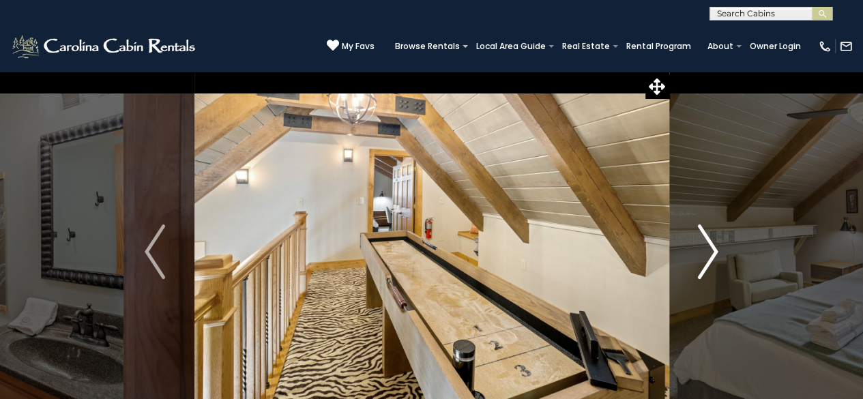
click at [719, 250] on button "Next" at bounding box center [708, 252] width 78 height 362
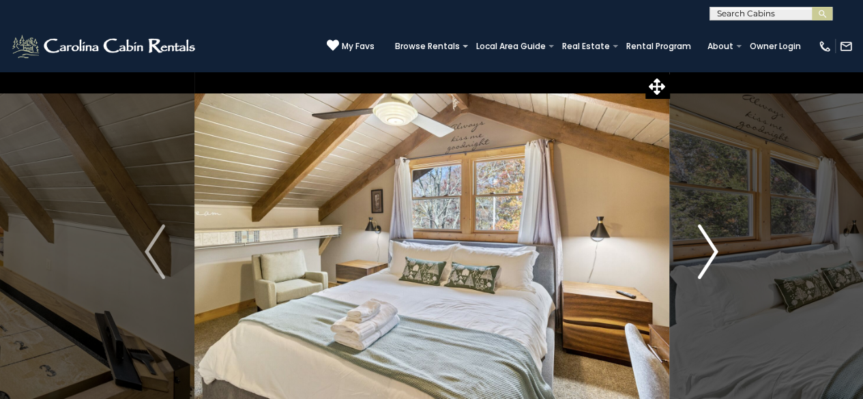
click at [719, 250] on button "Next" at bounding box center [708, 252] width 78 height 362
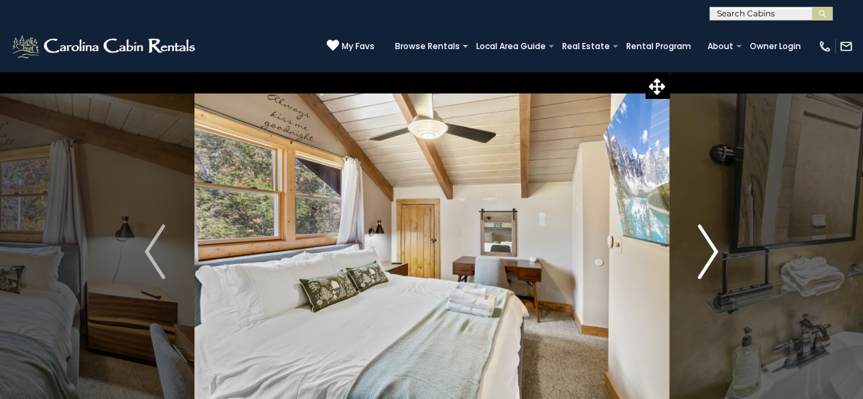
click at [719, 250] on button "Next" at bounding box center [708, 252] width 78 height 362
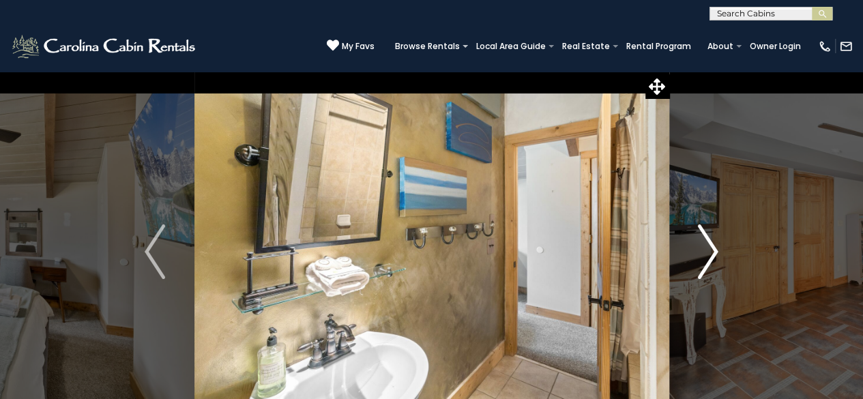
click at [719, 250] on button "Next" at bounding box center [708, 252] width 78 height 362
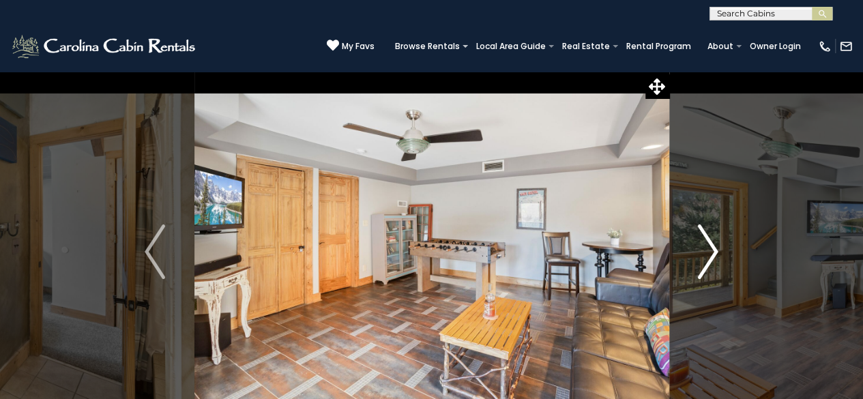
click at [719, 250] on button "Next" at bounding box center [708, 252] width 78 height 362
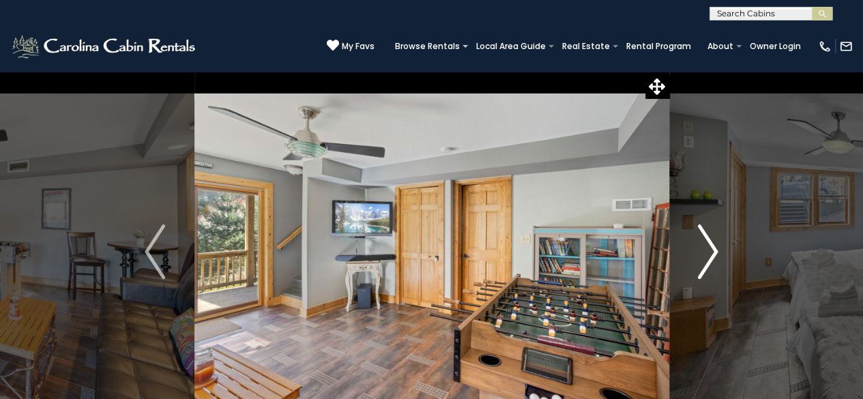
click at [719, 250] on button "Next" at bounding box center [708, 252] width 78 height 362
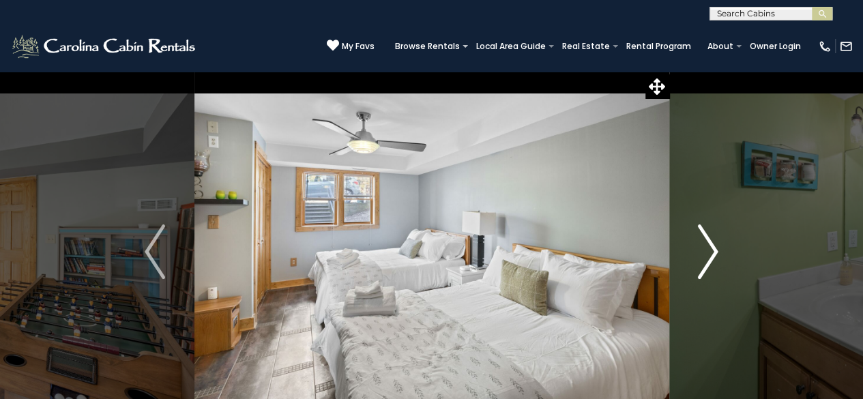
click at [719, 250] on button "Next" at bounding box center [708, 252] width 78 height 362
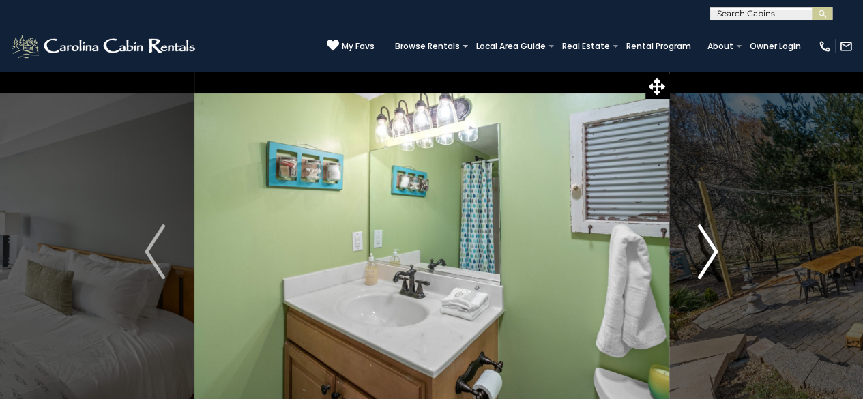
click at [719, 250] on button "Next" at bounding box center [708, 252] width 78 height 362
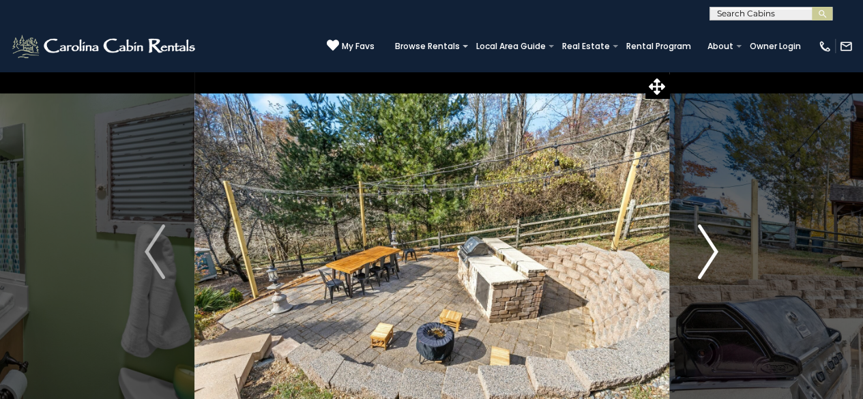
click at [719, 250] on button "Next" at bounding box center [708, 252] width 78 height 362
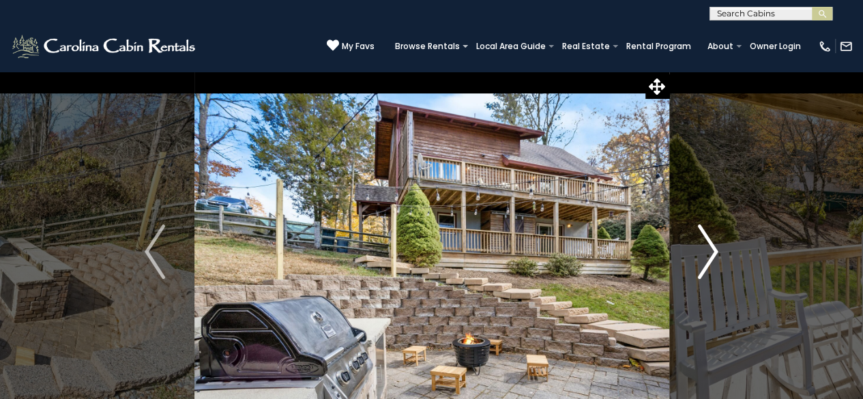
click at [719, 250] on button "Next" at bounding box center [708, 252] width 78 height 362
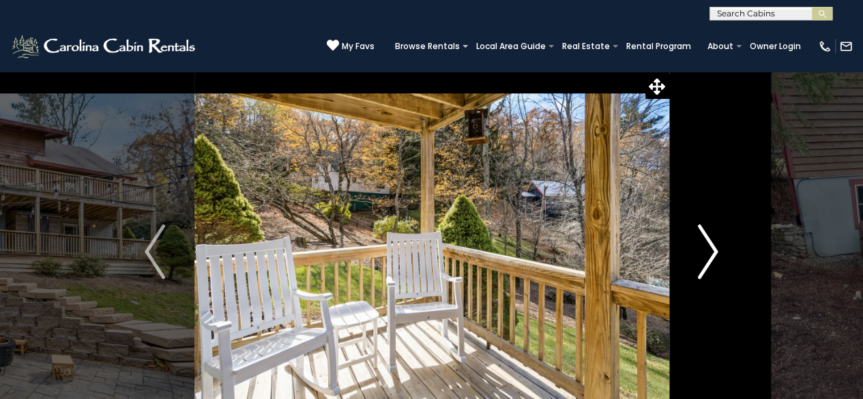
click at [719, 250] on button "Next" at bounding box center [708, 252] width 78 height 362
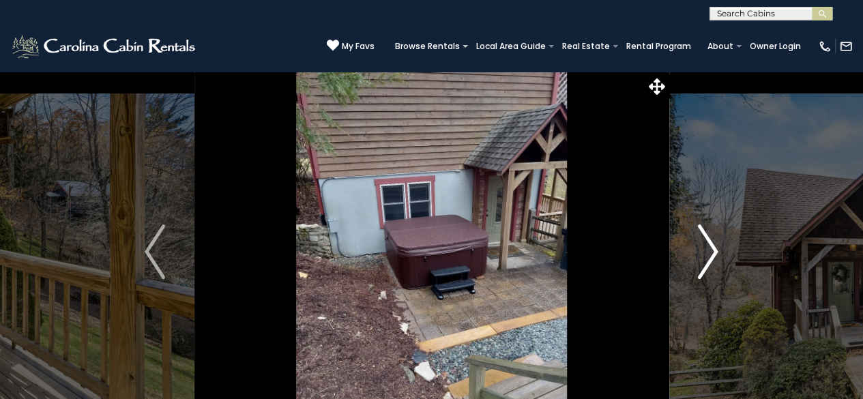
click at [719, 250] on button "Next" at bounding box center [708, 252] width 78 height 362
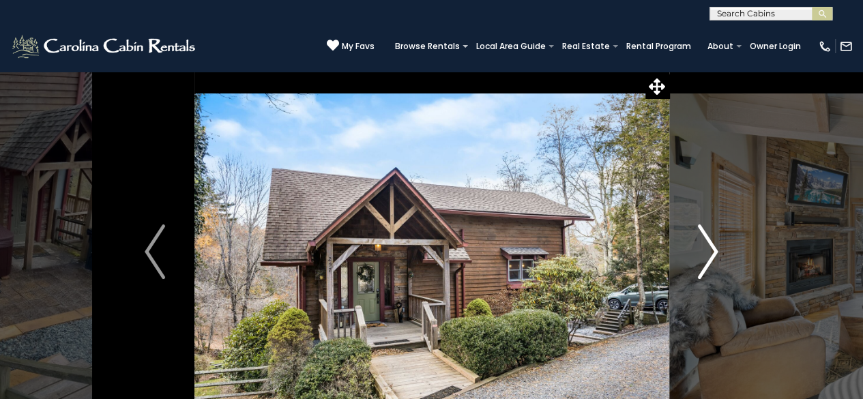
click at [719, 250] on button "Next" at bounding box center [708, 252] width 78 height 362
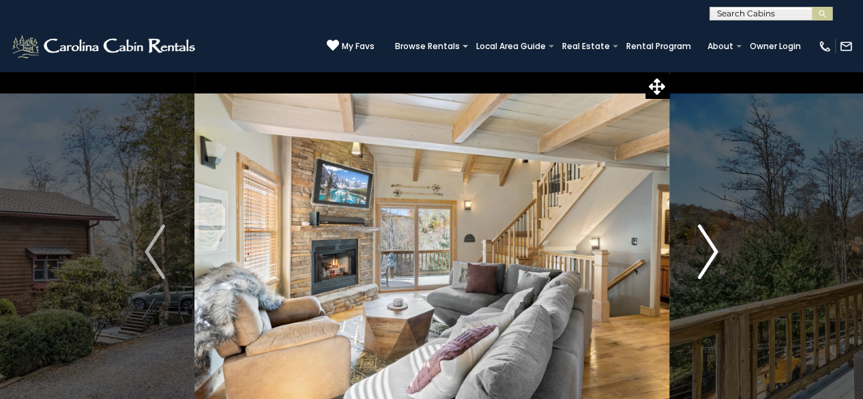
click at [719, 250] on button "Next" at bounding box center [708, 252] width 78 height 362
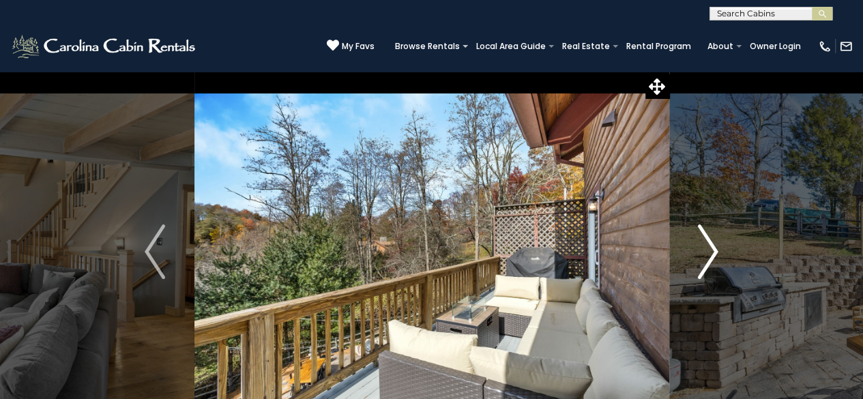
click at [719, 250] on button "Next" at bounding box center [708, 252] width 78 height 362
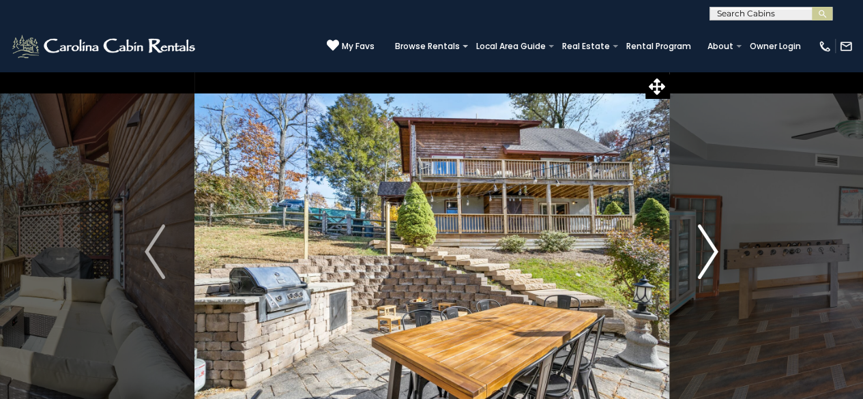
click at [719, 250] on button "Next" at bounding box center [708, 252] width 78 height 362
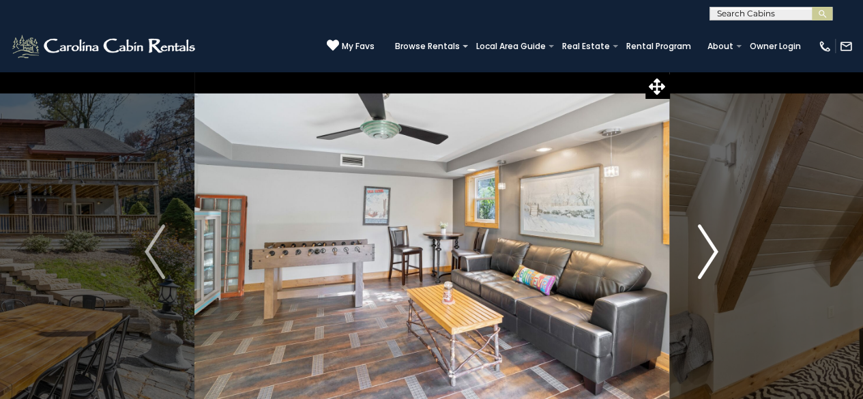
click at [719, 250] on button "Next" at bounding box center [708, 252] width 78 height 362
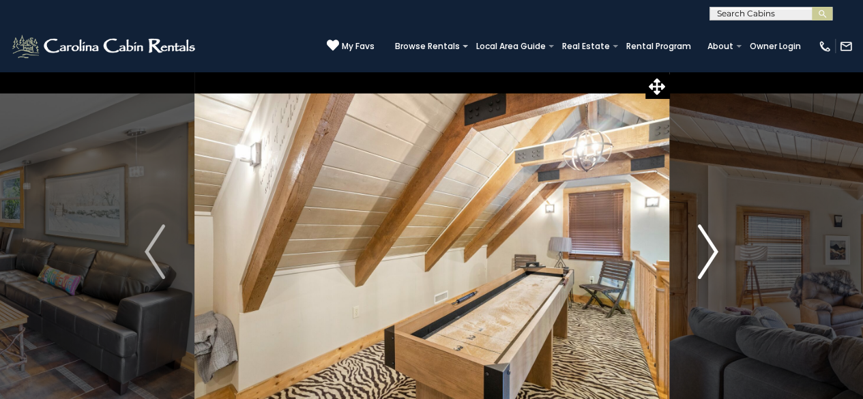
click at [719, 250] on button "Next" at bounding box center [708, 252] width 78 height 362
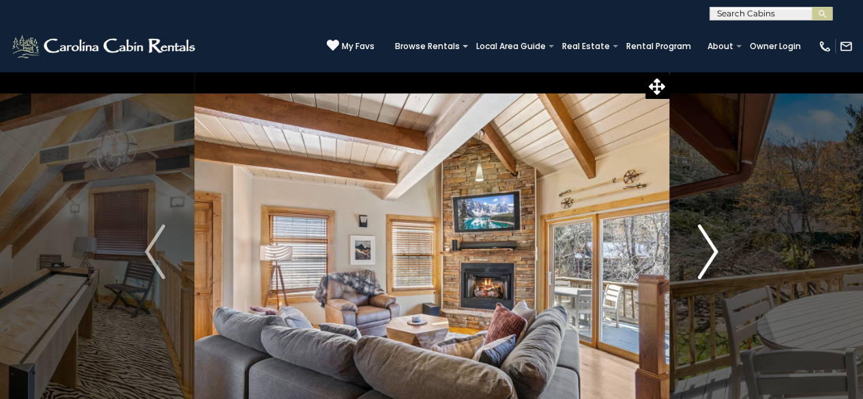
click at [719, 250] on button "Next" at bounding box center [708, 252] width 78 height 362
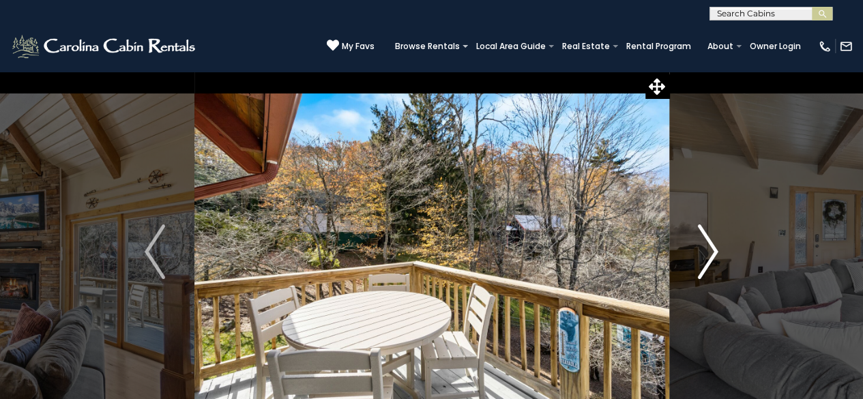
click at [719, 250] on button "Next" at bounding box center [708, 252] width 78 height 362
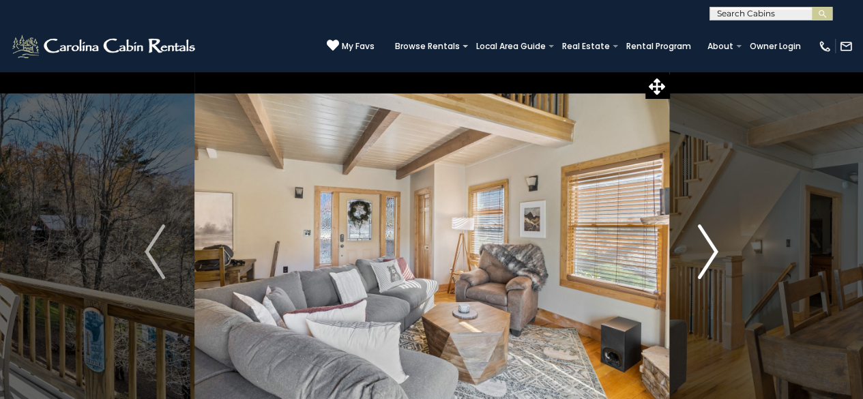
click at [719, 250] on button "Next" at bounding box center [708, 252] width 78 height 362
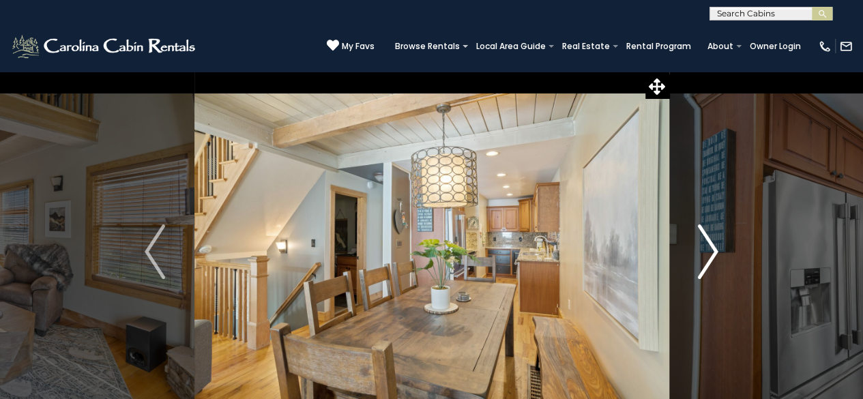
click at [719, 250] on button "Next" at bounding box center [708, 252] width 78 height 362
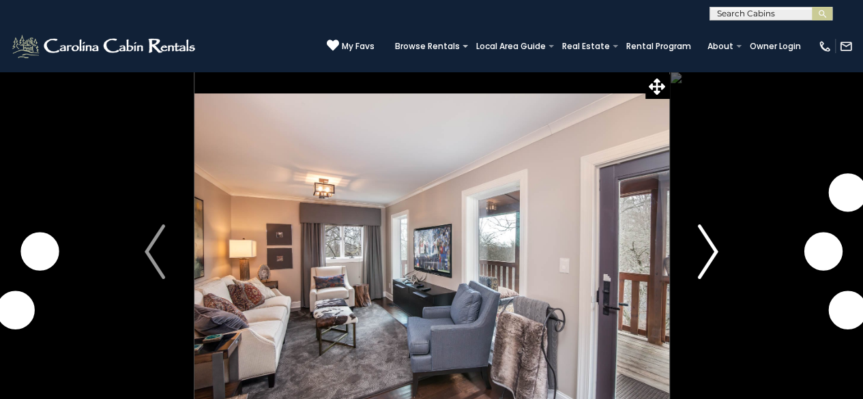
click at [713, 248] on img "Next" at bounding box center [708, 252] width 20 height 55
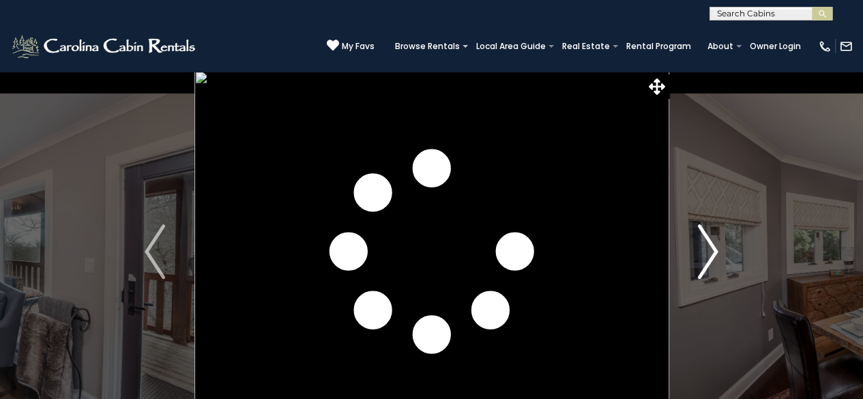
click at [714, 249] on img "Next" at bounding box center [708, 252] width 20 height 55
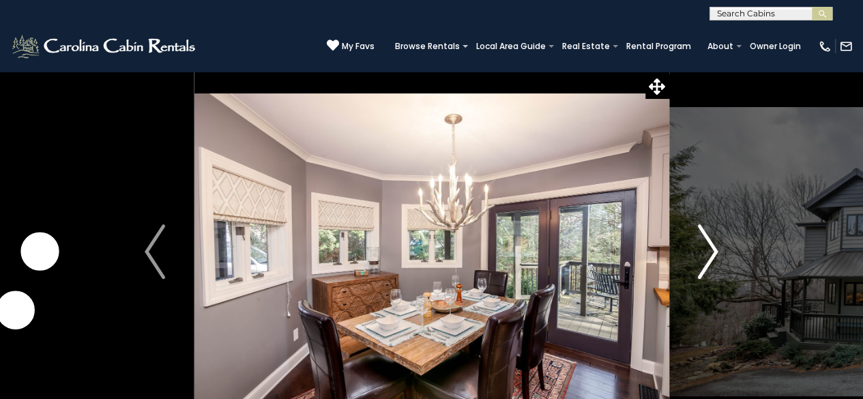
click at [714, 249] on img "Next" at bounding box center [708, 252] width 20 height 55
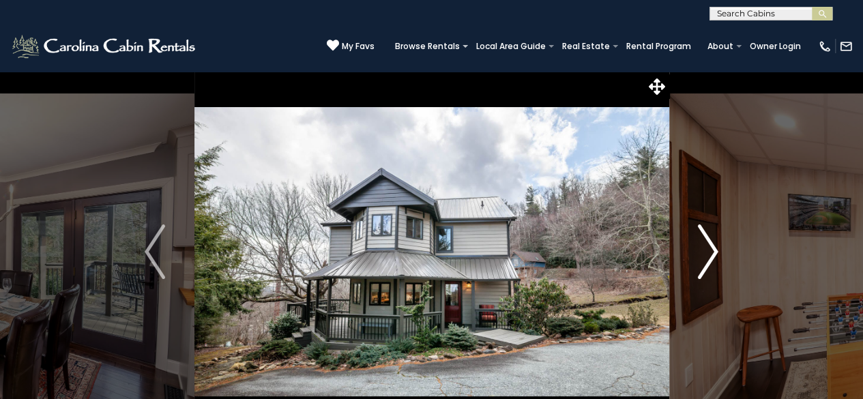
click at [714, 249] on img "Next" at bounding box center [708, 252] width 20 height 55
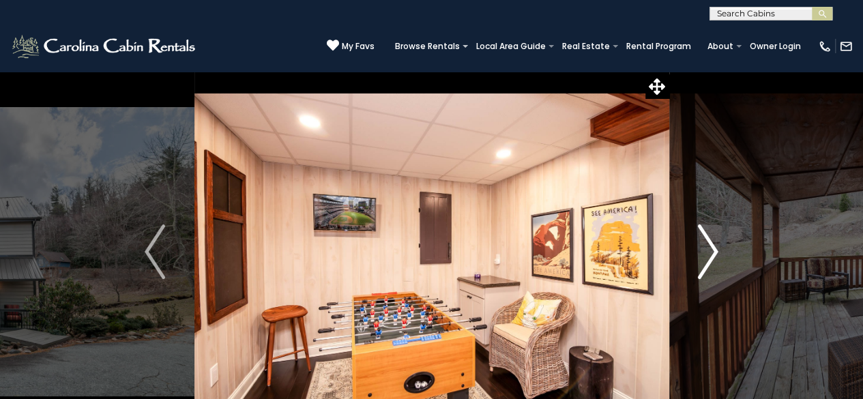
click at [714, 249] on img "Next" at bounding box center [708, 252] width 20 height 55
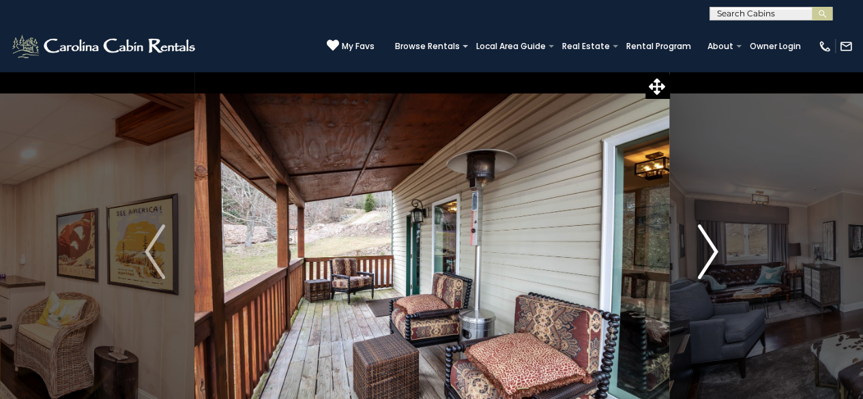
click at [714, 249] on img "Next" at bounding box center [708, 252] width 20 height 55
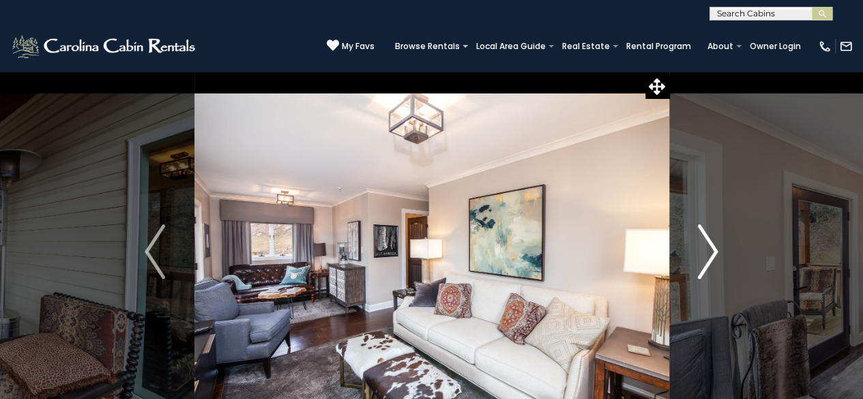
click at [714, 249] on img "Next" at bounding box center [708, 252] width 20 height 55
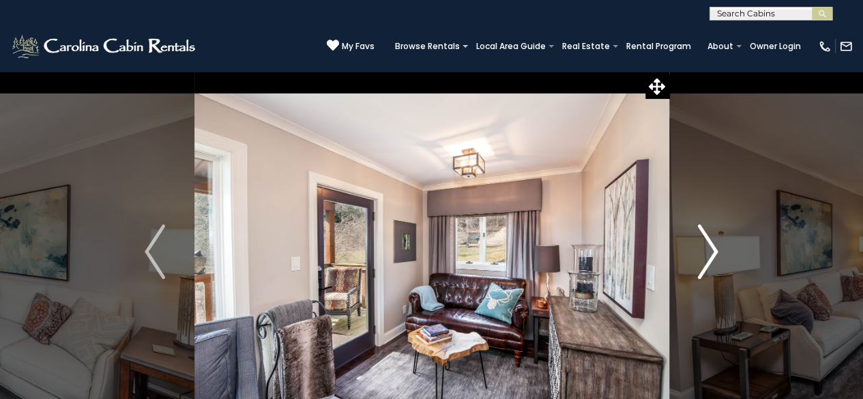
click at [714, 249] on img "Next" at bounding box center [708, 252] width 20 height 55
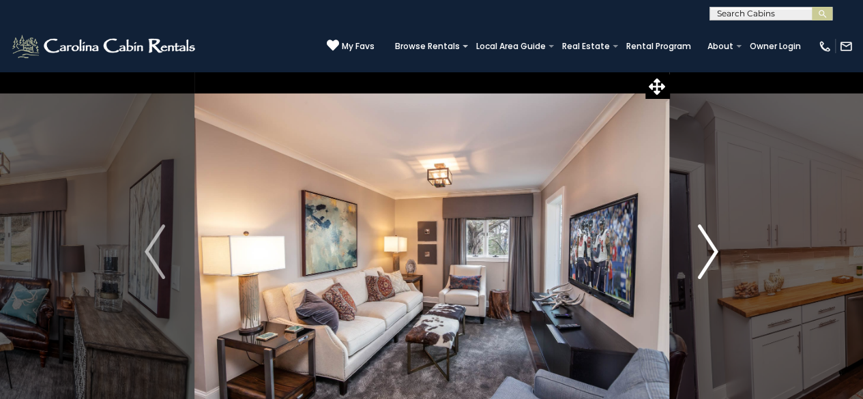
click at [714, 249] on img "Next" at bounding box center [708, 252] width 20 height 55
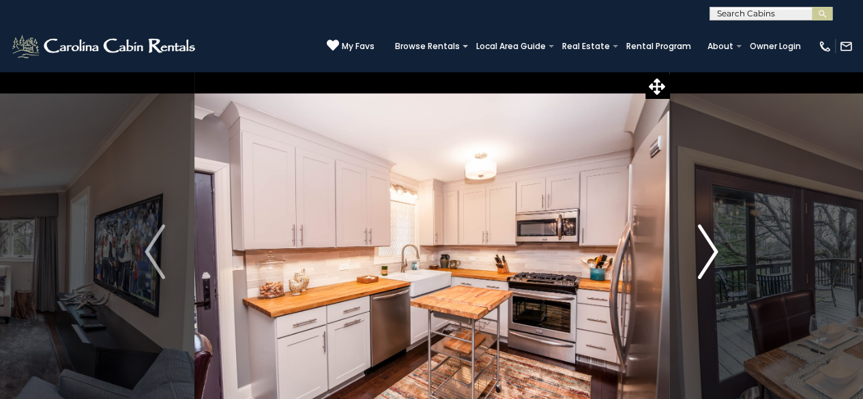
click at [714, 249] on img "Next" at bounding box center [708, 252] width 20 height 55
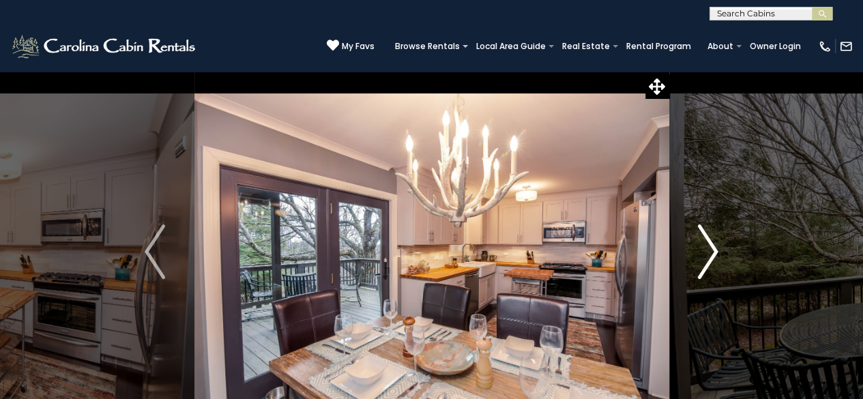
click at [714, 249] on img "Next" at bounding box center [708, 252] width 20 height 55
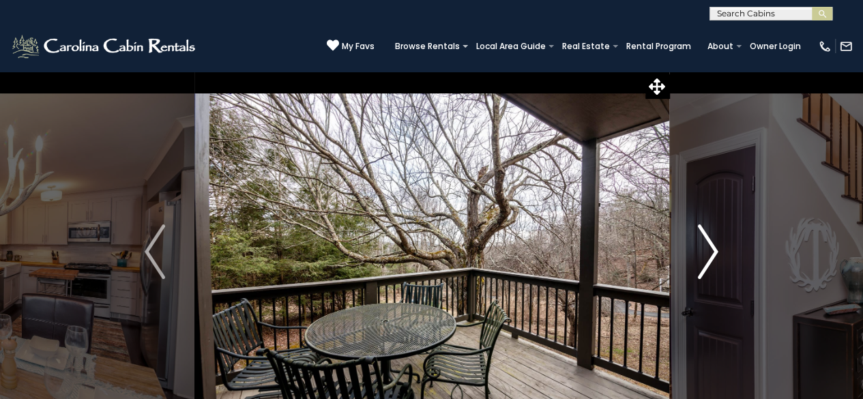
click at [714, 249] on img "Next" at bounding box center [708, 252] width 20 height 55
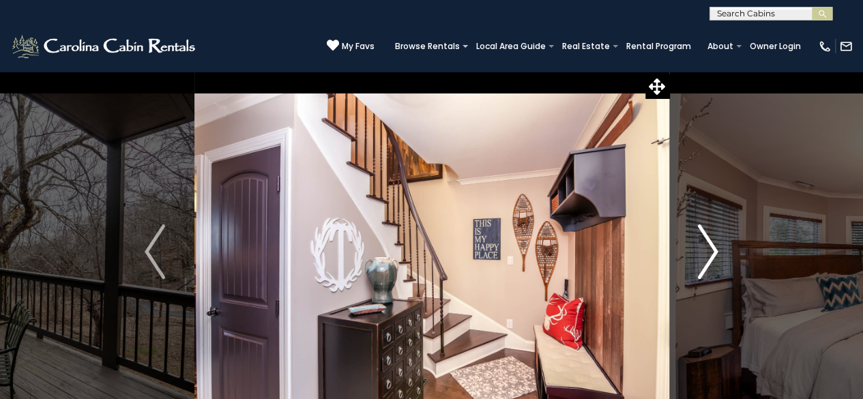
click at [714, 249] on img "Next" at bounding box center [708, 252] width 20 height 55
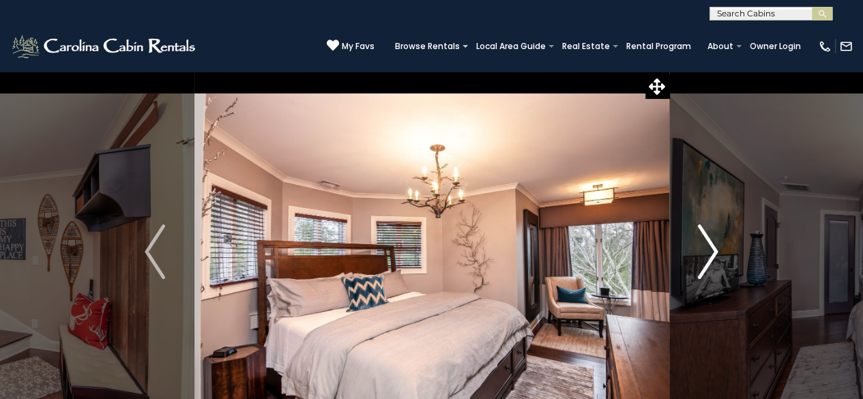
click at [714, 249] on img "Next" at bounding box center [708, 252] width 20 height 55
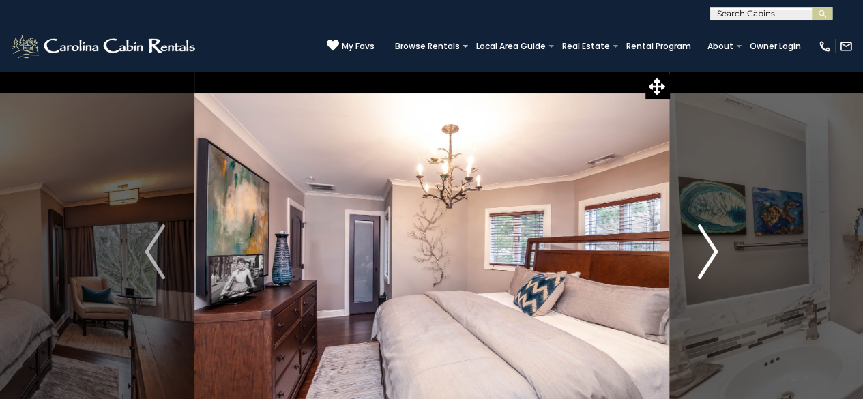
click at [714, 249] on img "Next" at bounding box center [708, 252] width 20 height 55
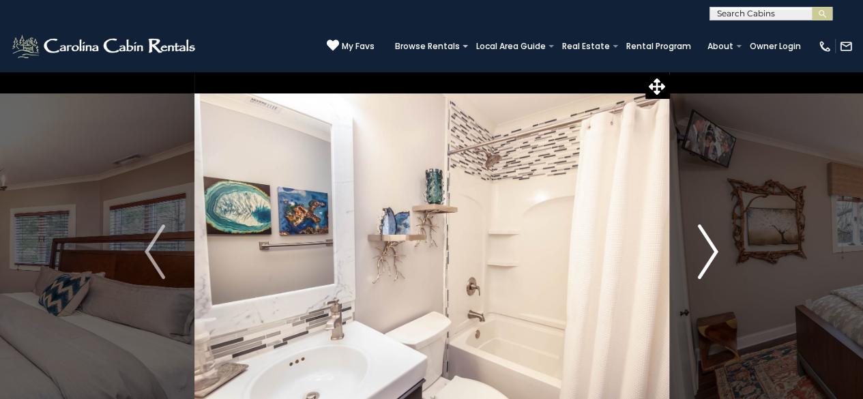
click at [714, 249] on img "Next" at bounding box center [708, 252] width 20 height 55
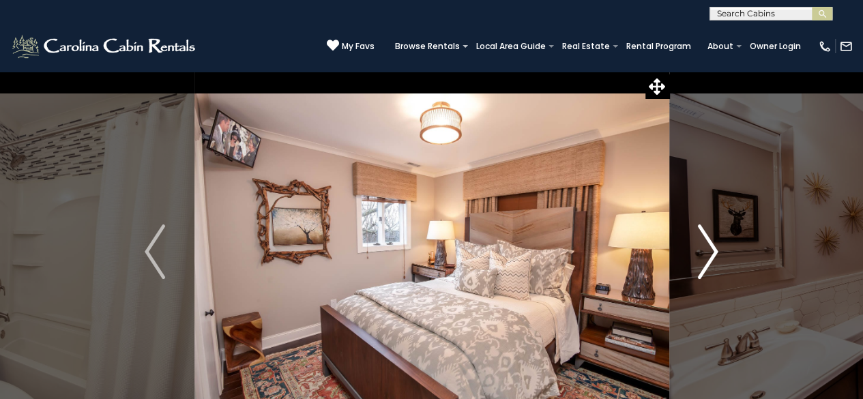
click at [714, 249] on img "Next" at bounding box center [708, 252] width 20 height 55
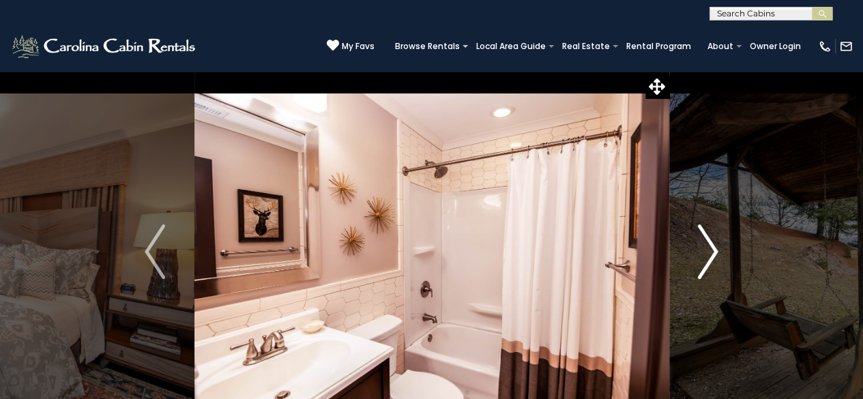
click at [714, 249] on img "Next" at bounding box center [708, 252] width 20 height 55
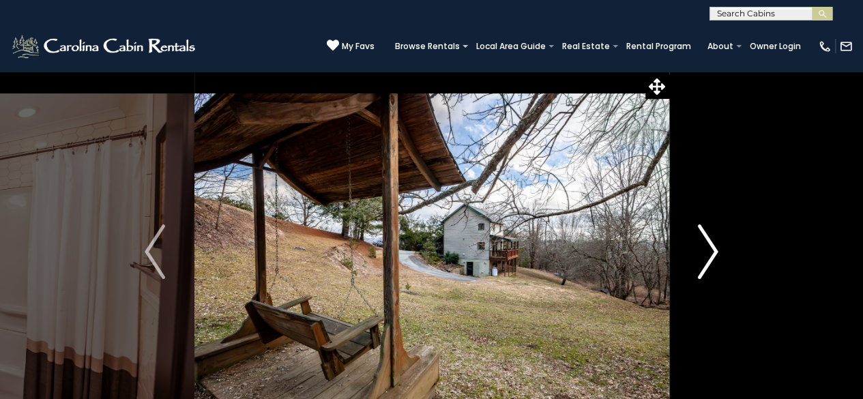
click at [714, 249] on img "Next" at bounding box center [708, 252] width 20 height 55
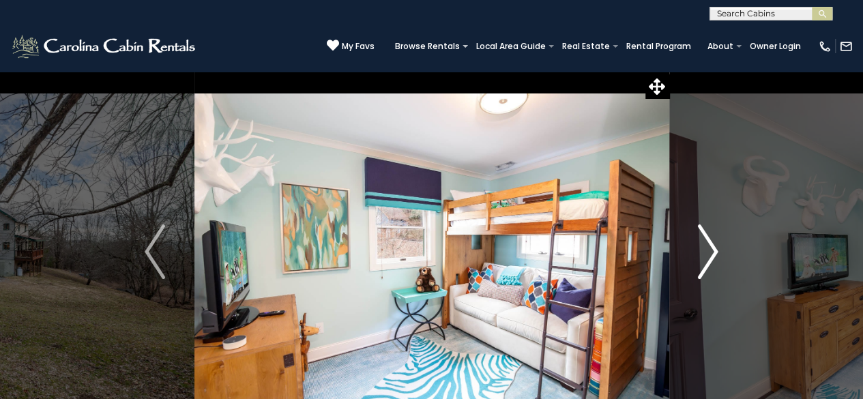
click at [714, 249] on img "Next" at bounding box center [708, 252] width 20 height 55
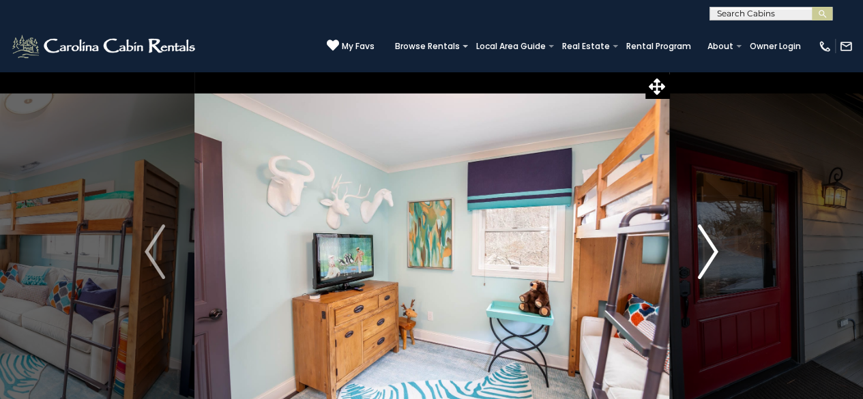
click at [714, 249] on img "Next" at bounding box center [708, 252] width 20 height 55
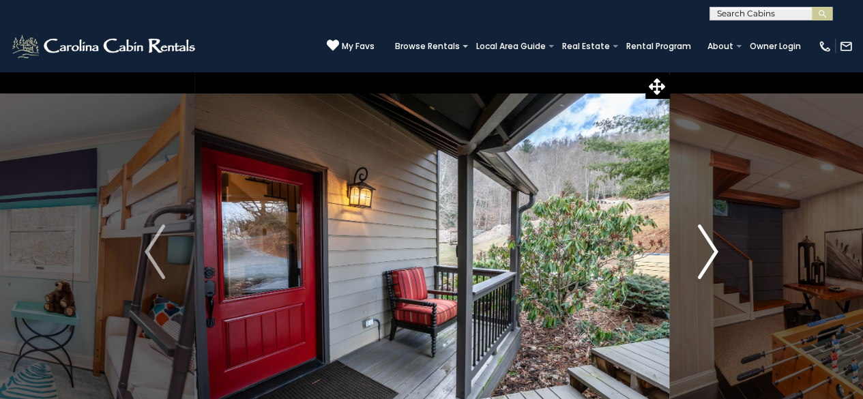
click at [714, 249] on img "Next" at bounding box center [708, 252] width 20 height 55
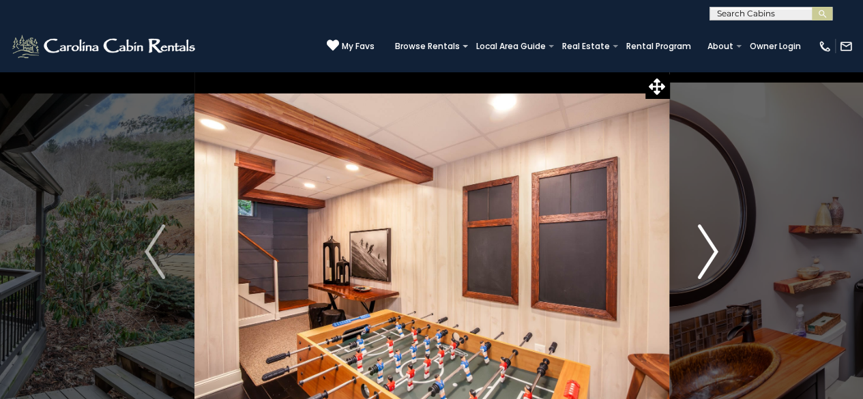
click at [714, 249] on img "Next" at bounding box center [708, 252] width 20 height 55
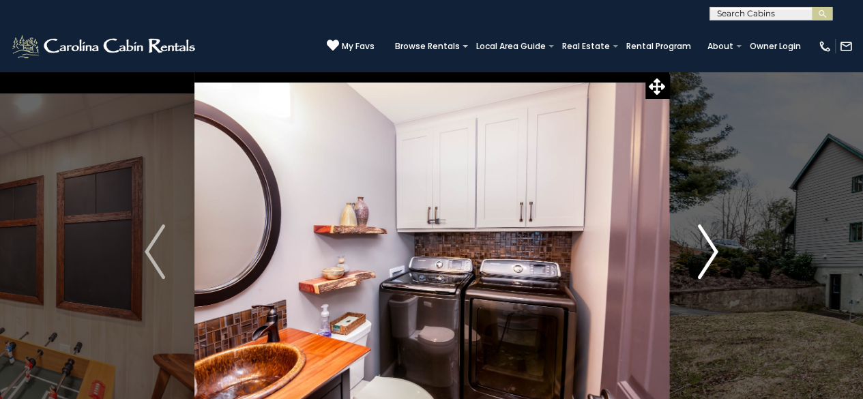
click at [714, 249] on img "Next" at bounding box center [708, 252] width 20 height 55
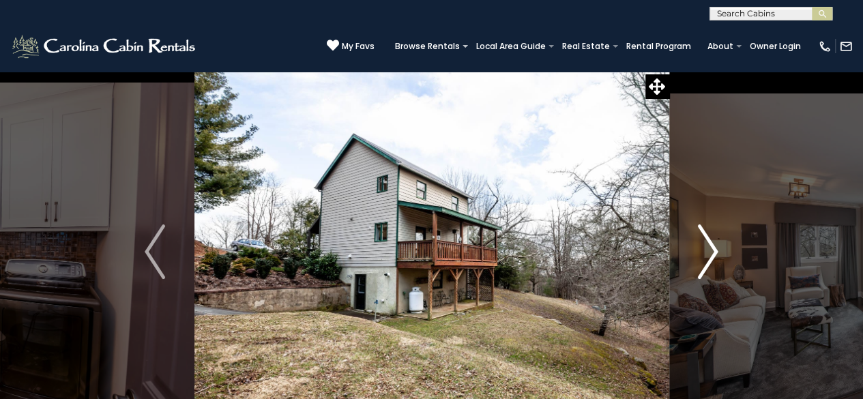
click at [714, 249] on img "Next" at bounding box center [708, 252] width 20 height 55
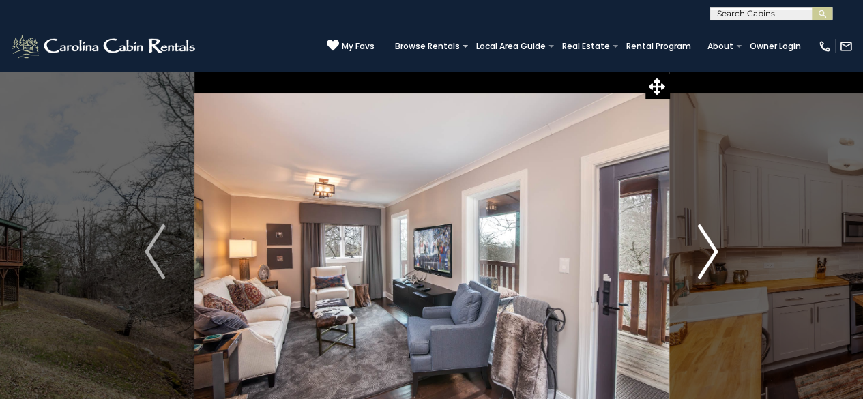
click at [714, 249] on img "Next" at bounding box center [708, 252] width 20 height 55
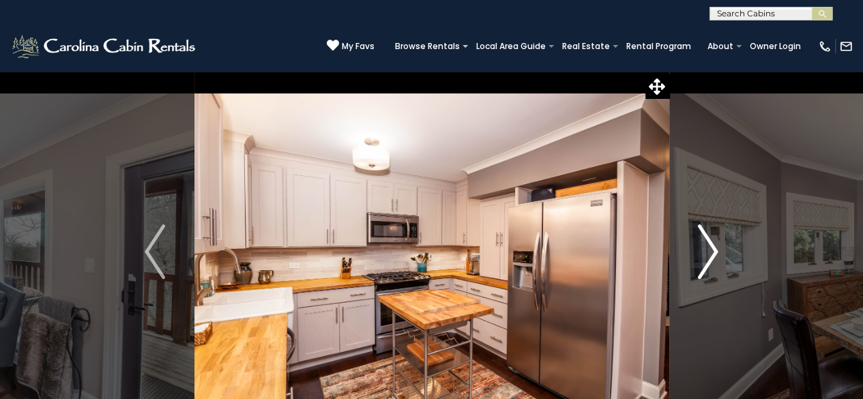
click at [714, 249] on img "Next" at bounding box center [708, 252] width 20 height 55
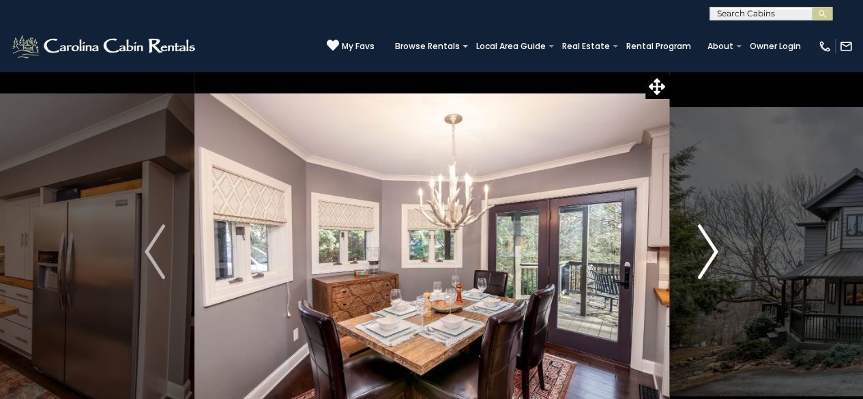
click at [714, 249] on img "Next" at bounding box center [708, 252] width 20 height 55
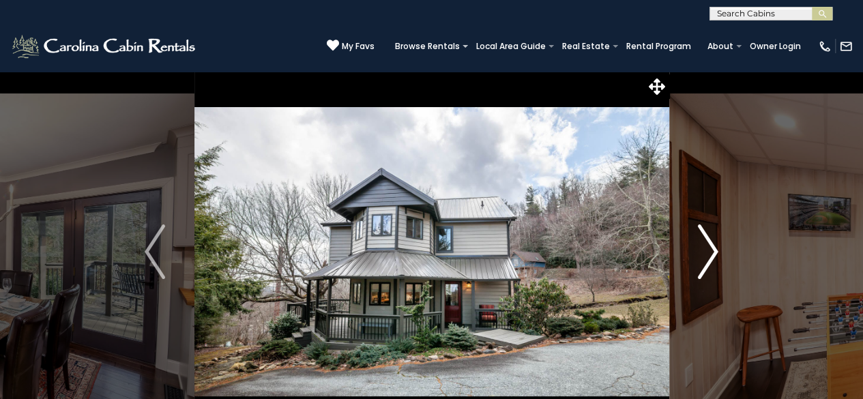
click at [714, 249] on img "Next" at bounding box center [708, 252] width 20 height 55
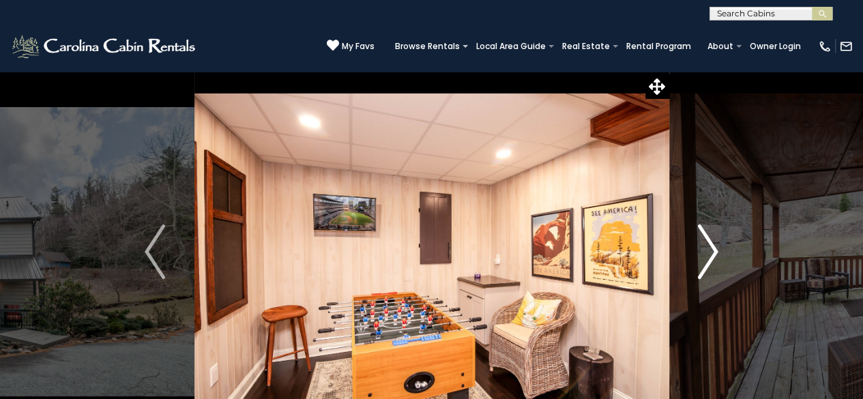
click at [715, 249] on img "Next" at bounding box center [708, 252] width 20 height 55
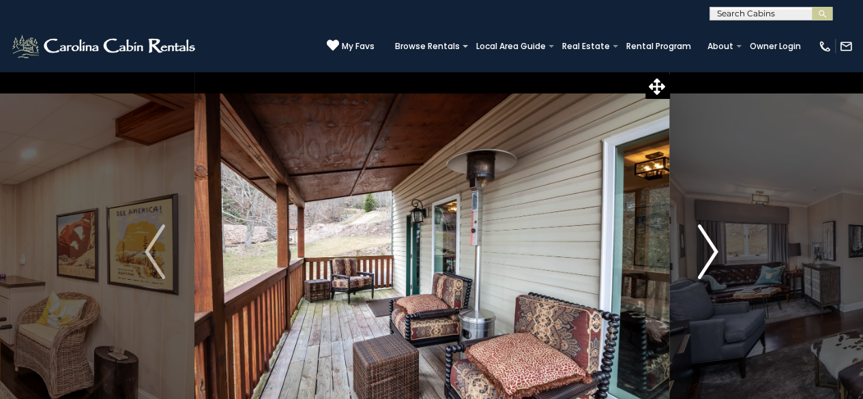
click at [715, 249] on img "Next" at bounding box center [708, 252] width 20 height 55
